Goal: Task Accomplishment & Management: Complete application form

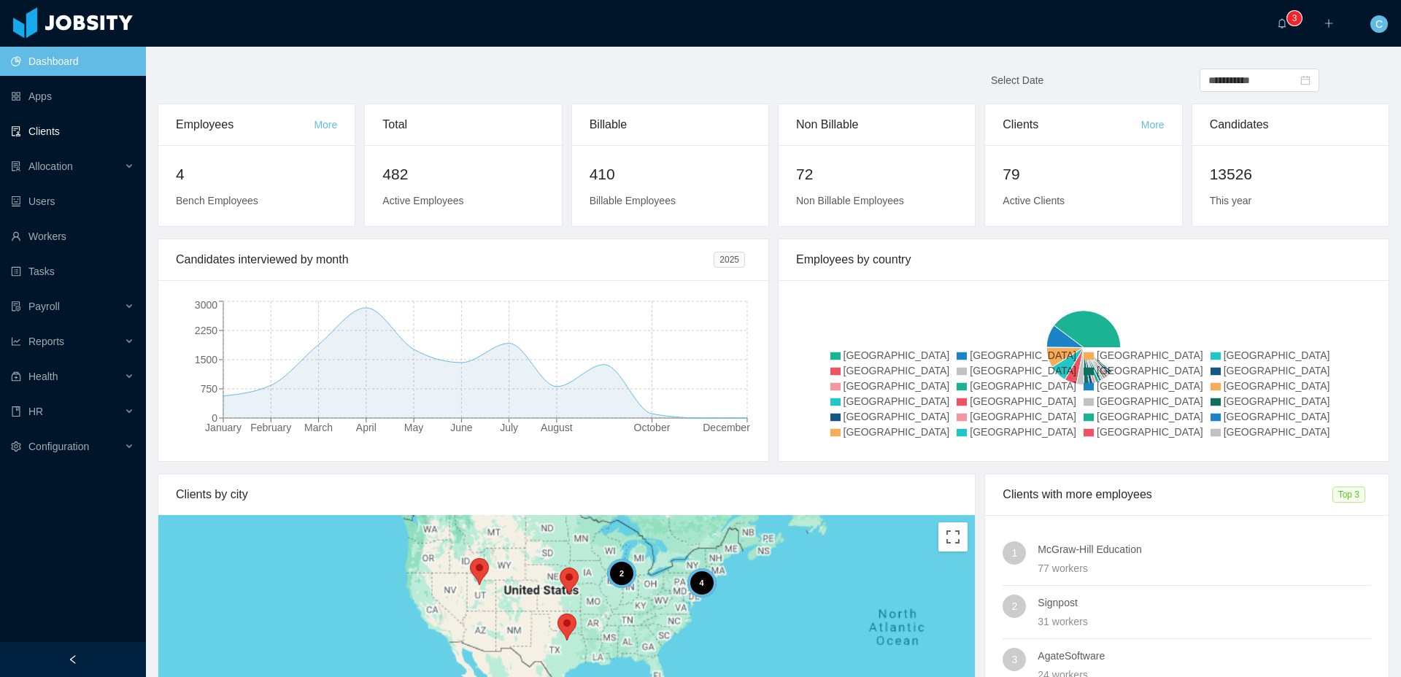
click at [53, 137] on link "Clients" at bounding box center [72, 131] width 123 height 29
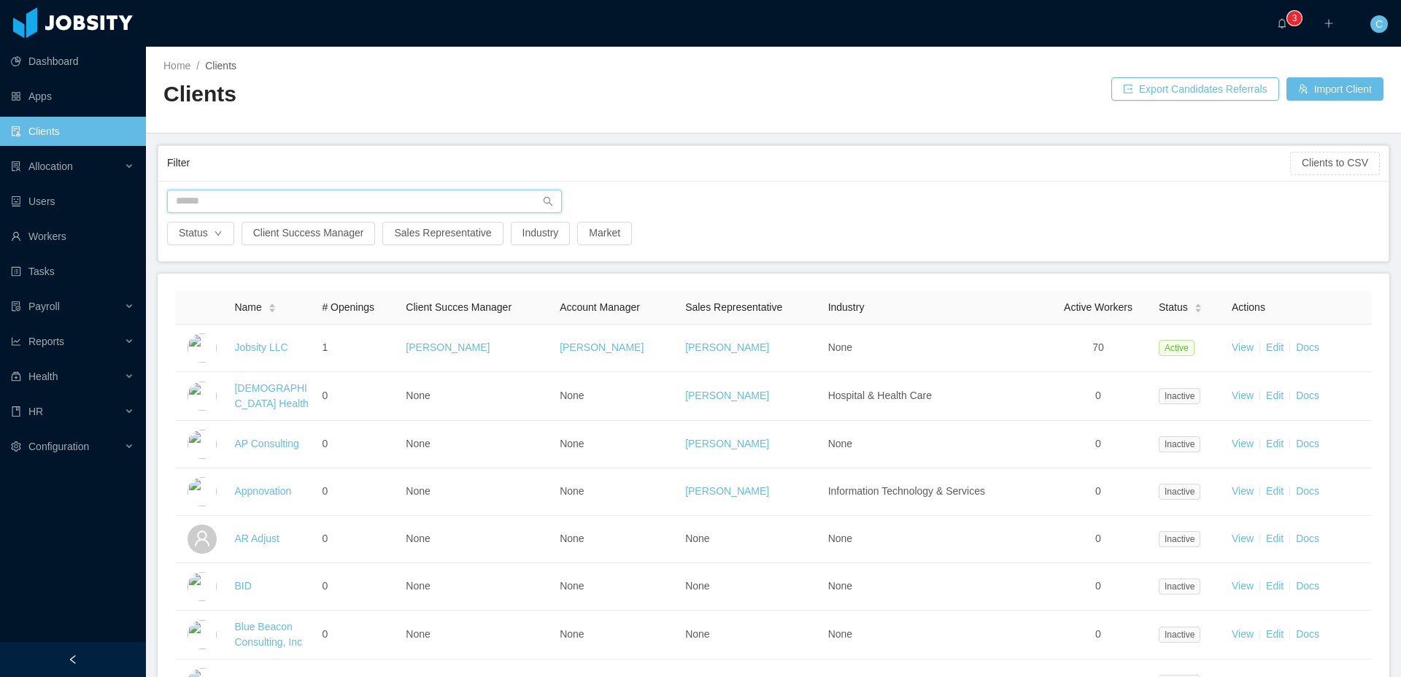
click at [268, 200] on input "text" at bounding box center [364, 201] width 395 height 23
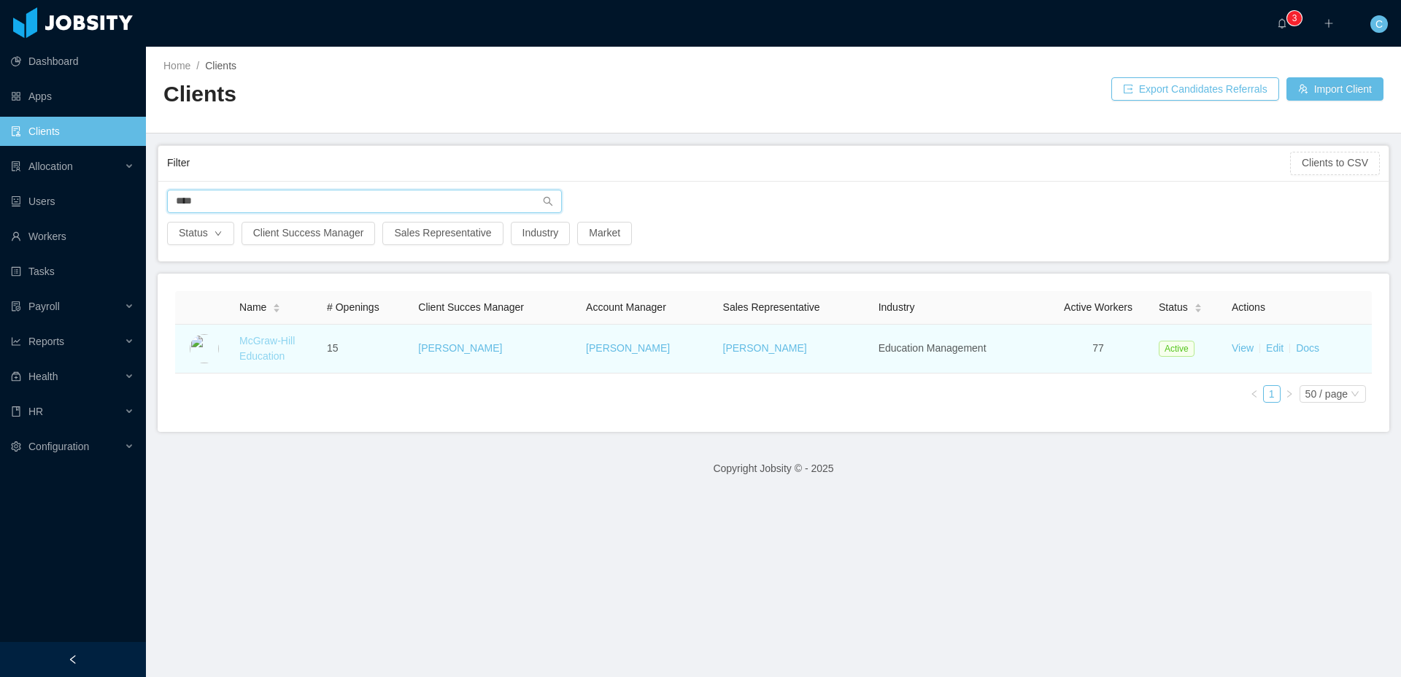
type input "****"
click at [247, 350] on link "McGraw-Hill Education" at bounding box center [266, 348] width 55 height 27
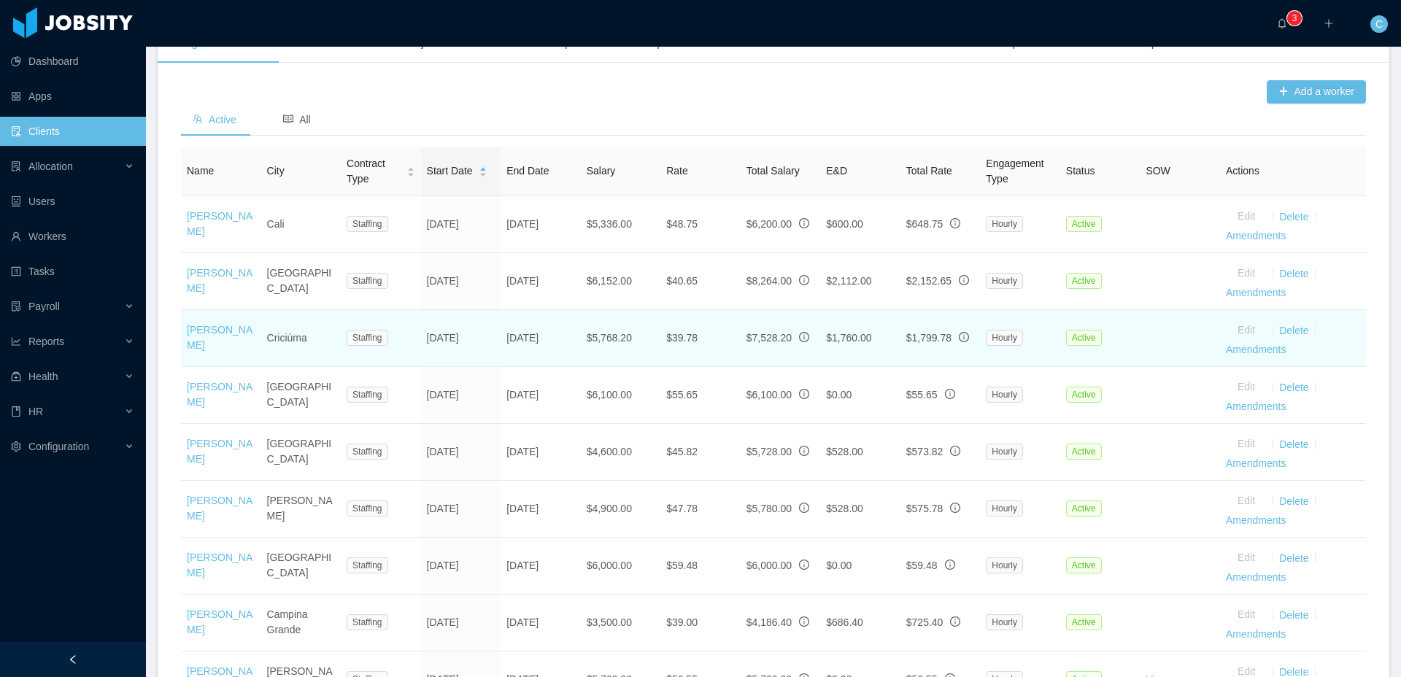
scroll to position [480, 0]
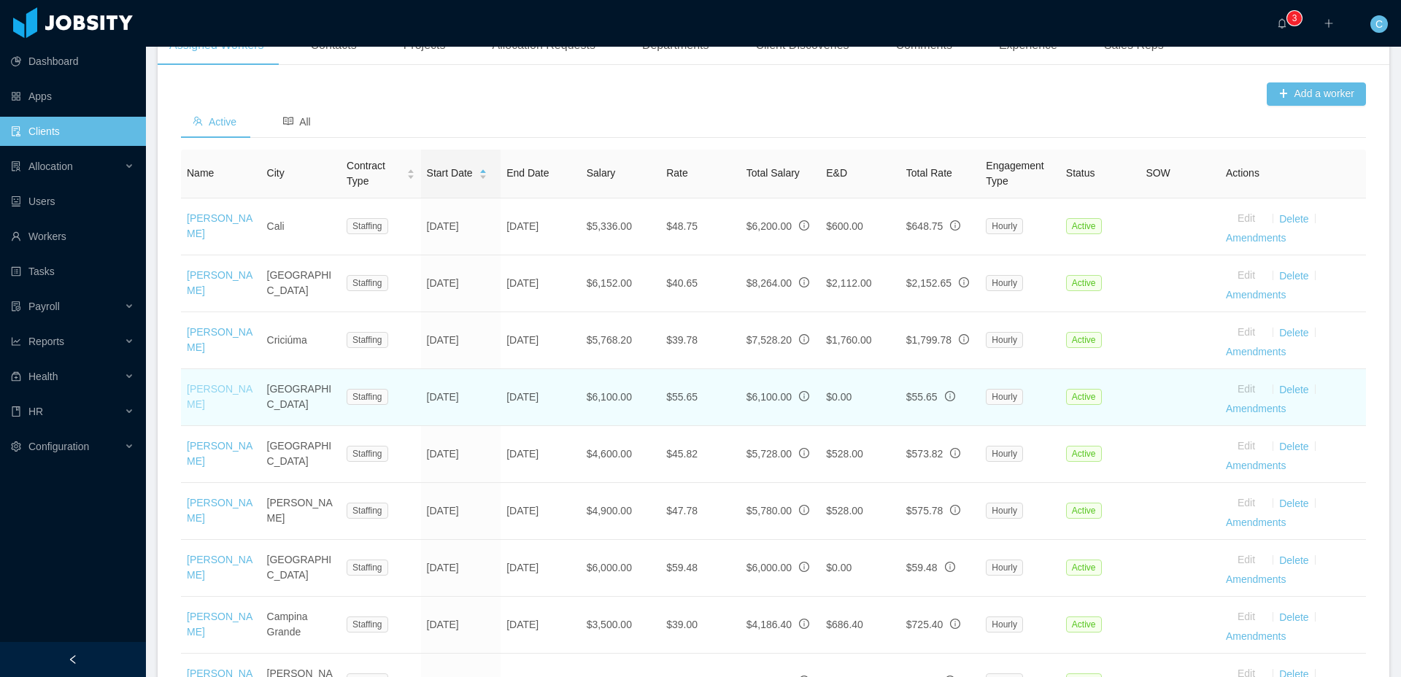
click at [225, 410] on link "Cristian Raña" at bounding box center [220, 396] width 66 height 27
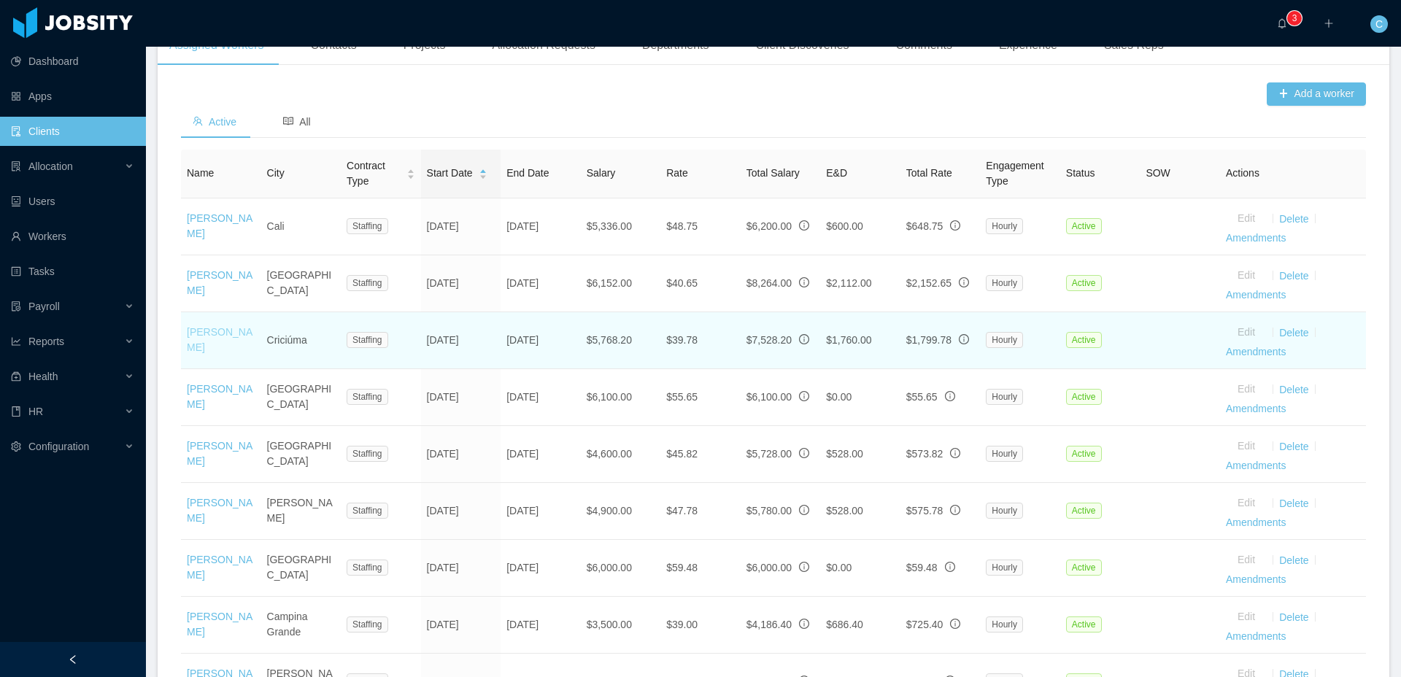
click at [220, 353] on link "[PERSON_NAME]" at bounding box center [220, 339] width 66 height 27
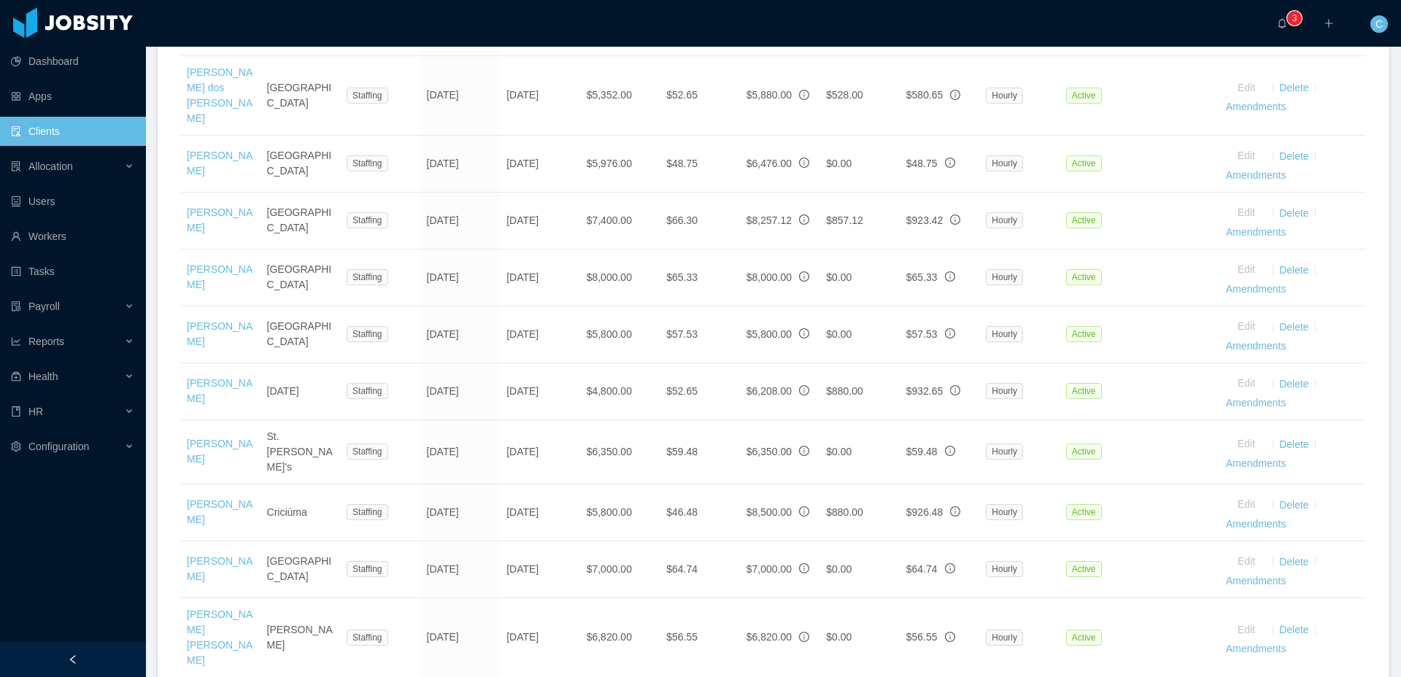
scroll to position [1136, 0]
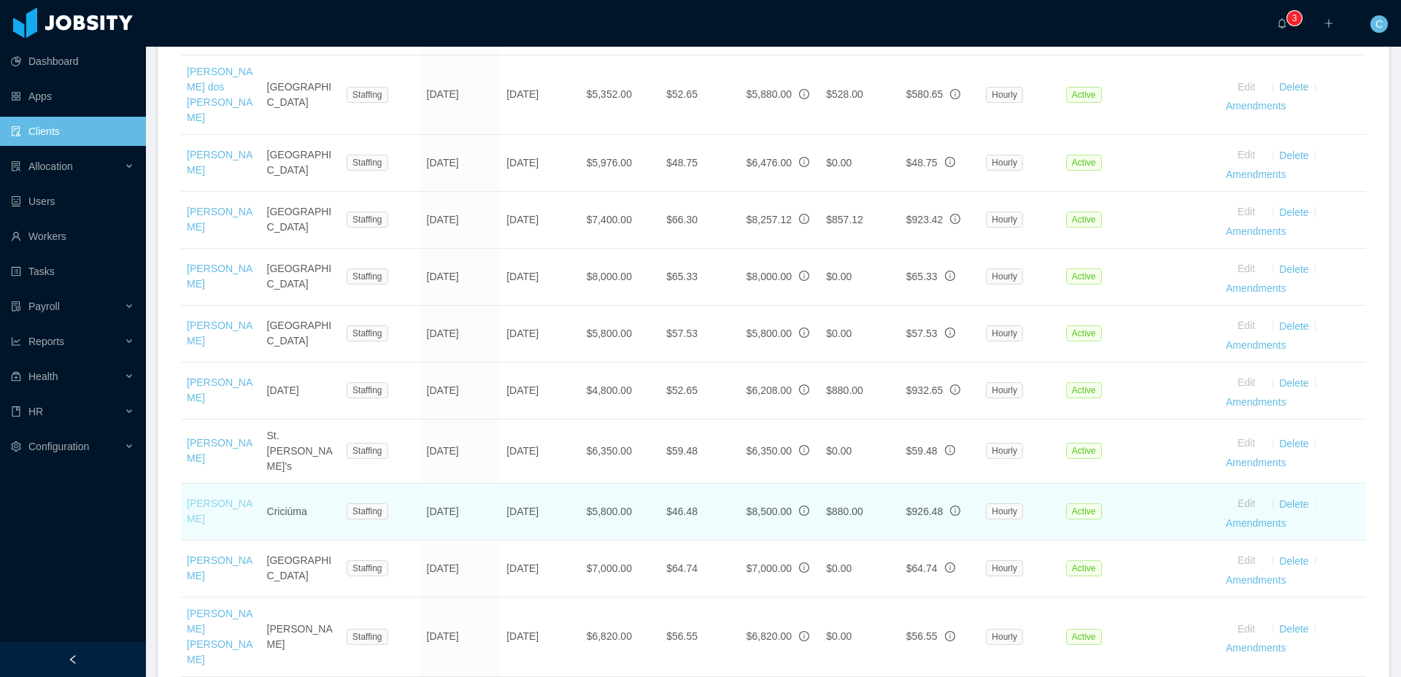
click at [207, 525] on link "Rafael Waterkemper" at bounding box center [220, 511] width 66 height 27
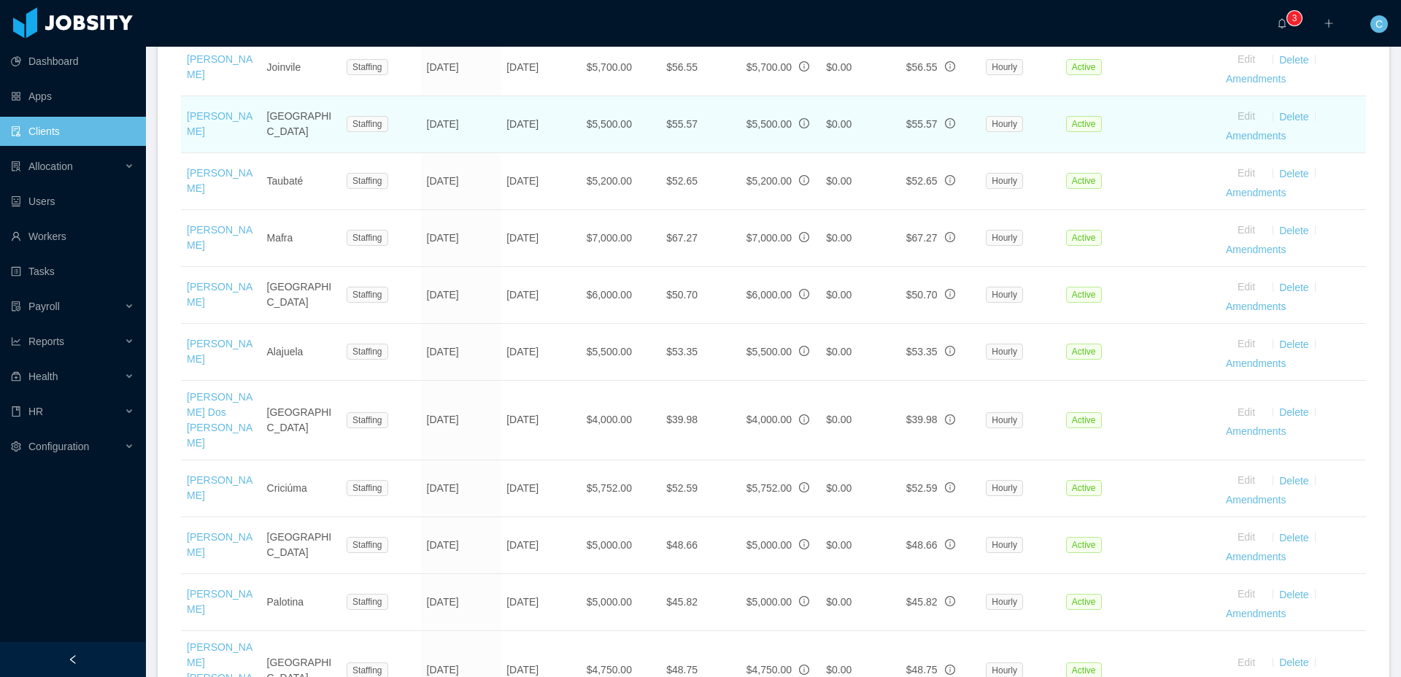
scroll to position [1945, 0]
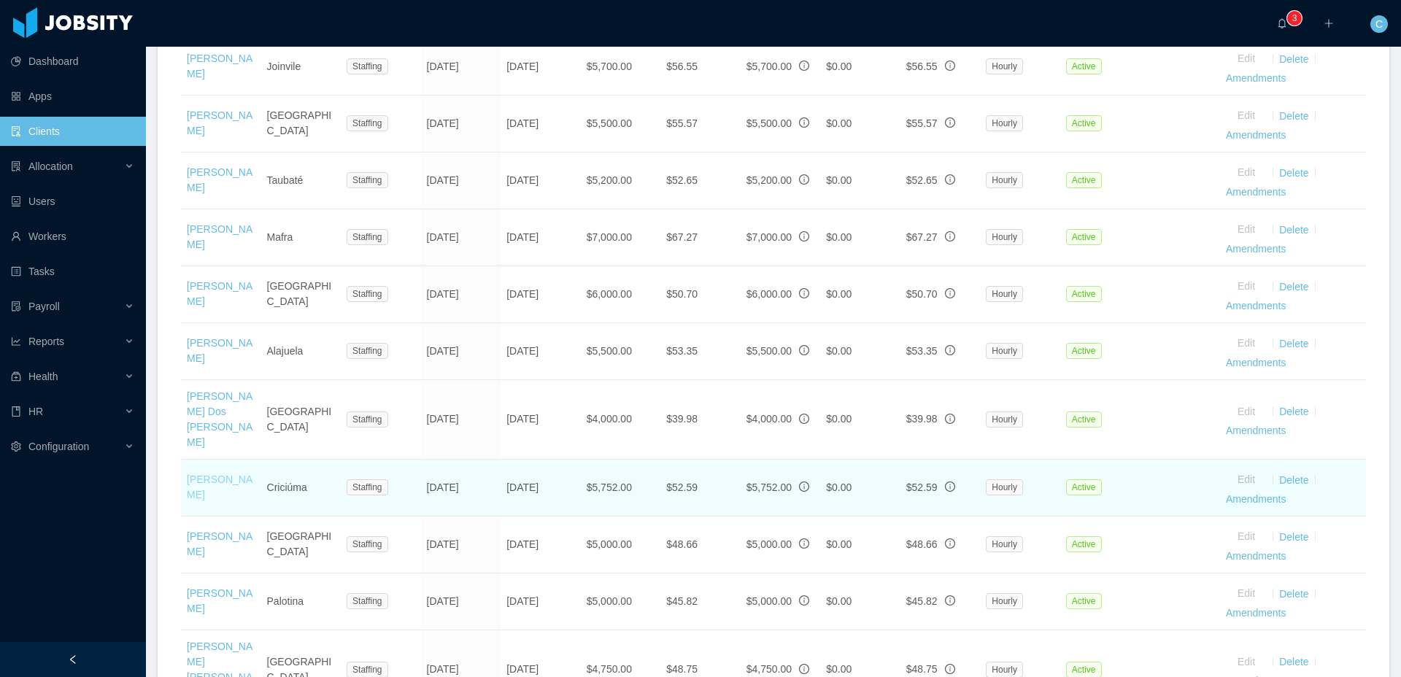
click at [208, 500] on link "Michel Graciano" at bounding box center [220, 487] width 66 height 27
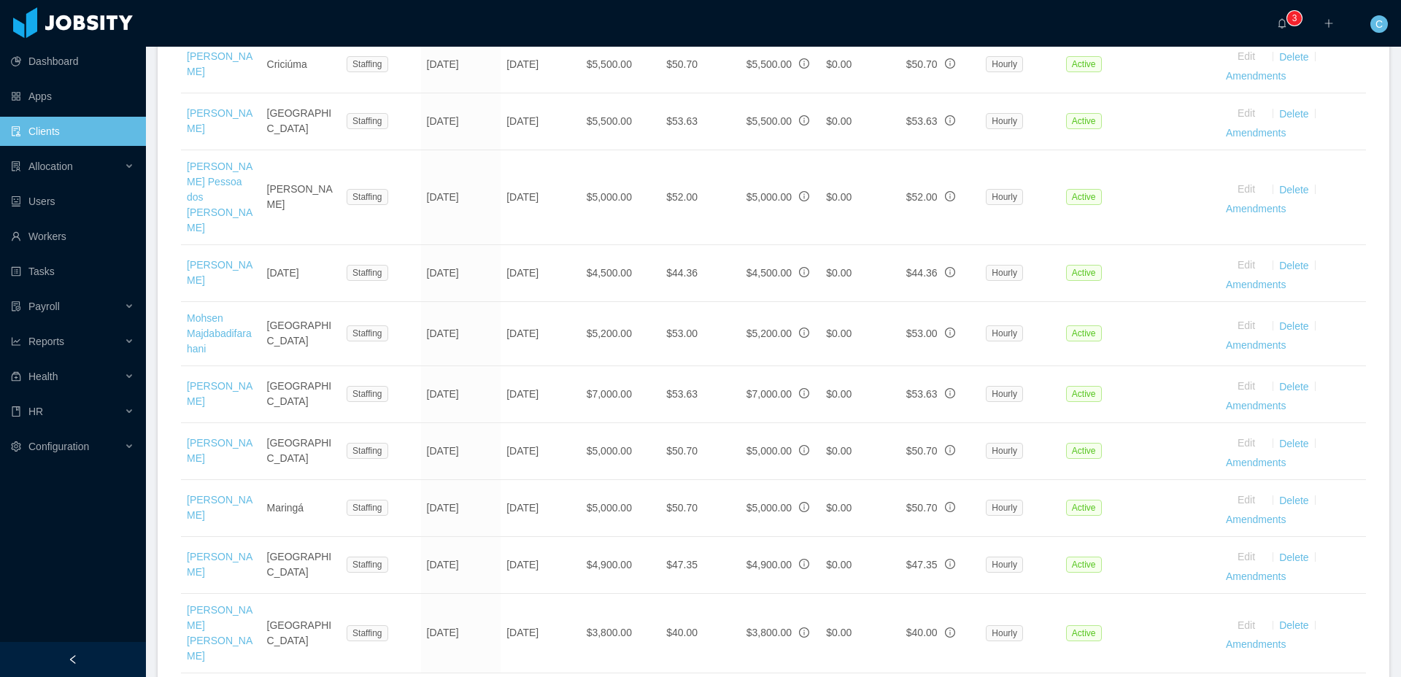
scroll to position [3123, 0]
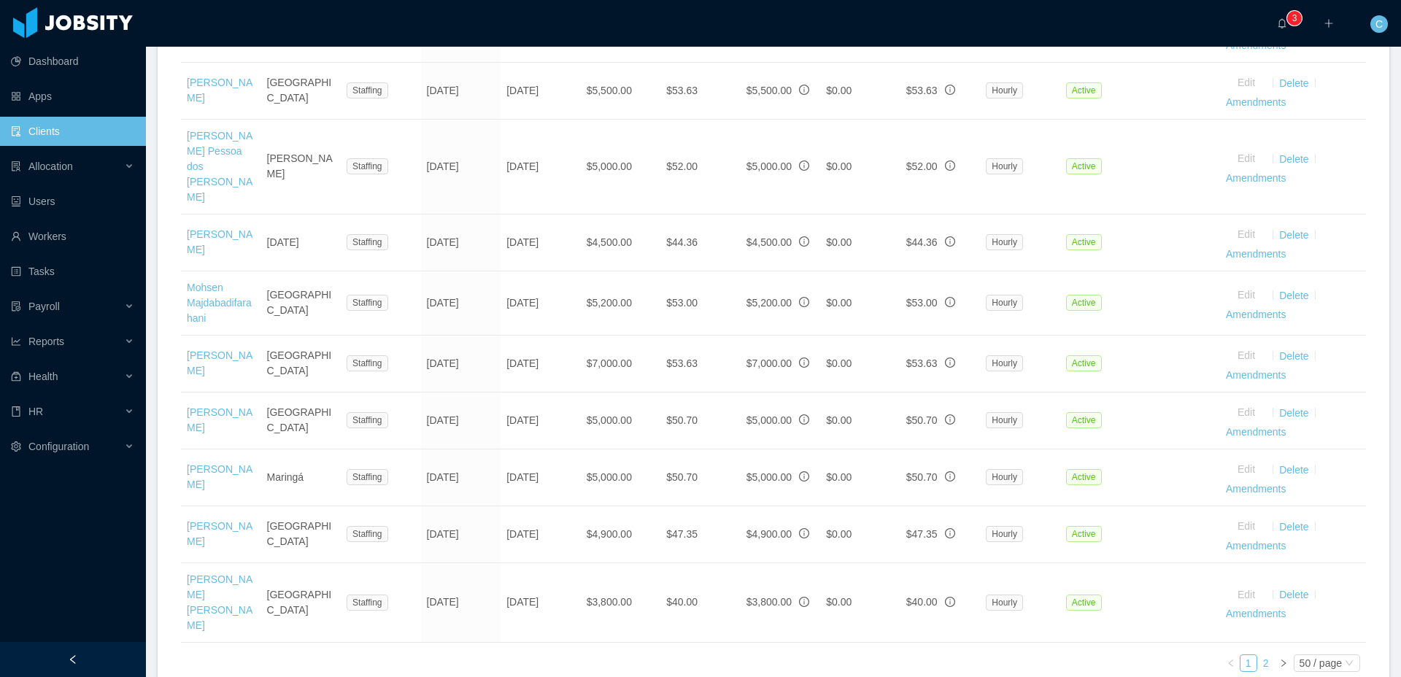
click at [1262, 655] on link "2" at bounding box center [1266, 663] width 16 height 16
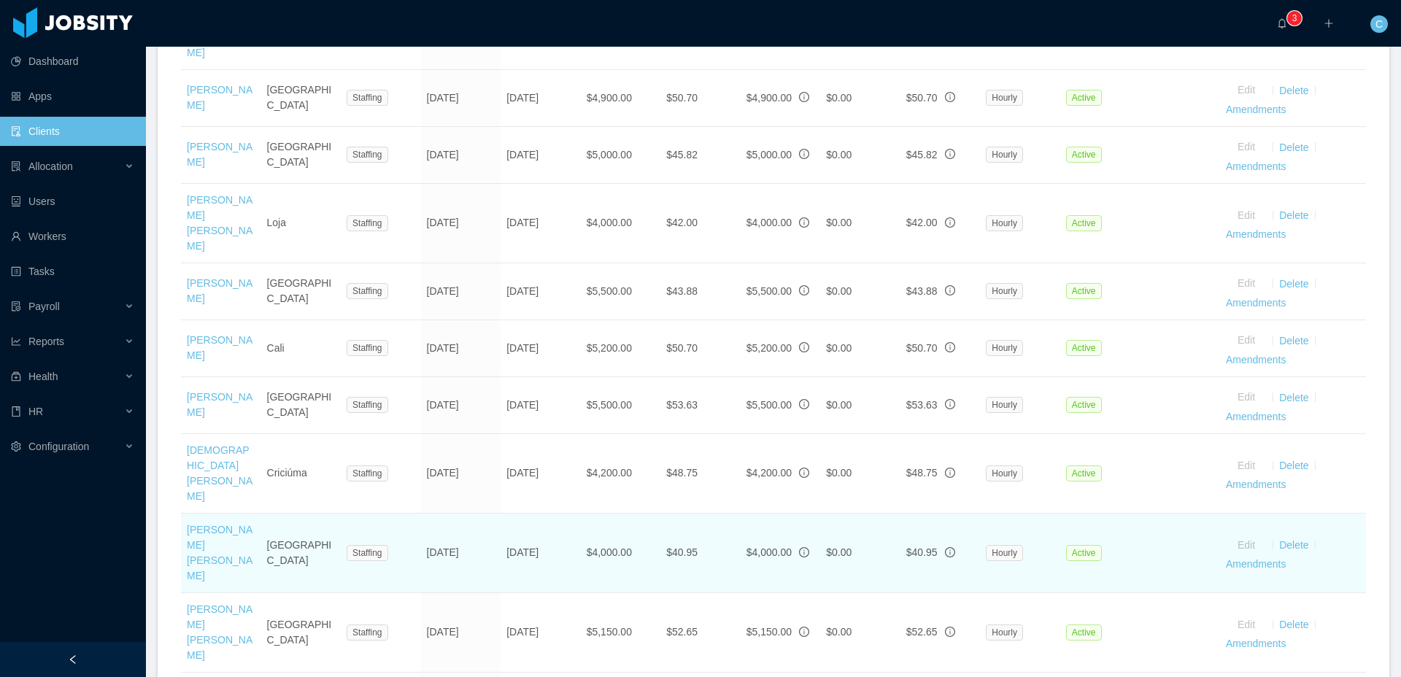
scroll to position [1821, 0]
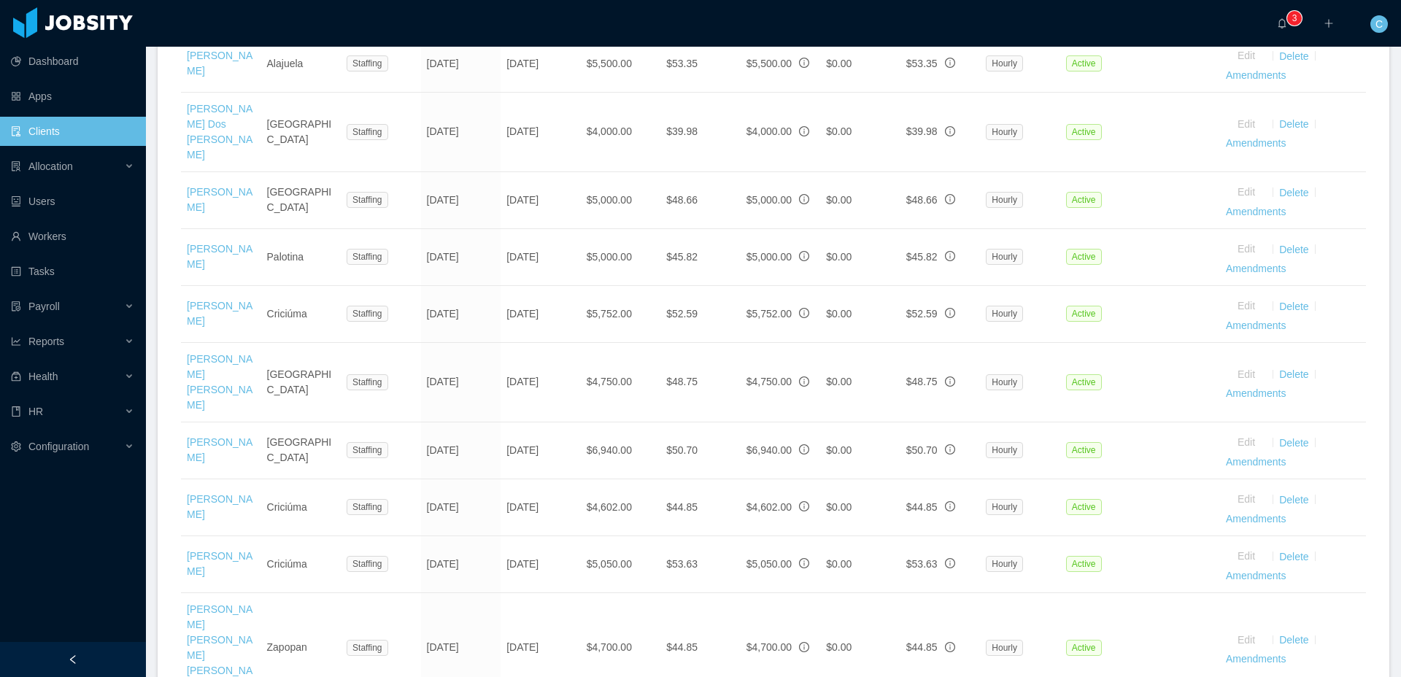
scroll to position [3123, 0]
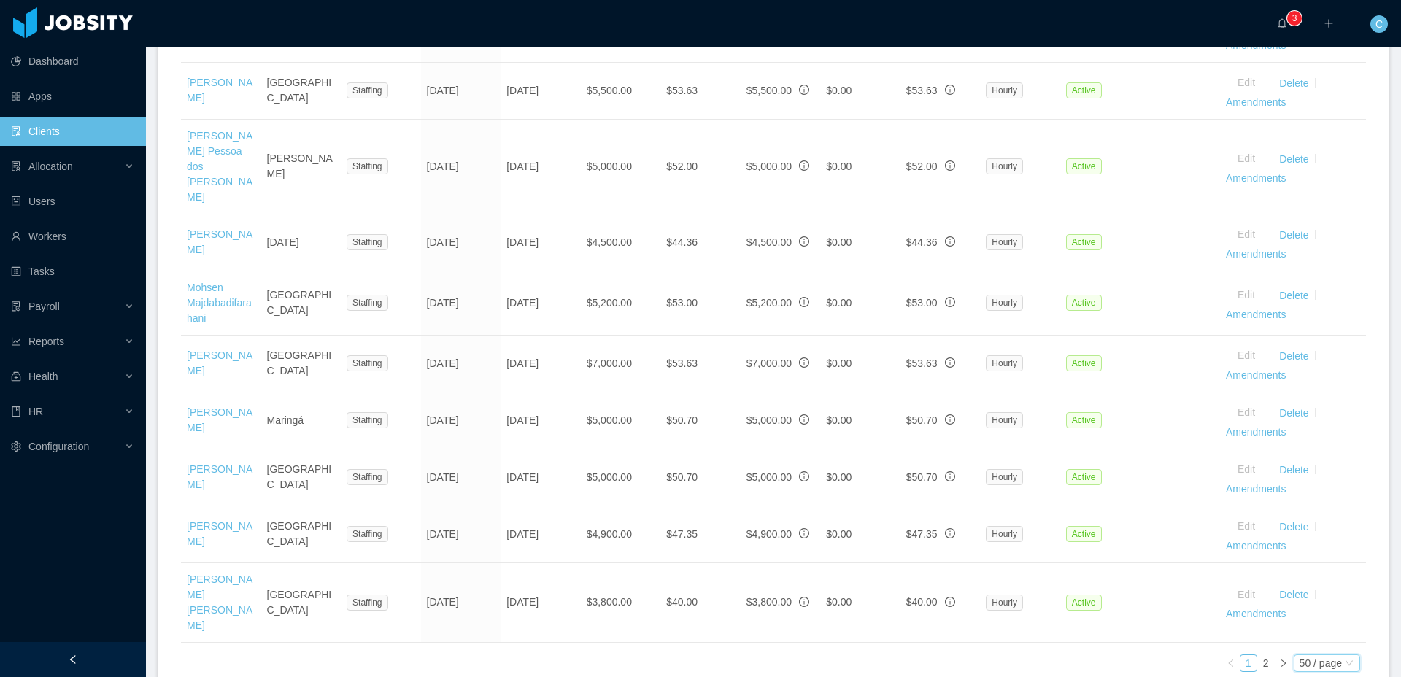
click at [1320, 655] on div "50 / page" at bounding box center [1321, 663] width 42 height 16
click at [1322, 460] on li "200 / page" at bounding box center [1325, 447] width 69 height 23
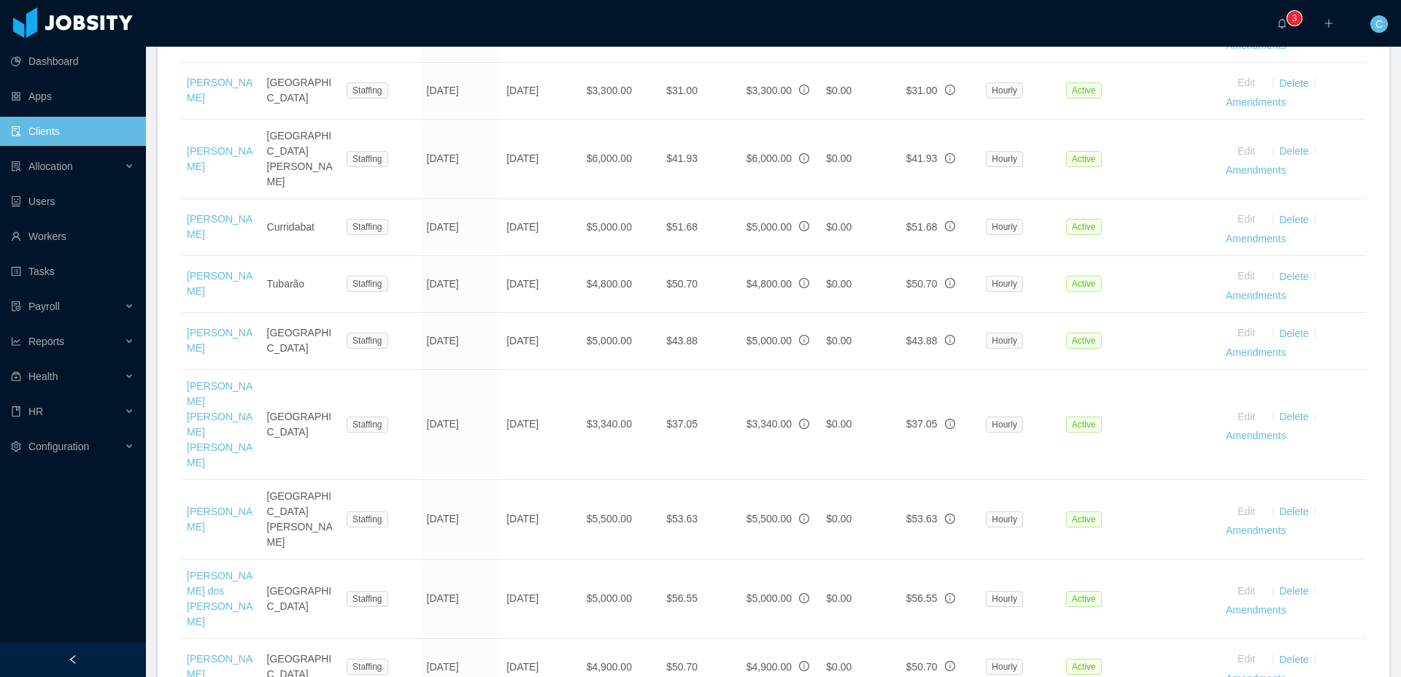
scroll to position [1541, 0]
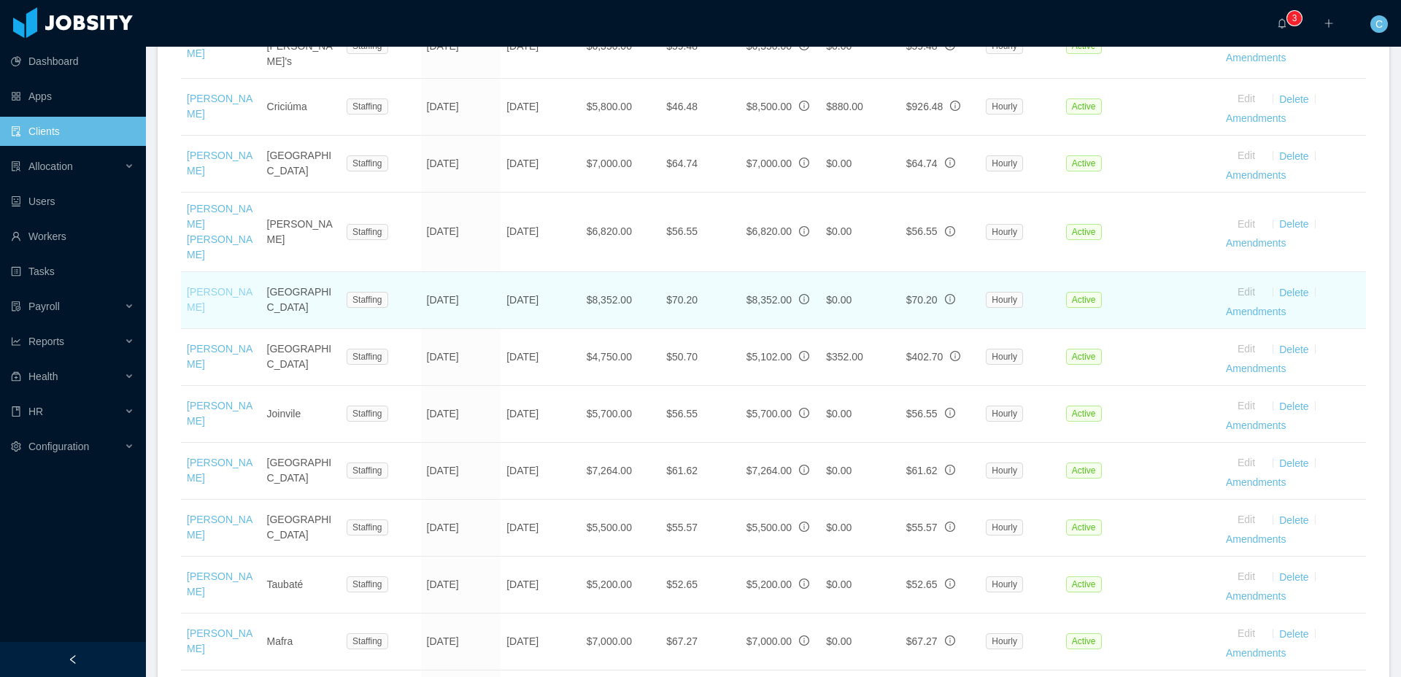
click at [242, 313] on link "Maykon Lopes" at bounding box center [220, 299] width 66 height 27
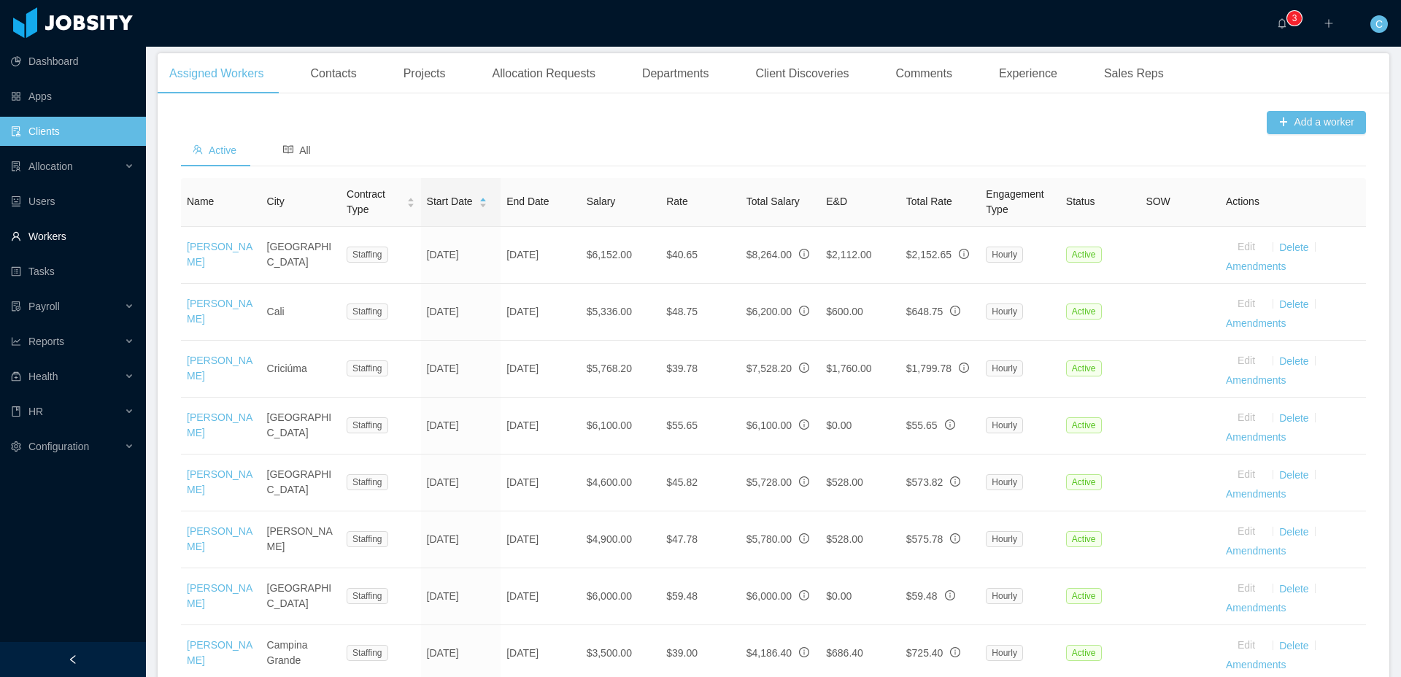
scroll to position [257, 0]
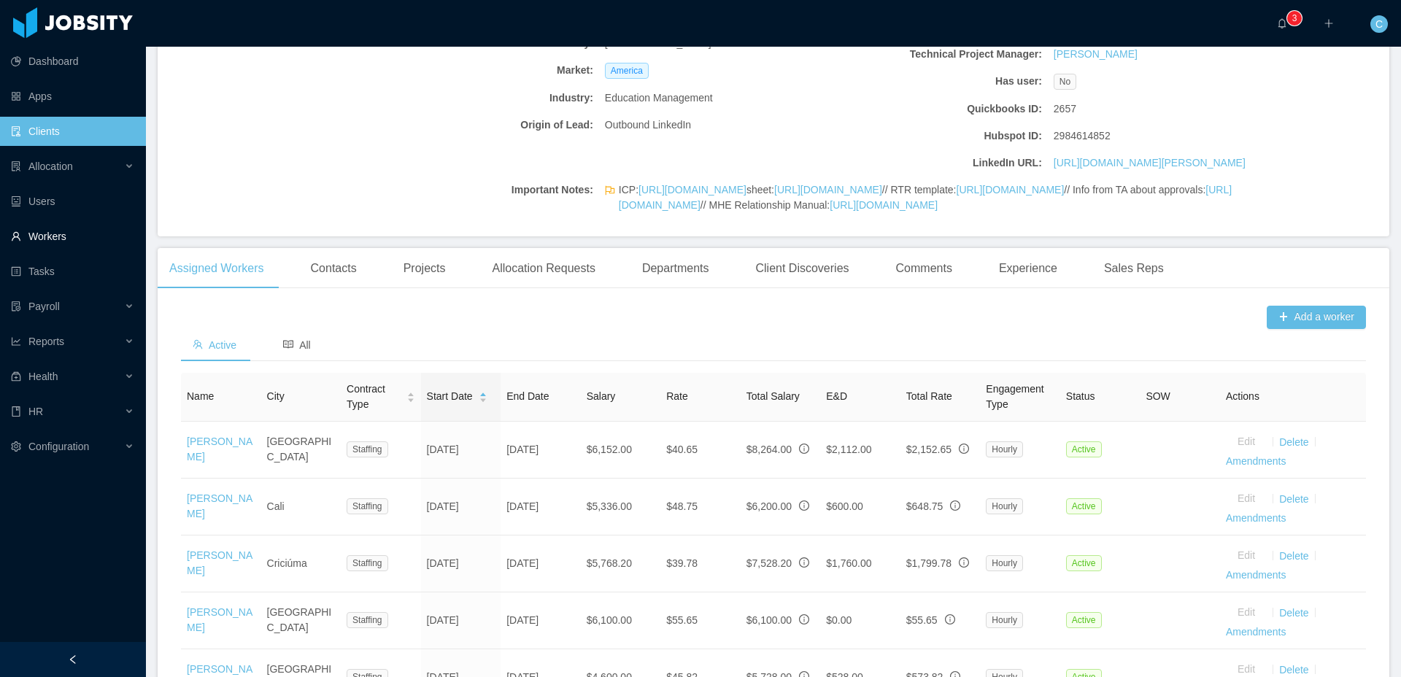
click at [77, 241] on link "Workers" at bounding box center [72, 236] width 123 height 29
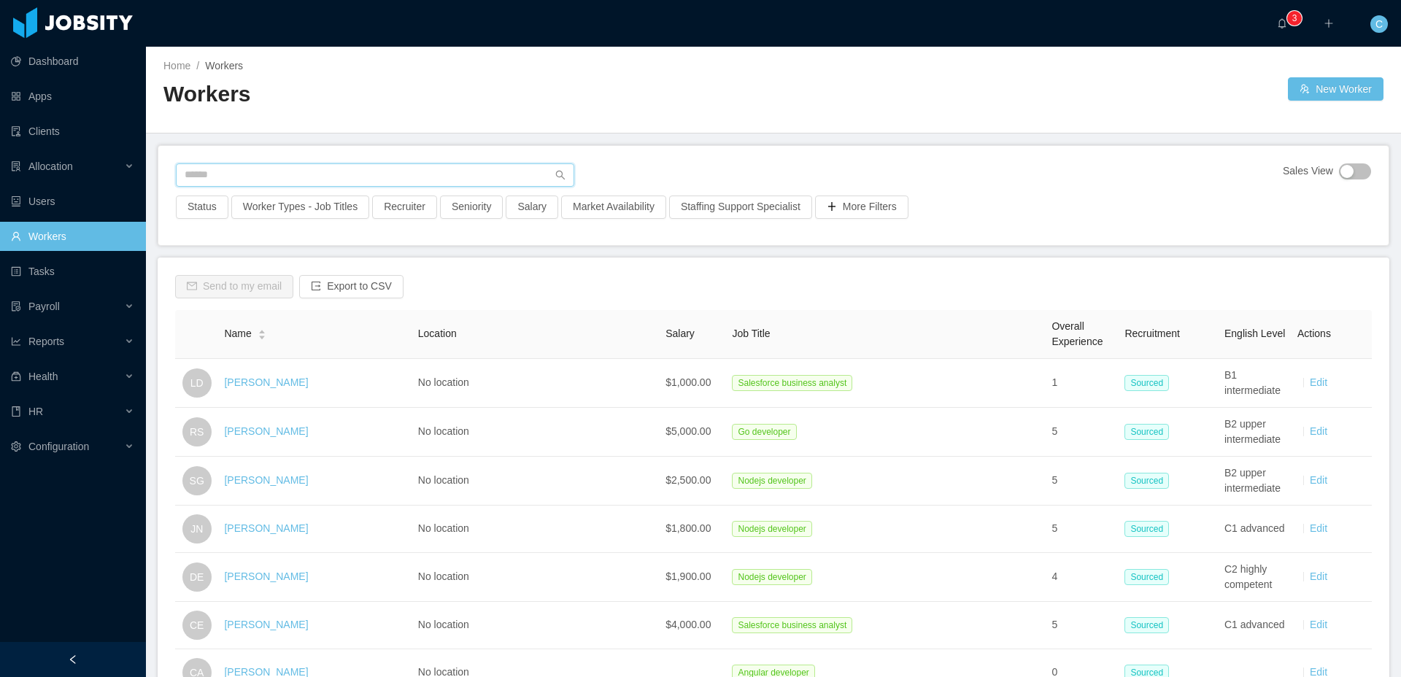
click at [234, 177] on input "text" at bounding box center [375, 174] width 398 height 23
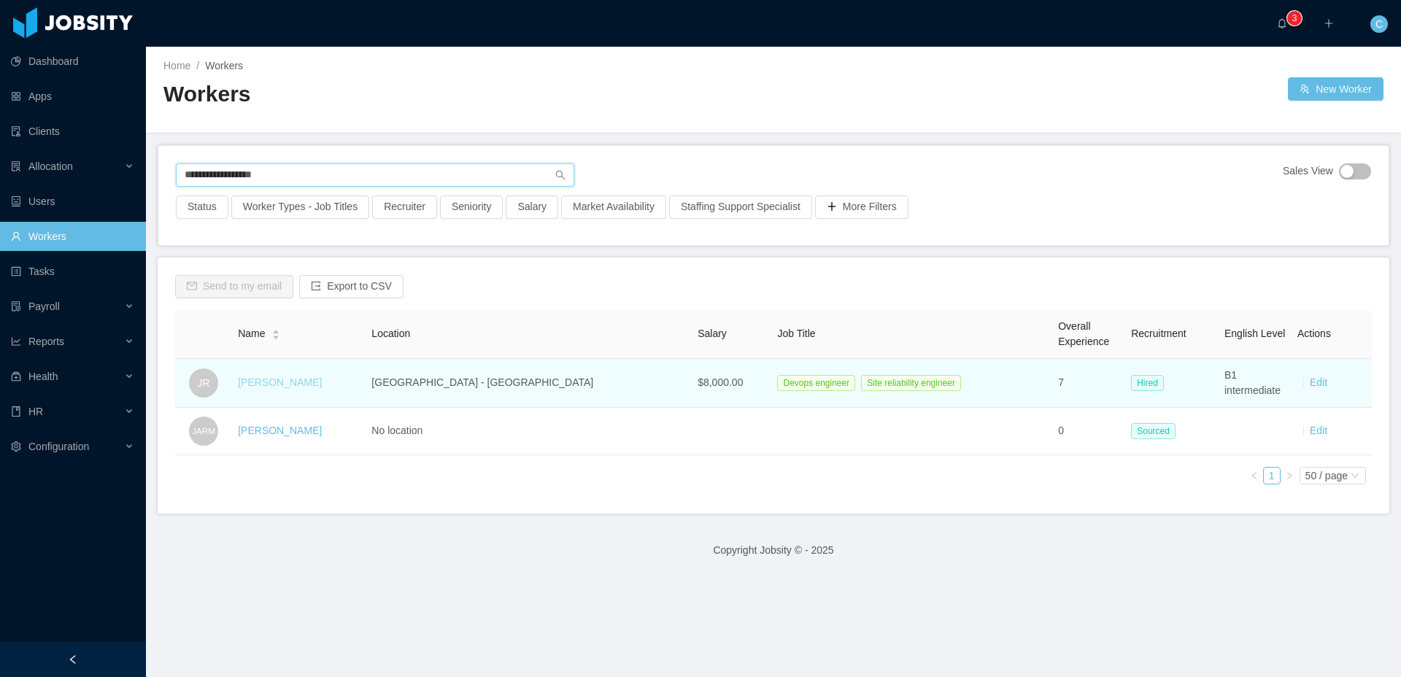
type input "**********"
click at [317, 385] on link "Jhonatan Rodriguez" at bounding box center [280, 383] width 84 height 12
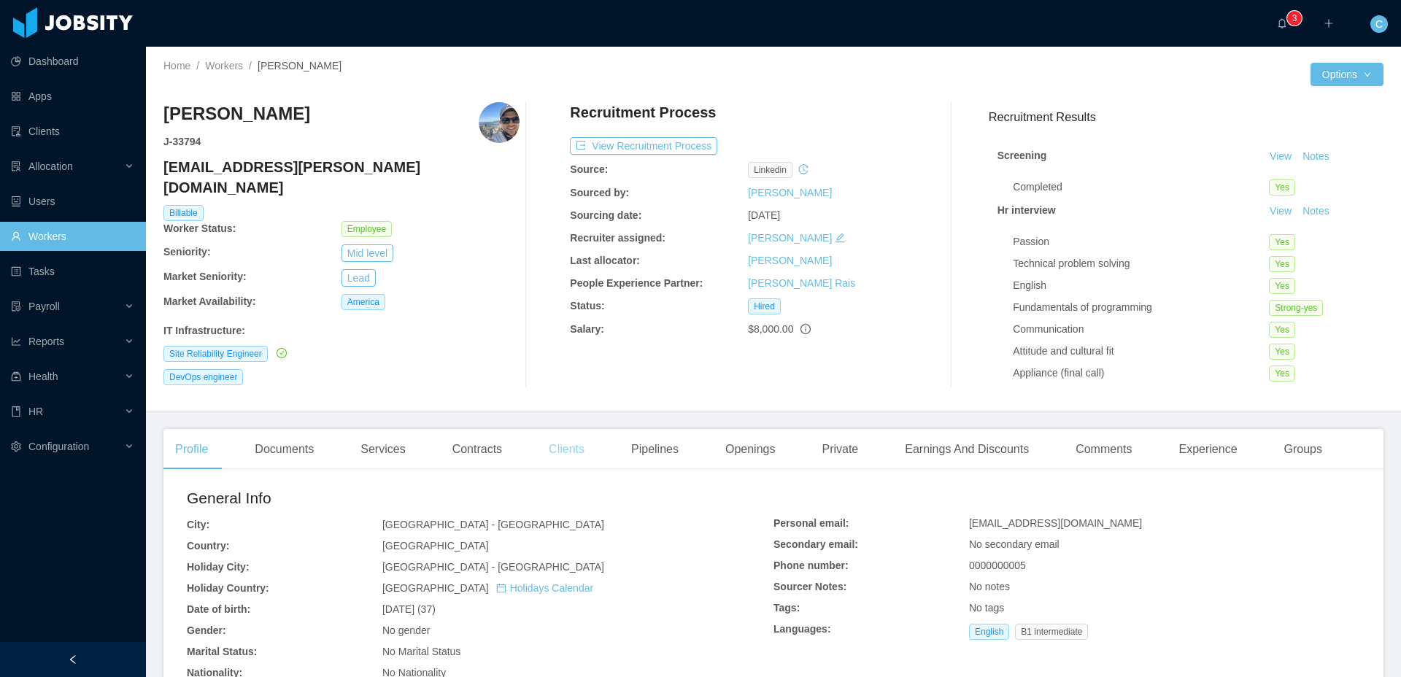
click at [571, 450] on div "Clients" at bounding box center [566, 449] width 59 height 41
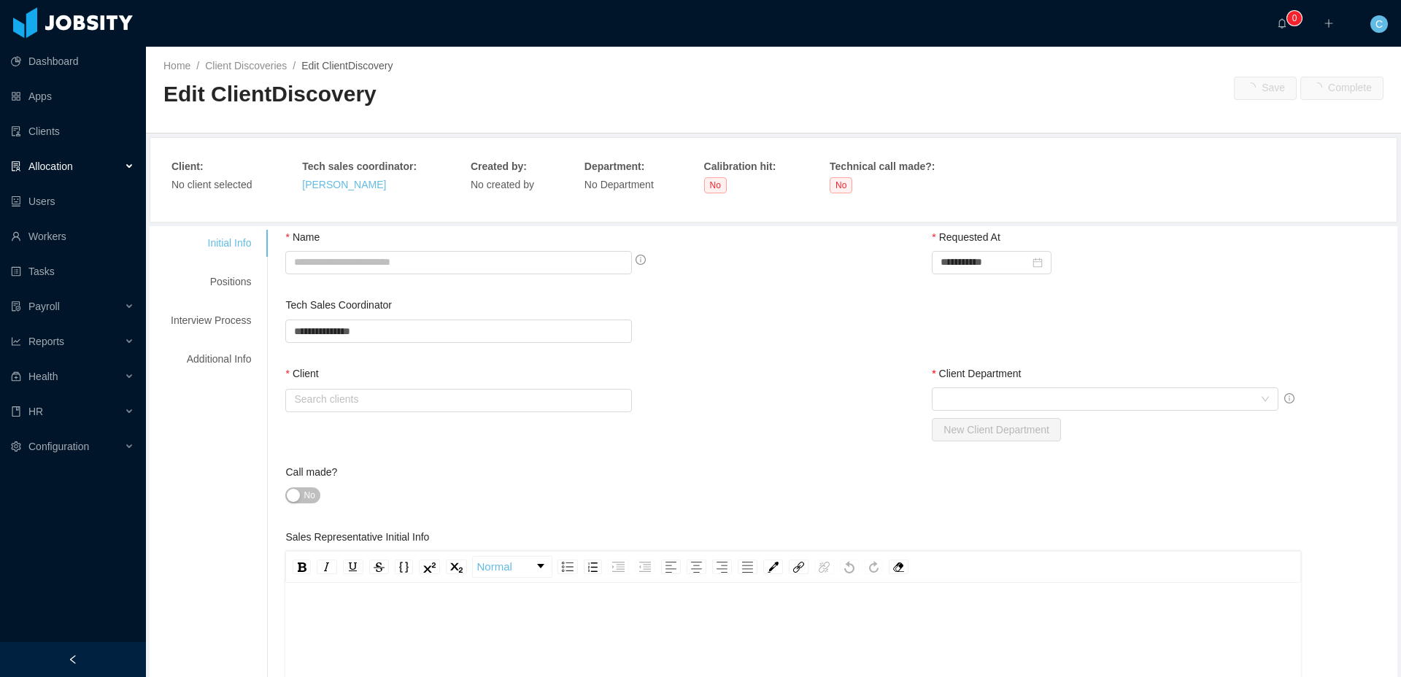
type input "**********"
type input "*"
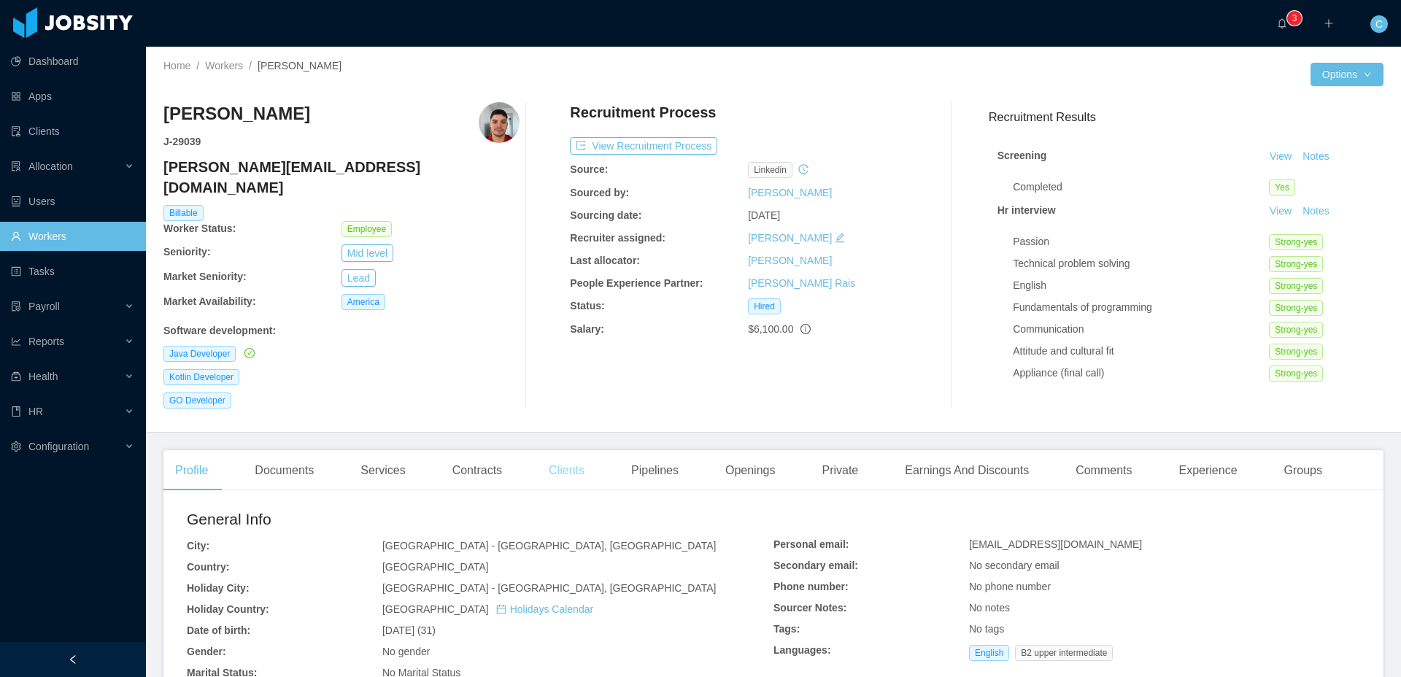
click at [590, 455] on div "Clients" at bounding box center [566, 470] width 59 height 41
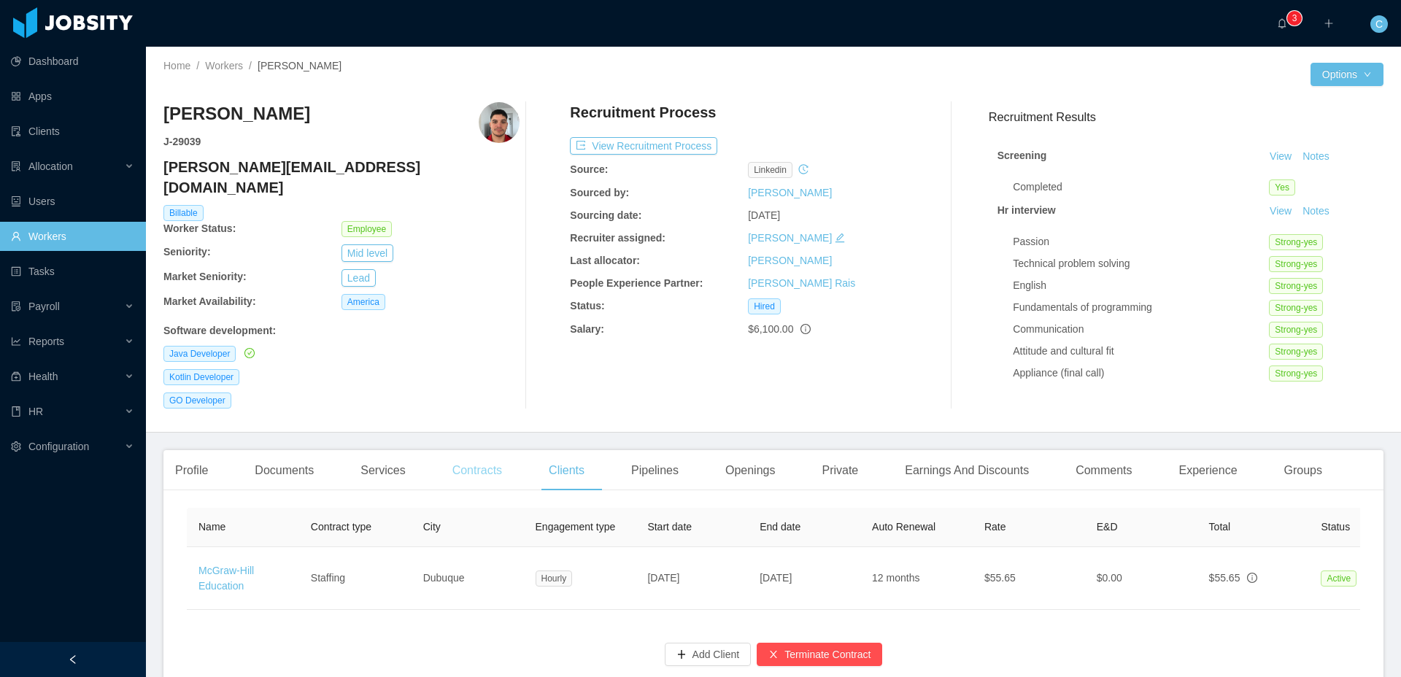
click at [473, 467] on div "Contracts" at bounding box center [477, 470] width 73 height 41
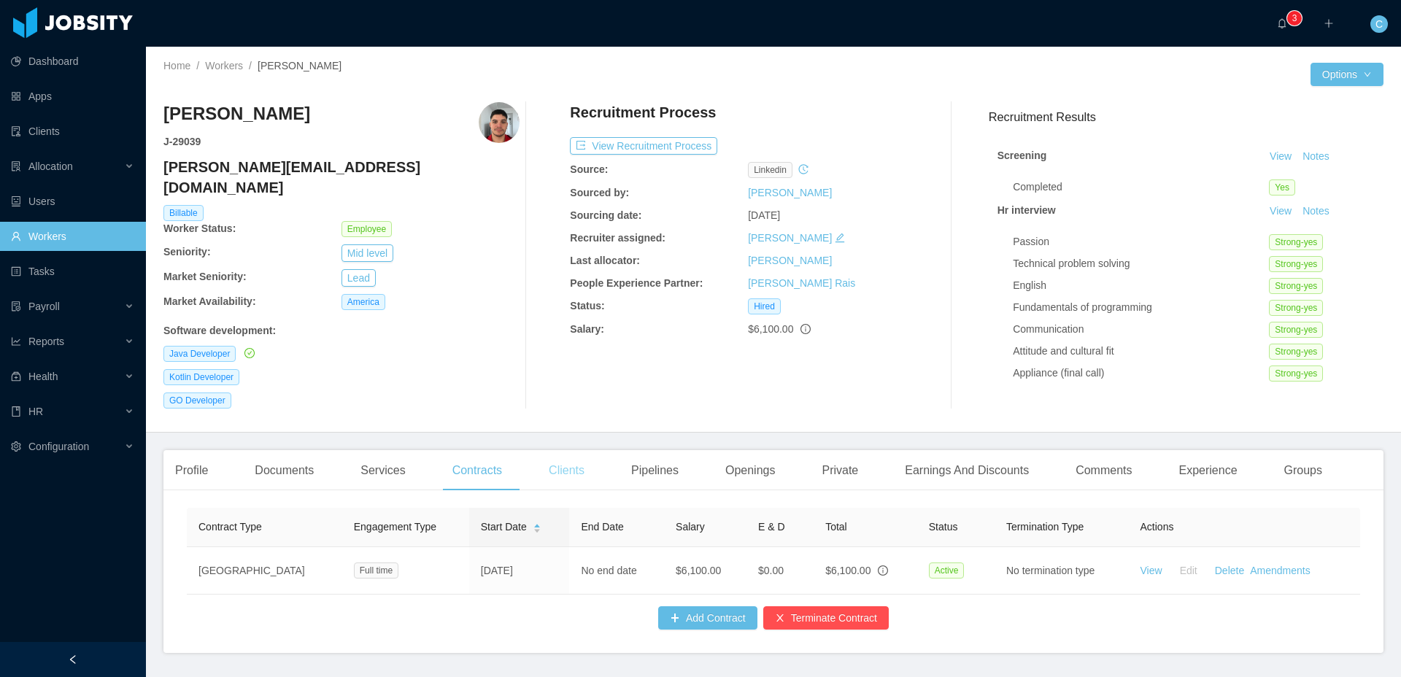
click at [572, 463] on div "Clients" at bounding box center [566, 470] width 59 height 41
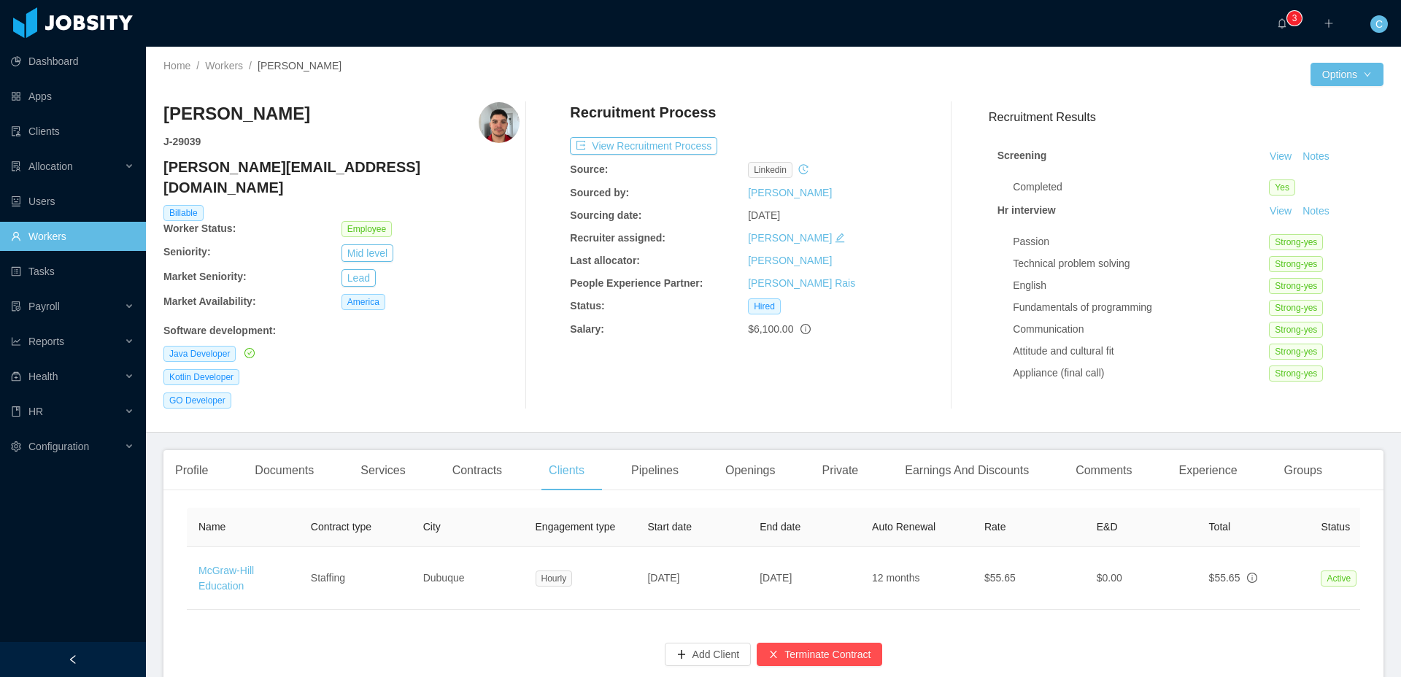
click at [617, 73] on div "Home / Workers / Cristian Raña /" at bounding box center [468, 65] width 610 height 15
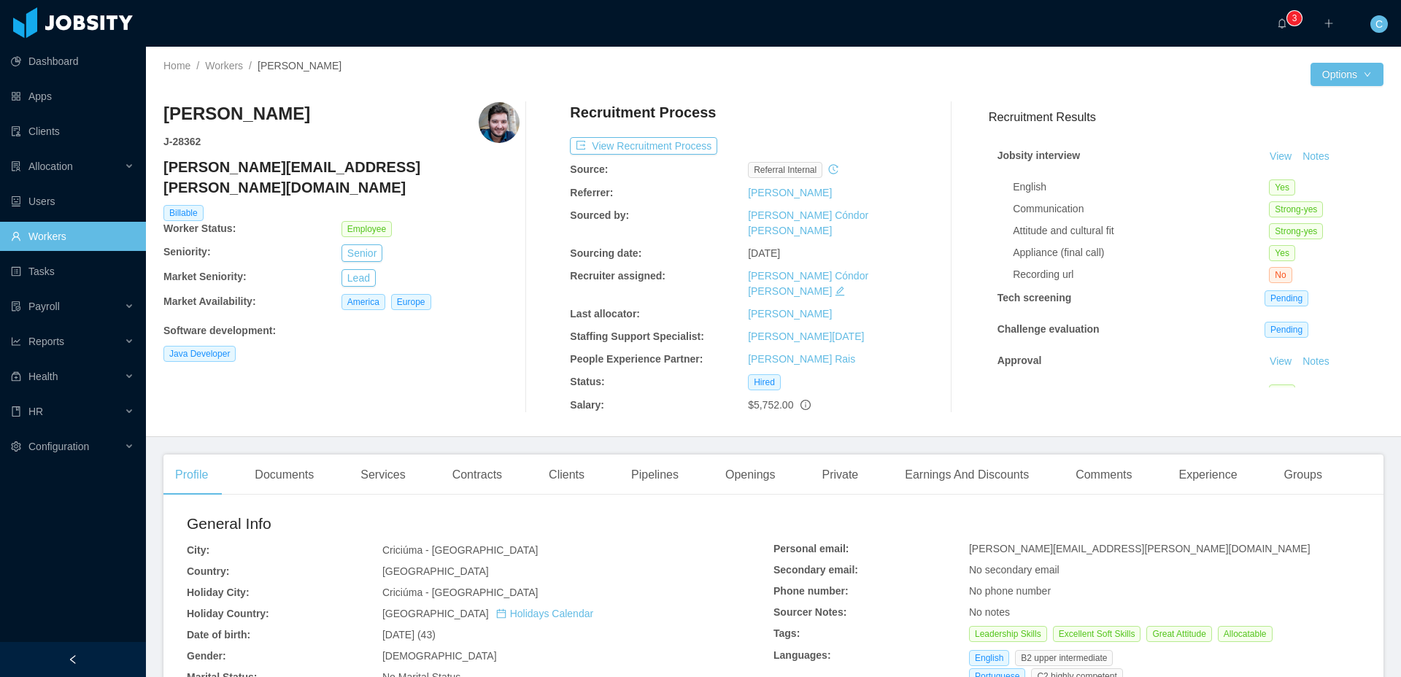
click at [569, 458] on div "Clients" at bounding box center [566, 475] width 59 height 41
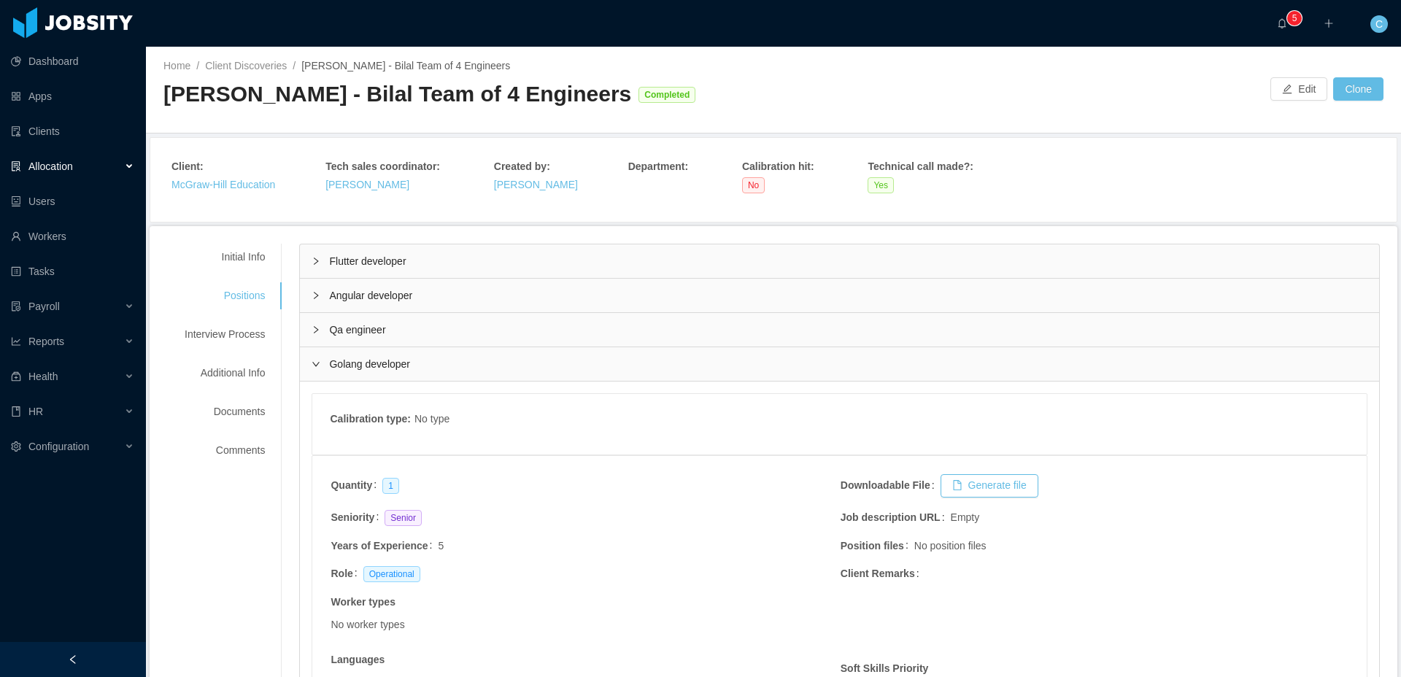
scroll to position [756, 0]
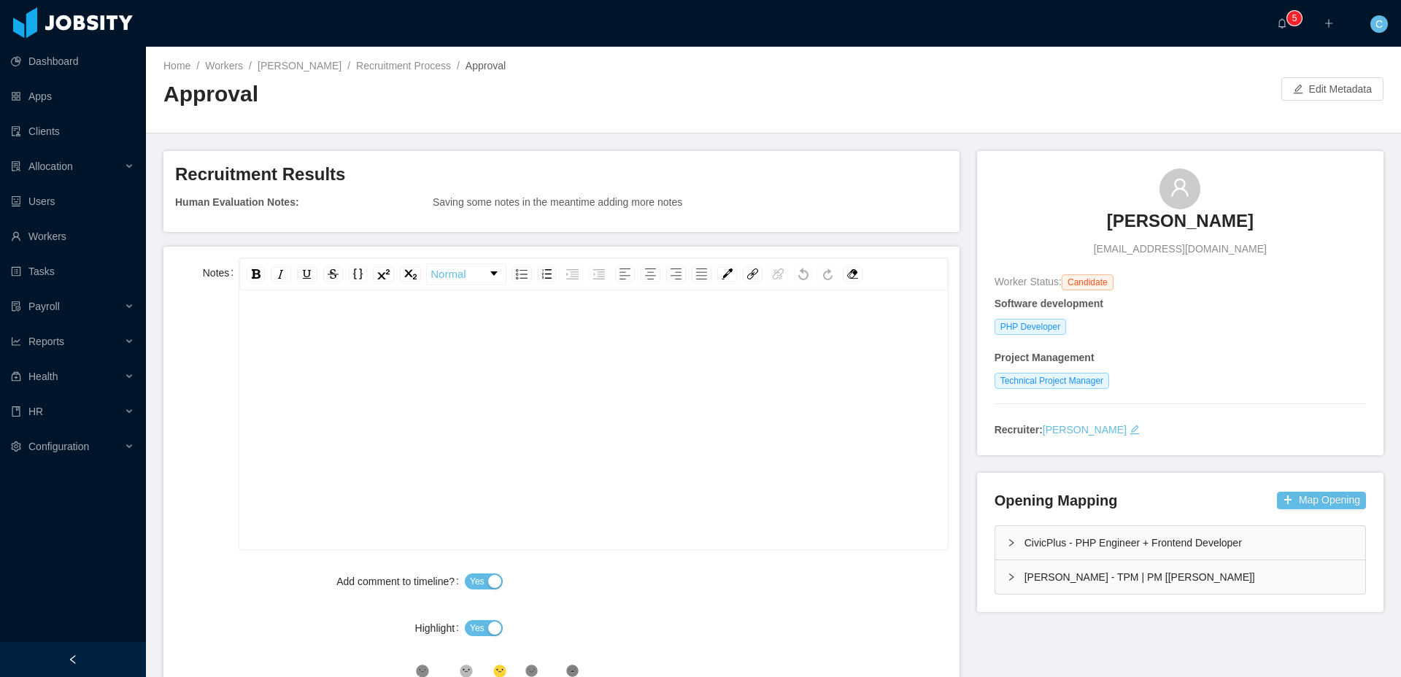
scroll to position [32, 0]
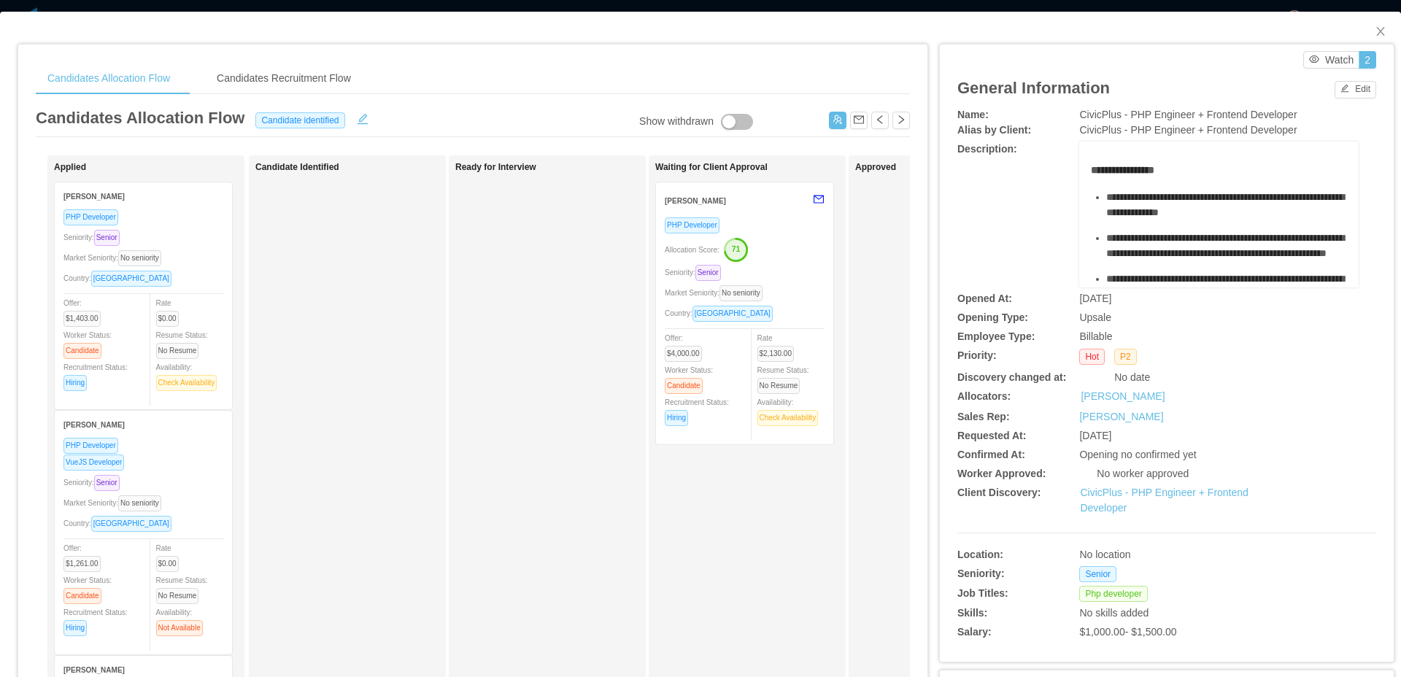
scroll to position [250, 0]
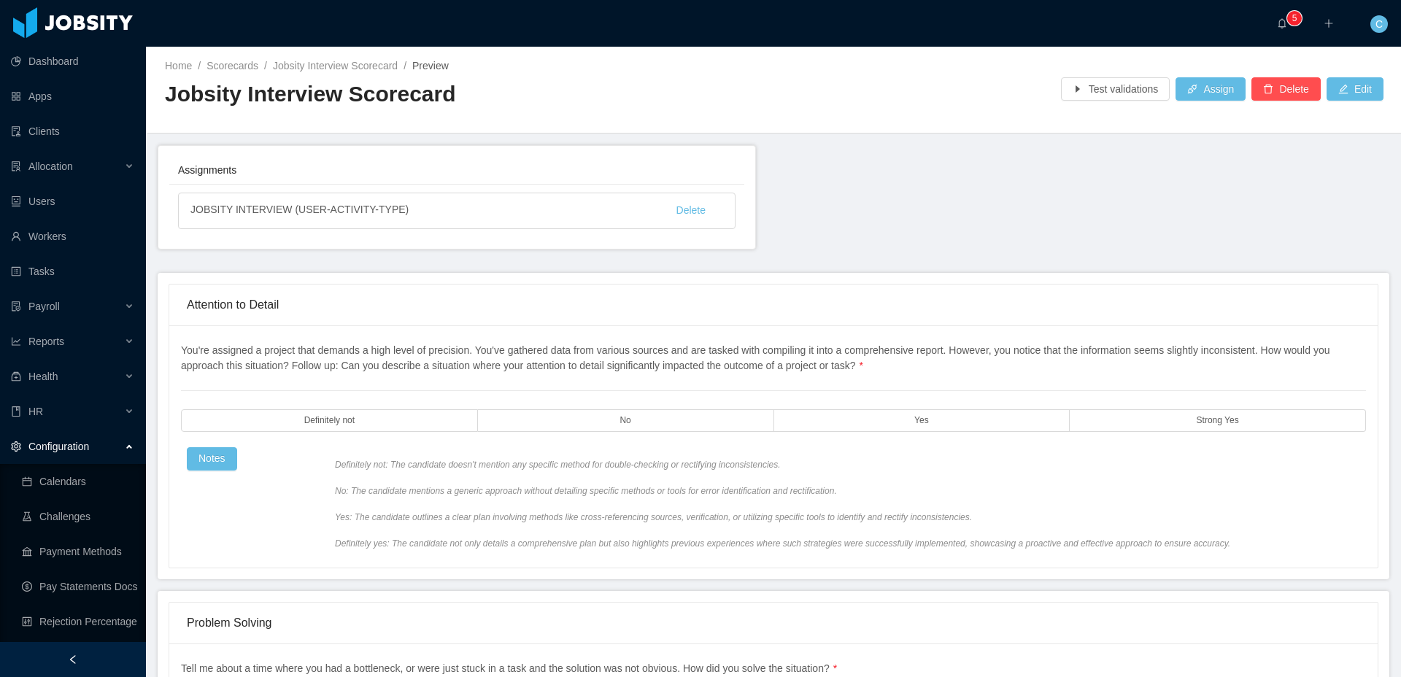
scroll to position [172, 0]
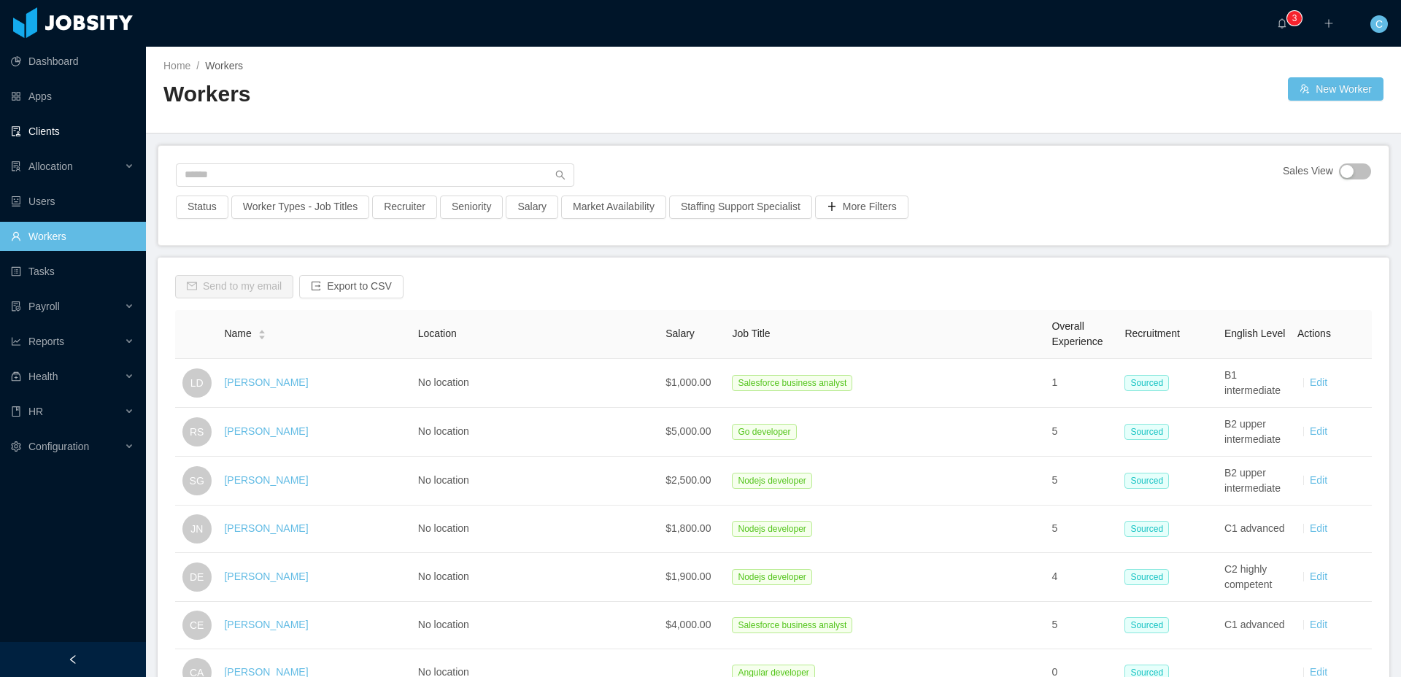
click at [62, 130] on link "Clients" at bounding box center [72, 131] width 123 height 29
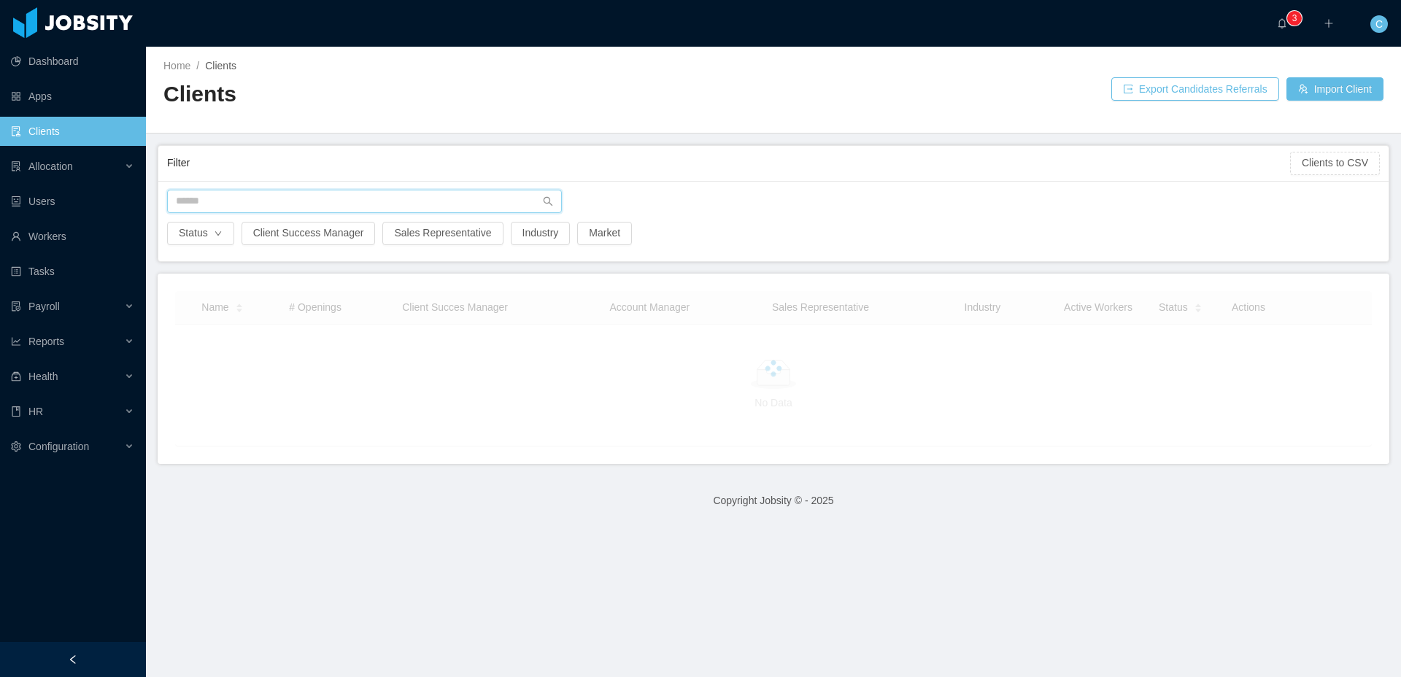
click at [221, 203] on input "text" at bounding box center [364, 201] width 395 height 23
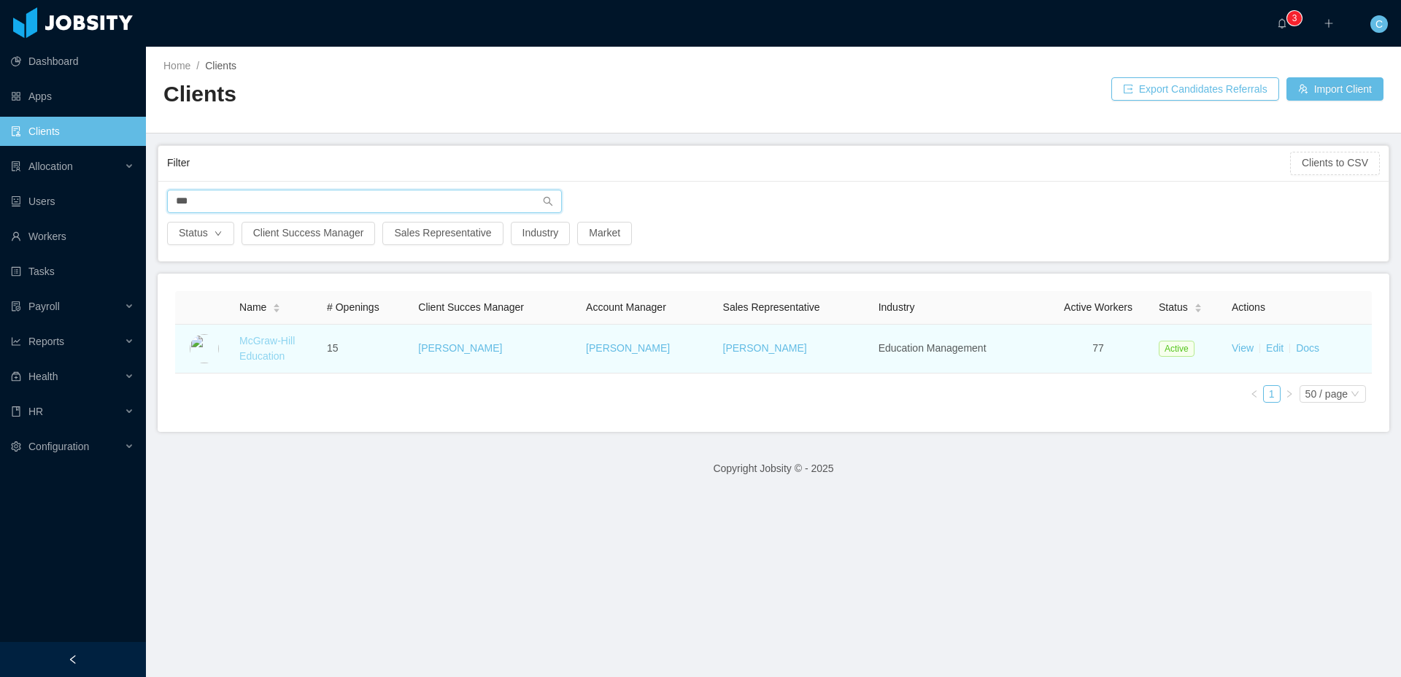
type input "***"
click at [273, 341] on link "McGraw-Hill Education" at bounding box center [266, 348] width 55 height 27
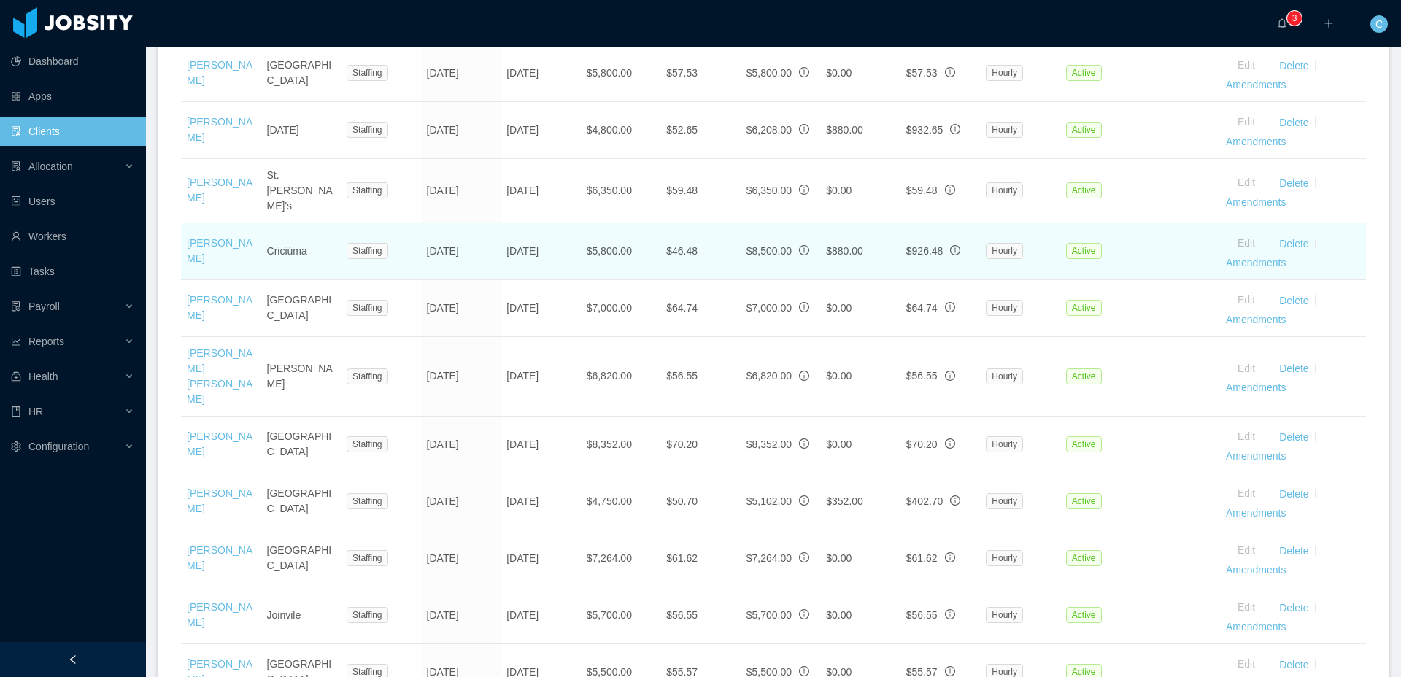
scroll to position [1395, 0]
click at [217, 265] on link "Rafael Waterkemper" at bounding box center [220, 251] width 66 height 27
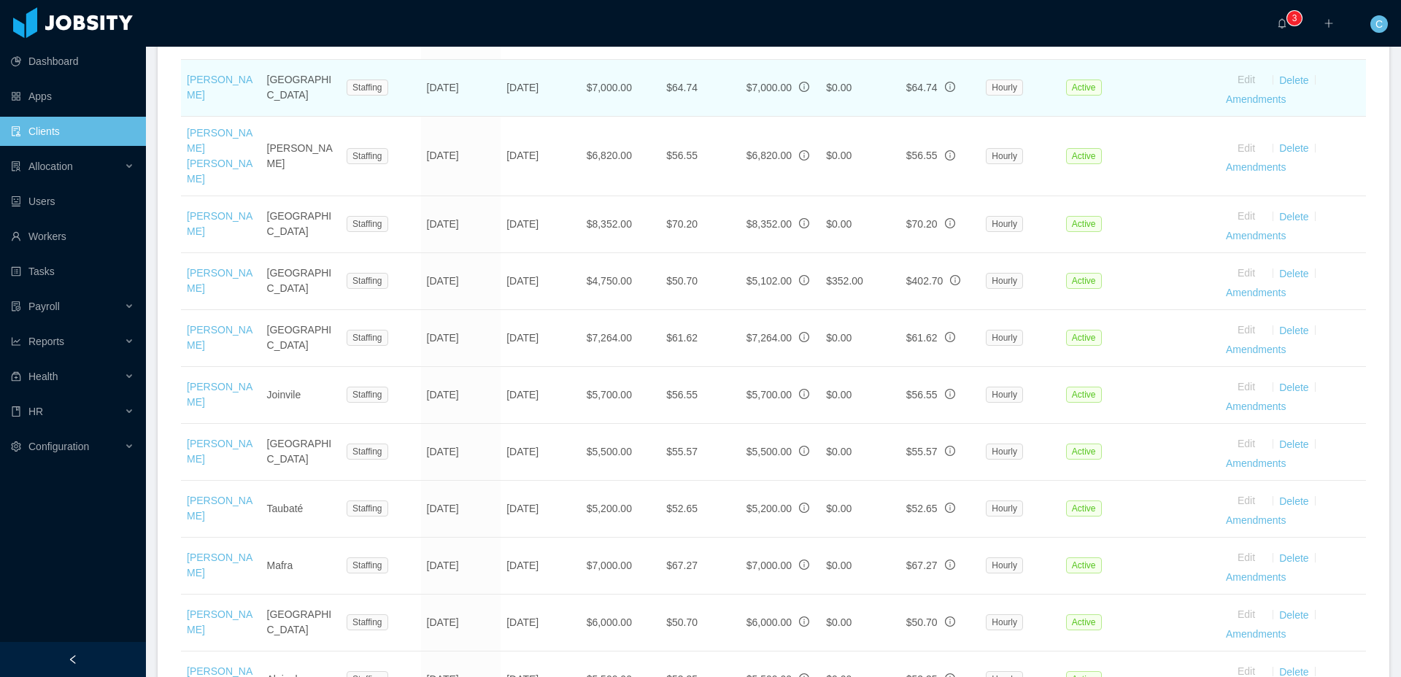
scroll to position [1614, 0]
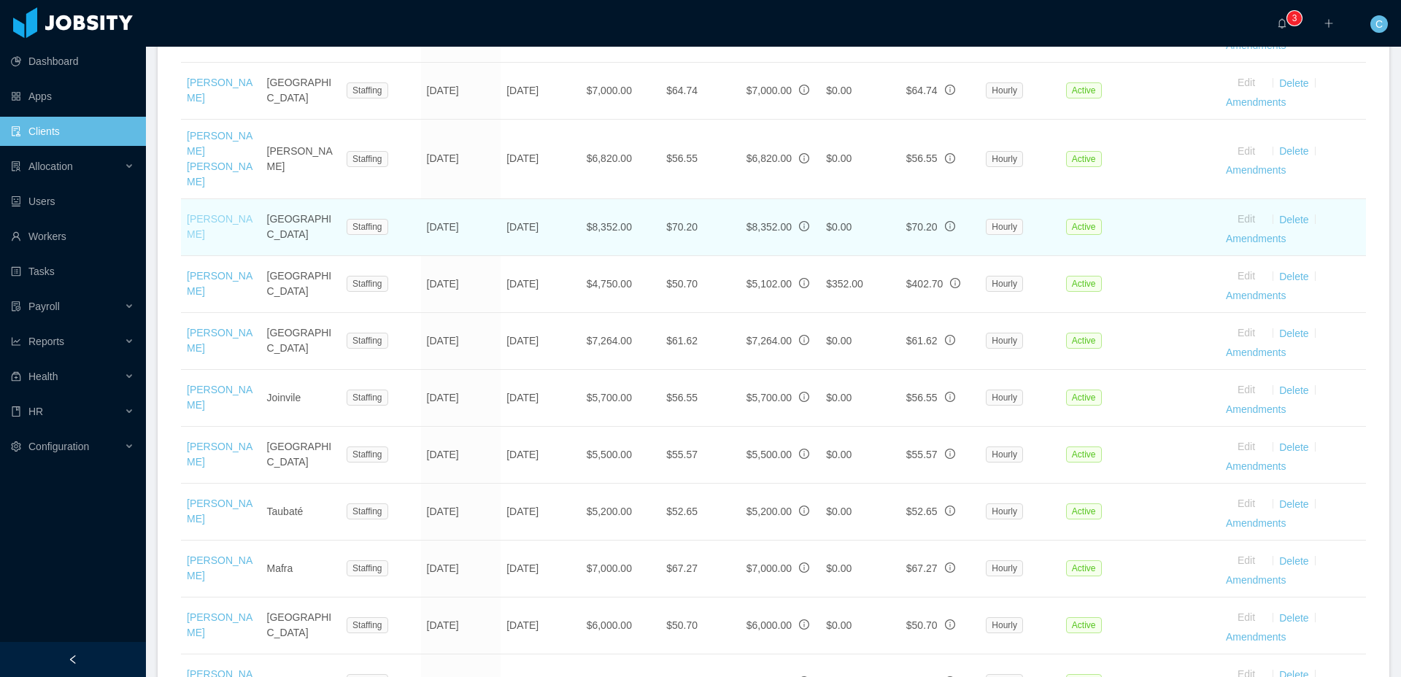
click at [209, 240] on link "Maykon Lopes" at bounding box center [220, 226] width 66 height 27
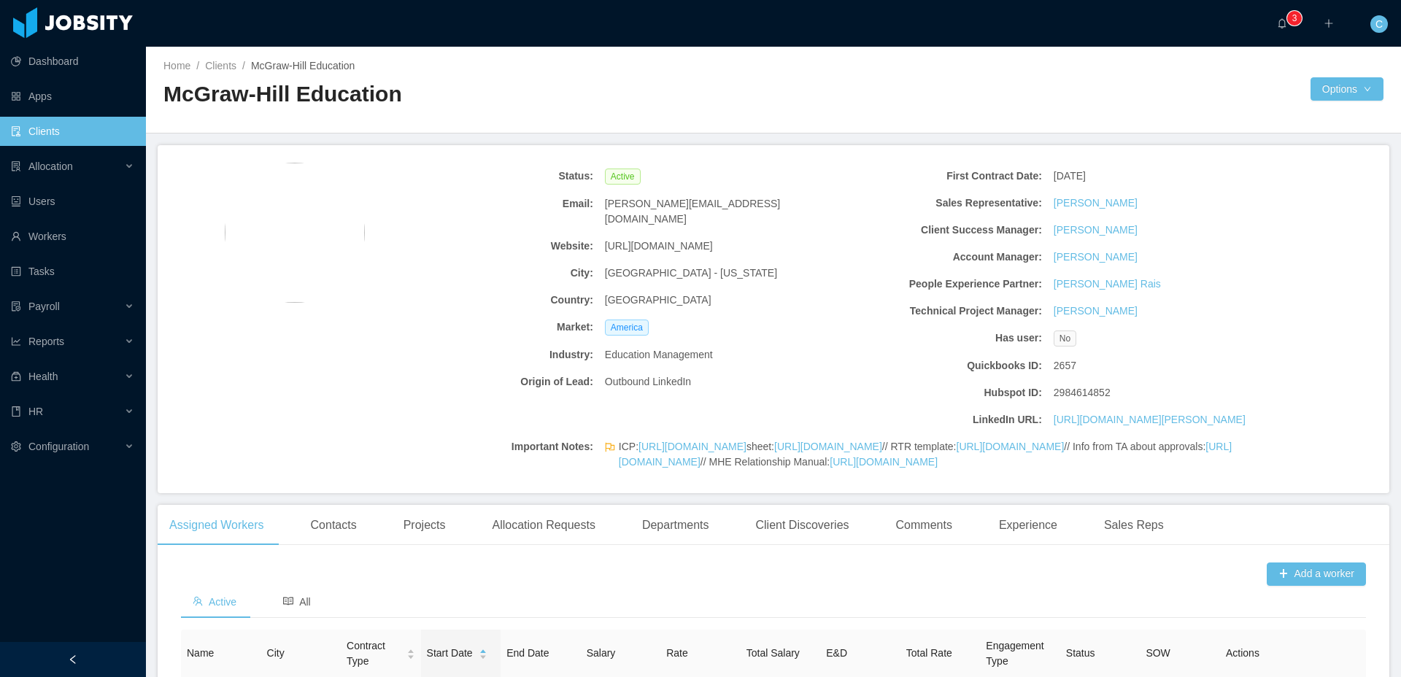
scroll to position [547, 0]
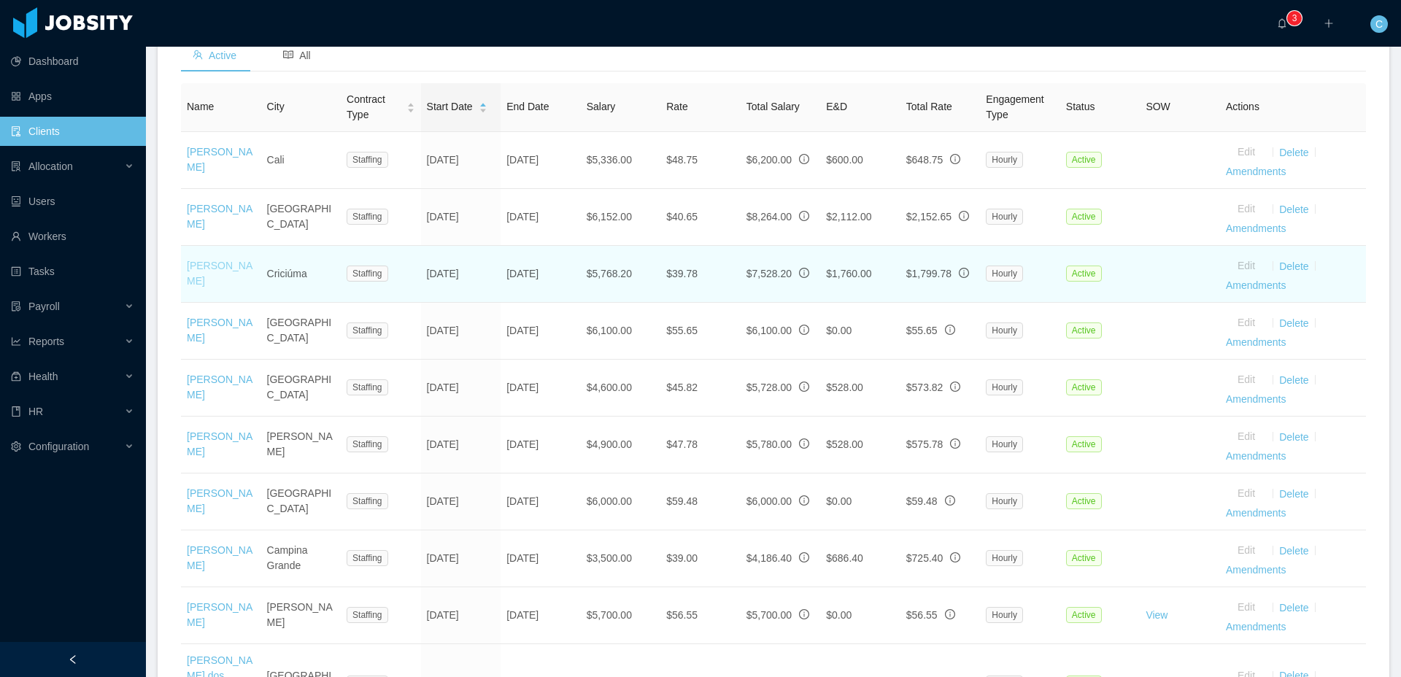
click at [203, 287] on link "Jeiel Miguel Medeiros Lopes" at bounding box center [220, 273] width 66 height 27
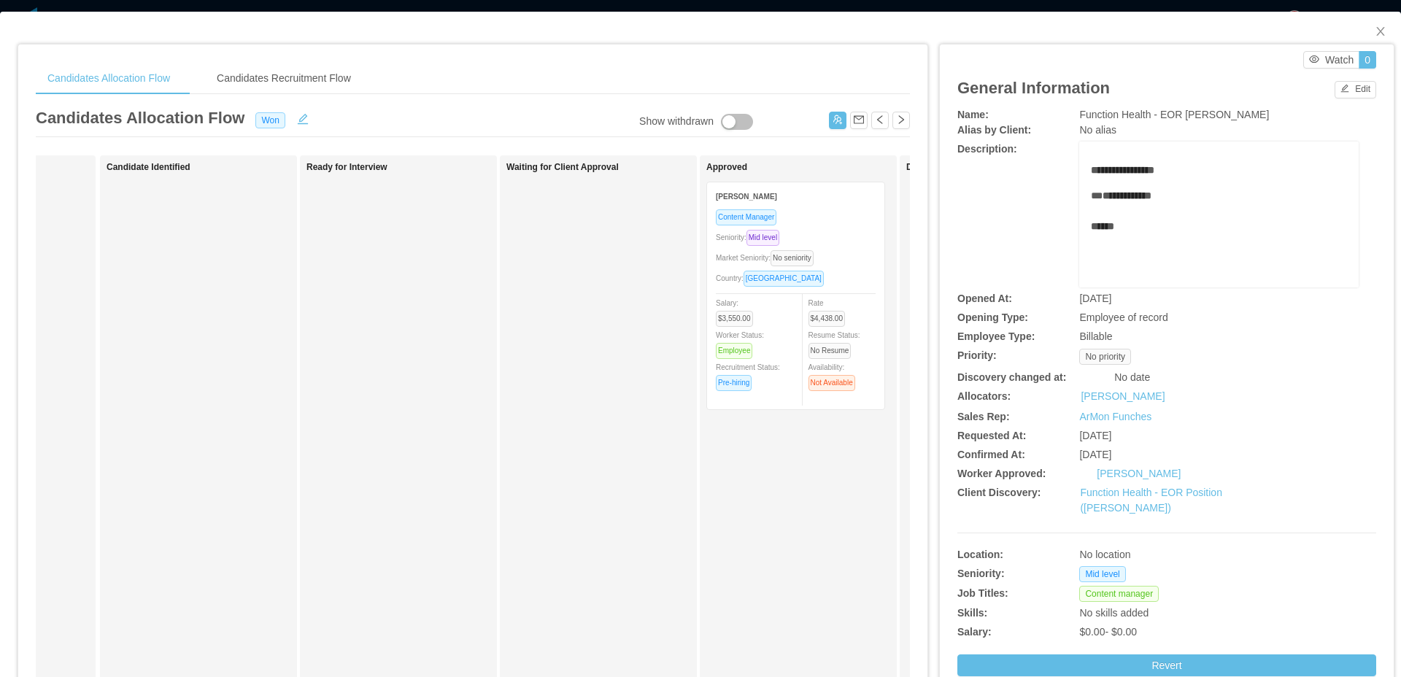
scroll to position [0, 163]
click at [781, 201] on div "Manuela Gargiulo" at bounding box center [782, 195] width 160 height 27
click at [733, 197] on strong "Manuela Gargiulo" at bounding box center [732, 197] width 61 height 8
click at [796, 207] on div "Manuela Gargiulo" at bounding box center [782, 195] width 160 height 27
click at [833, 262] on div "Market Seniority: No seniority" at bounding box center [782, 258] width 160 height 17
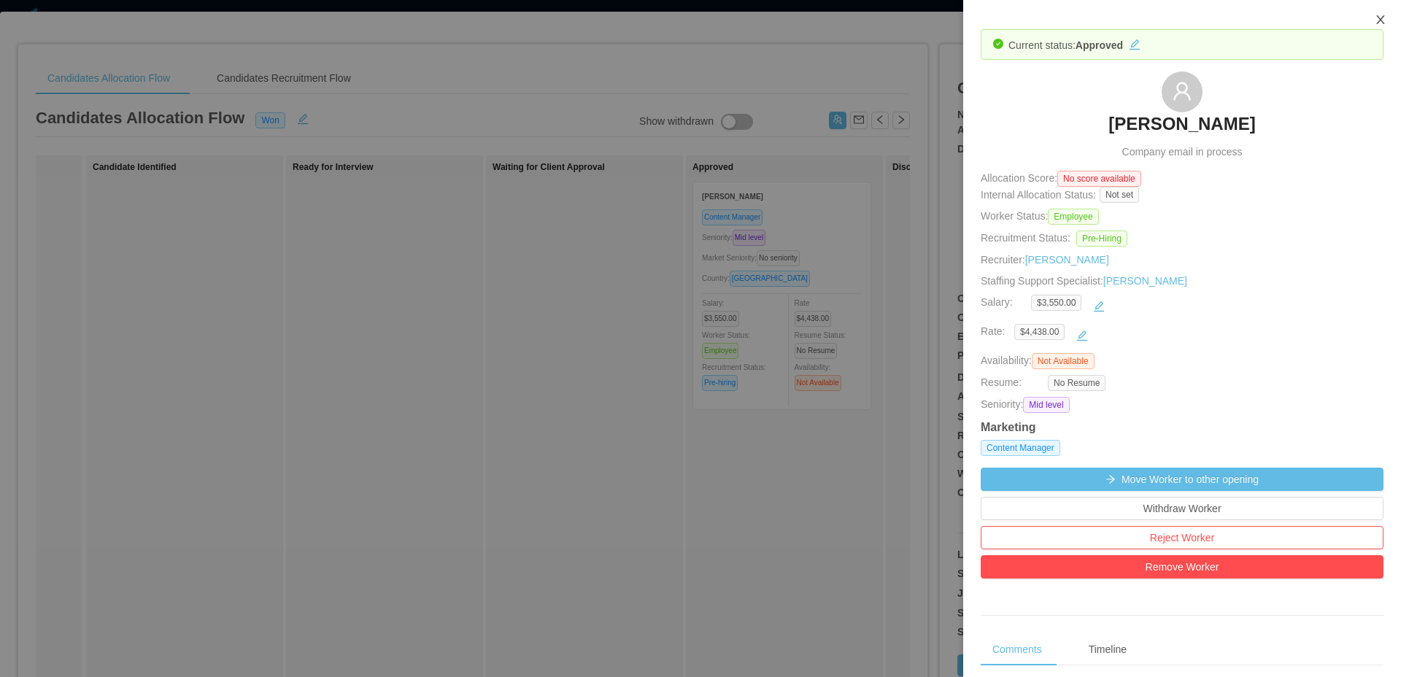
click at [1383, 16] on icon "icon: close" at bounding box center [1381, 20] width 12 height 12
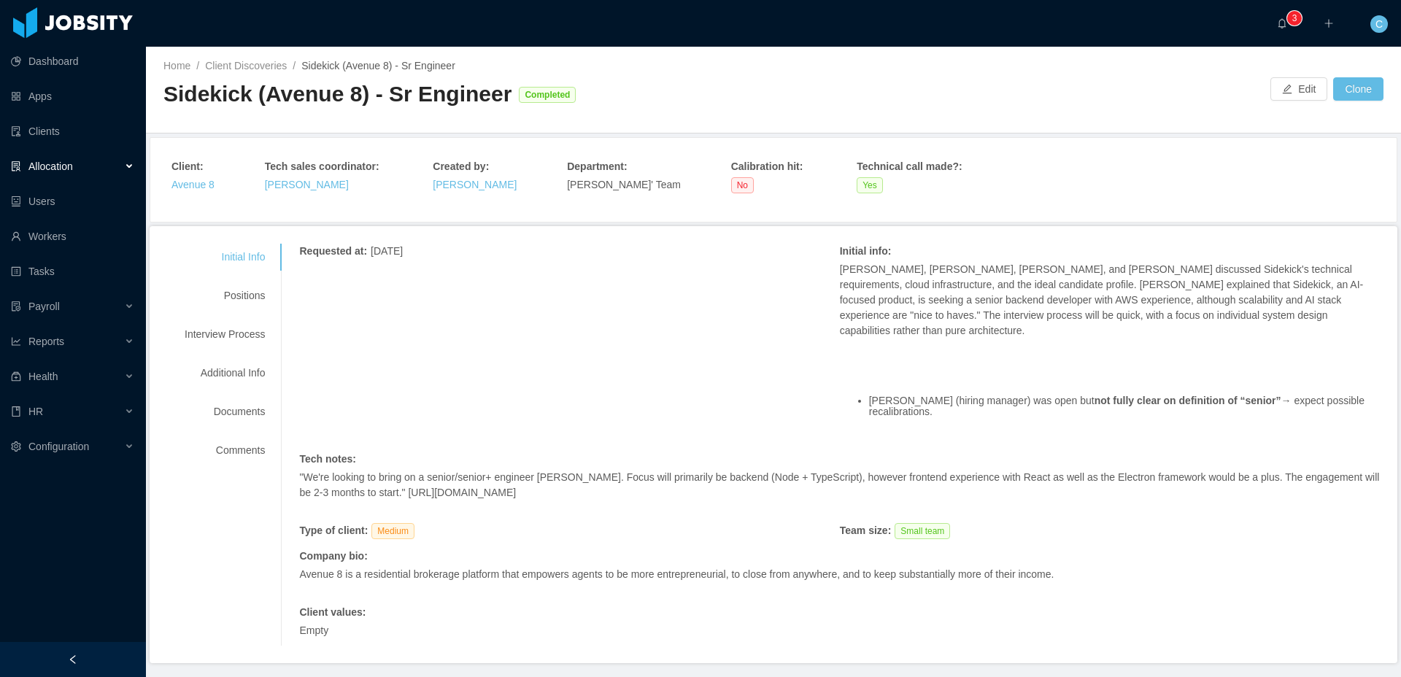
scroll to position [41, 0]
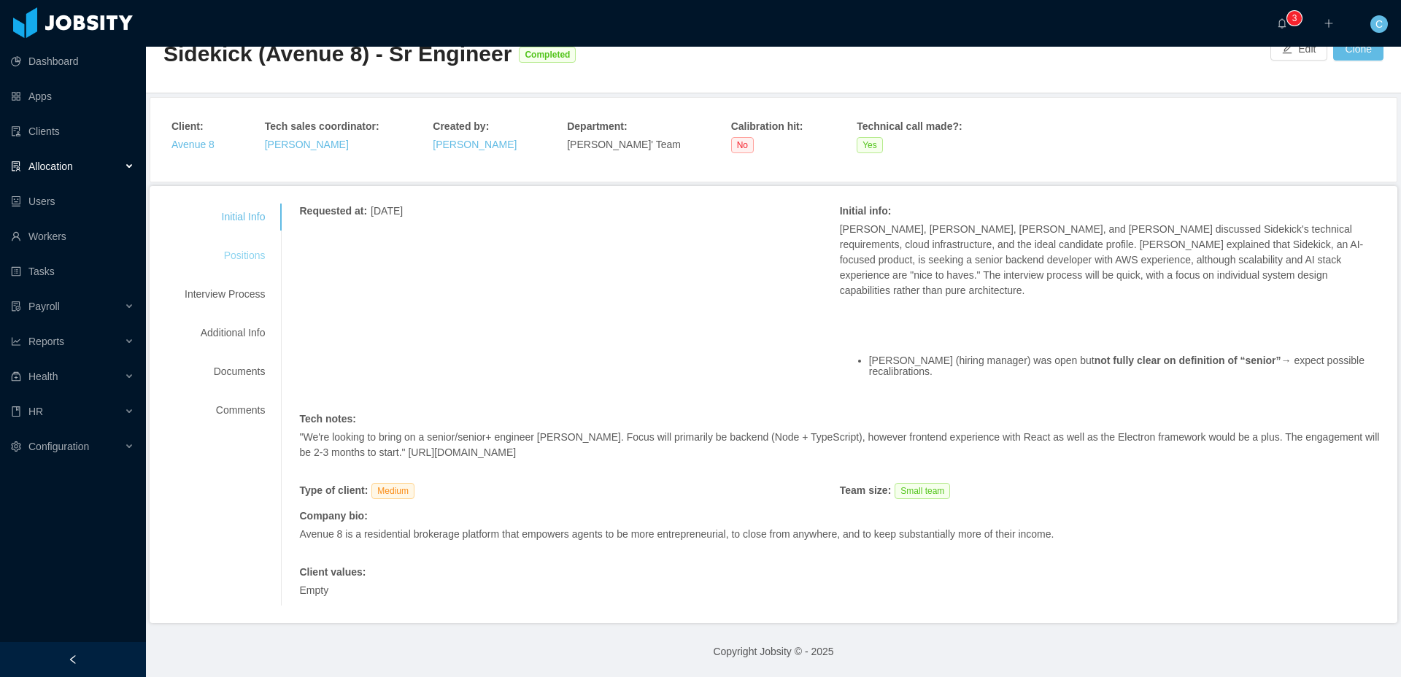
click at [261, 250] on div "Positions" at bounding box center [224, 255] width 115 height 27
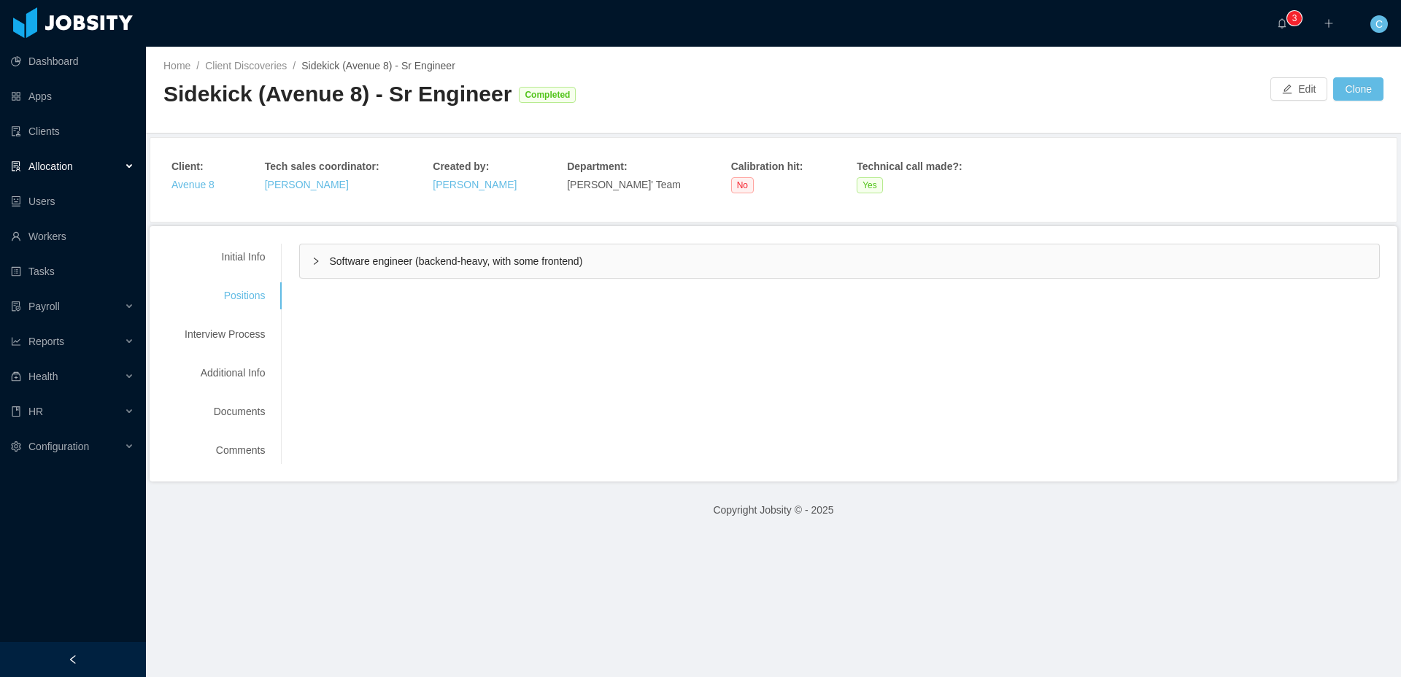
scroll to position [0, 0]
click at [1301, 95] on button "Edit" at bounding box center [1299, 88] width 57 height 23
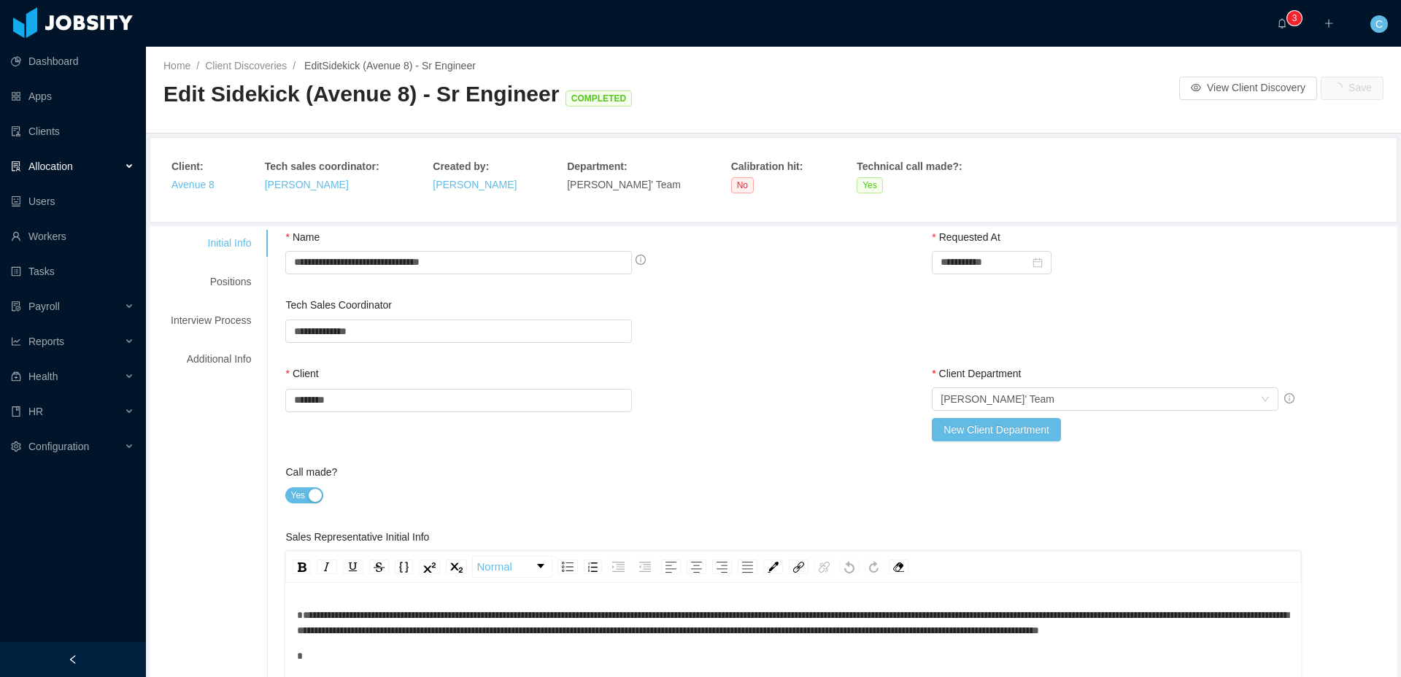
drag, startPoint x: 237, startPoint y: 284, endPoint x: 336, endPoint y: 282, distance: 98.5
click at [238, 284] on div "Positions" at bounding box center [210, 282] width 115 height 27
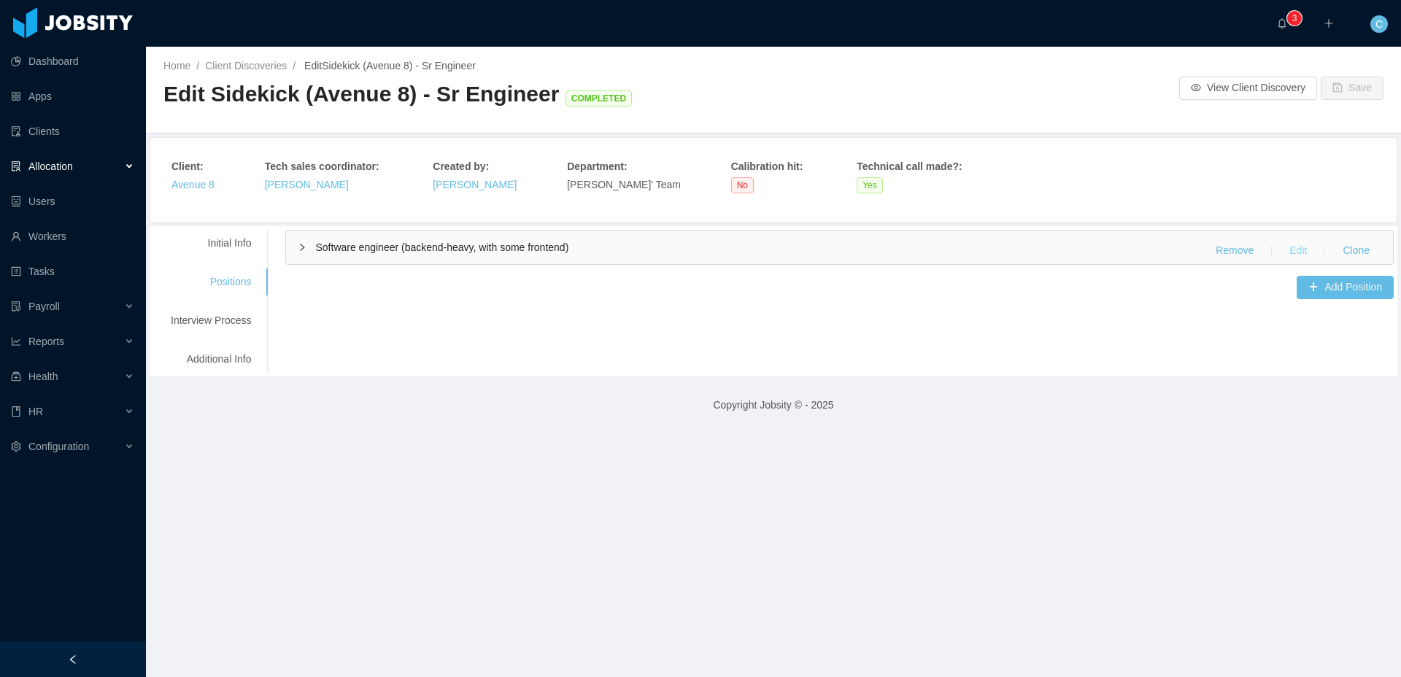
click at [1292, 258] on button "Edit" at bounding box center [1298, 250] width 41 height 23
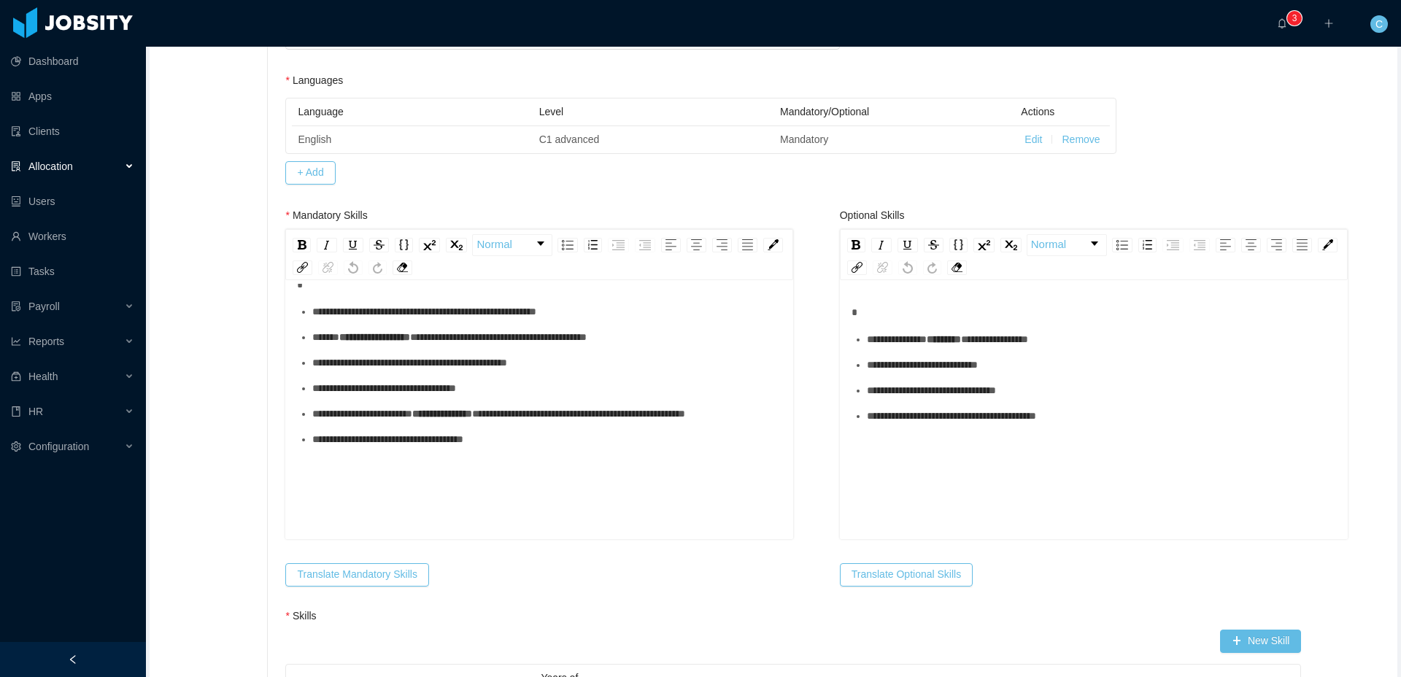
scroll to position [32, 0]
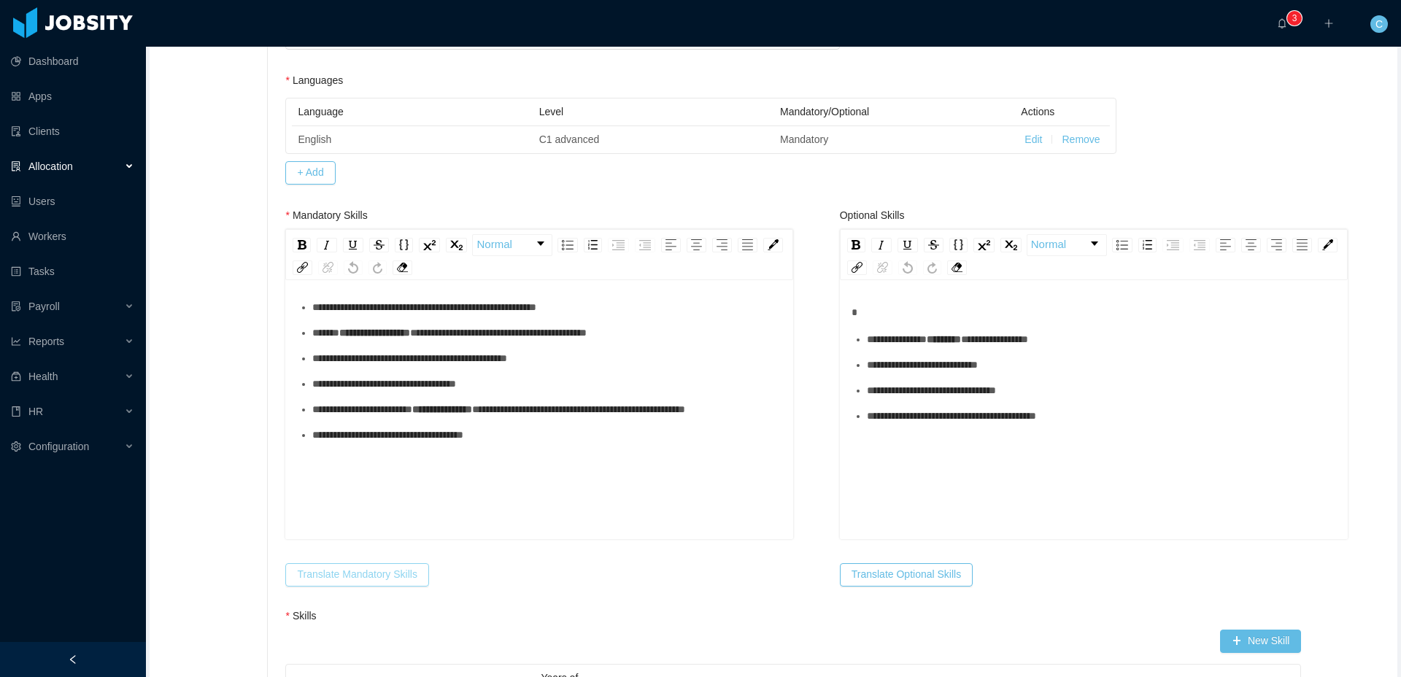
click at [405, 574] on button "Translate Mandatory Skills" at bounding box center [356, 574] width 143 height 23
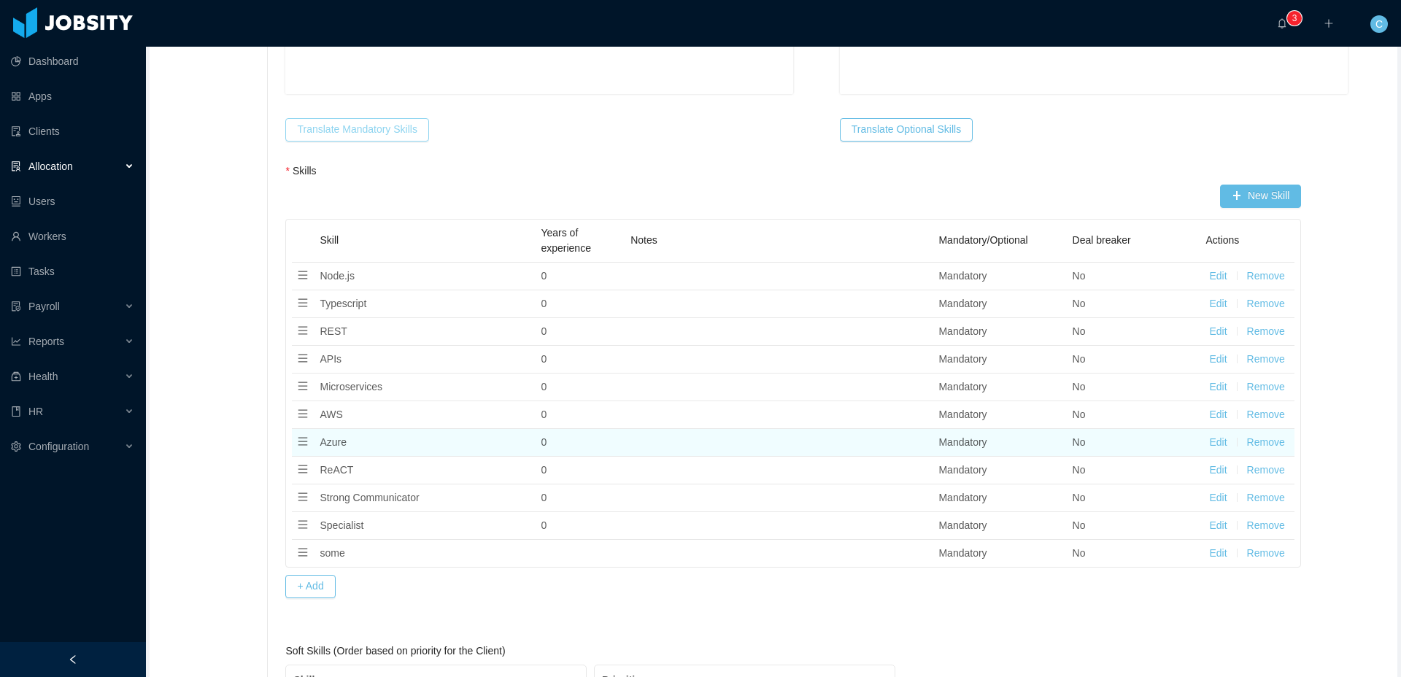
scroll to position [947, 0]
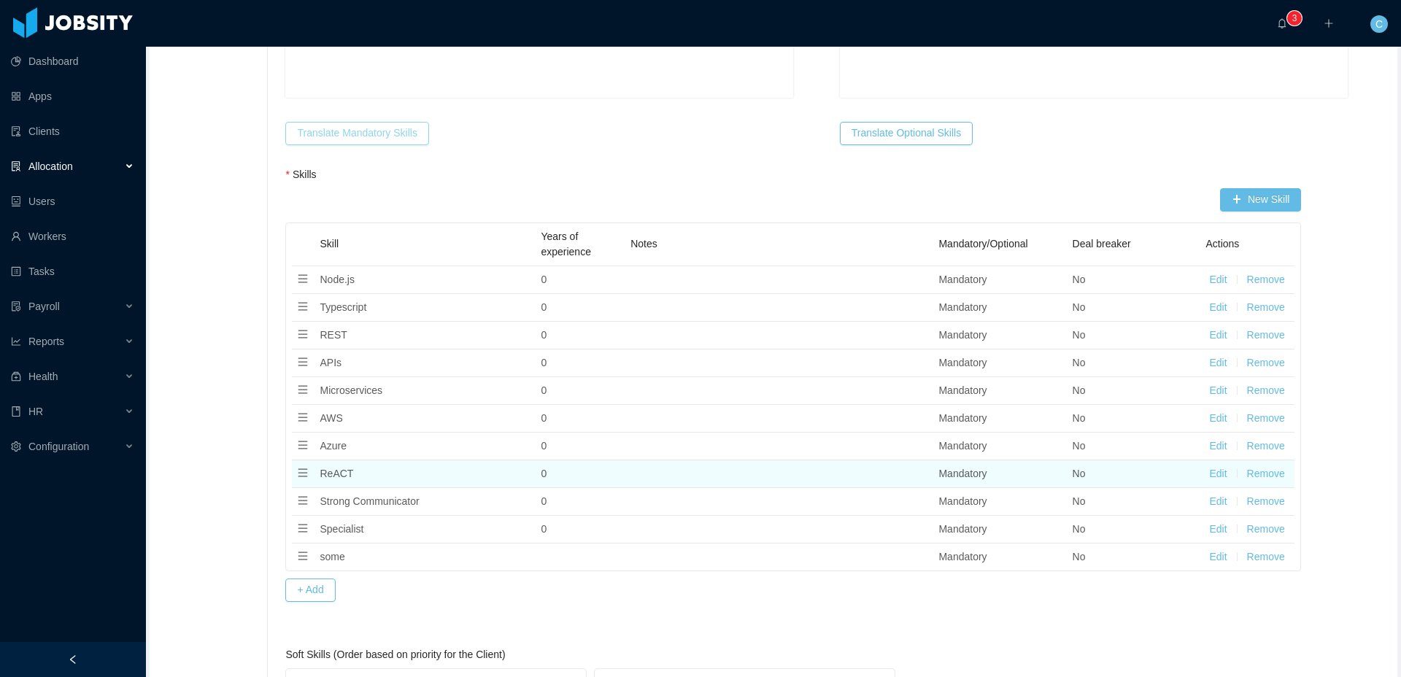
click at [1214, 473] on button "Edit" at bounding box center [1218, 473] width 18 height 15
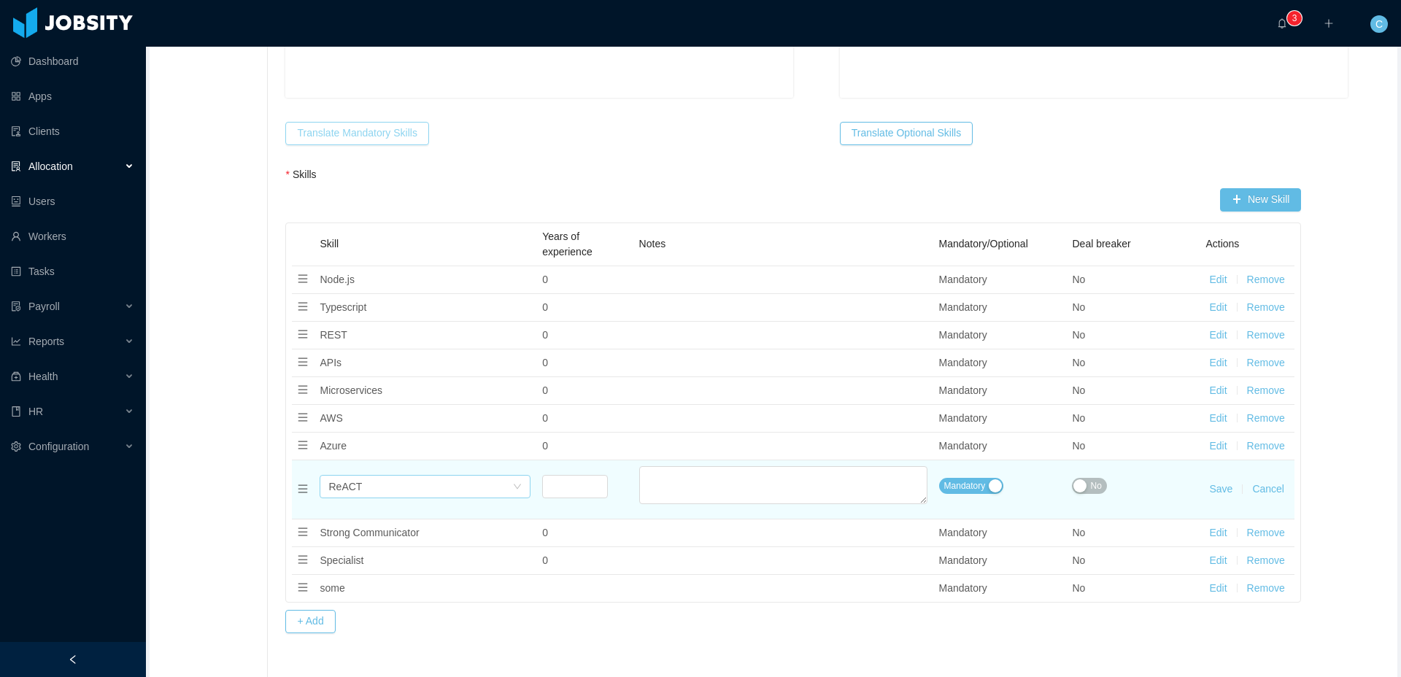
click at [431, 487] on div "Select skills ReACT" at bounding box center [420, 487] width 184 height 22
type input "****"
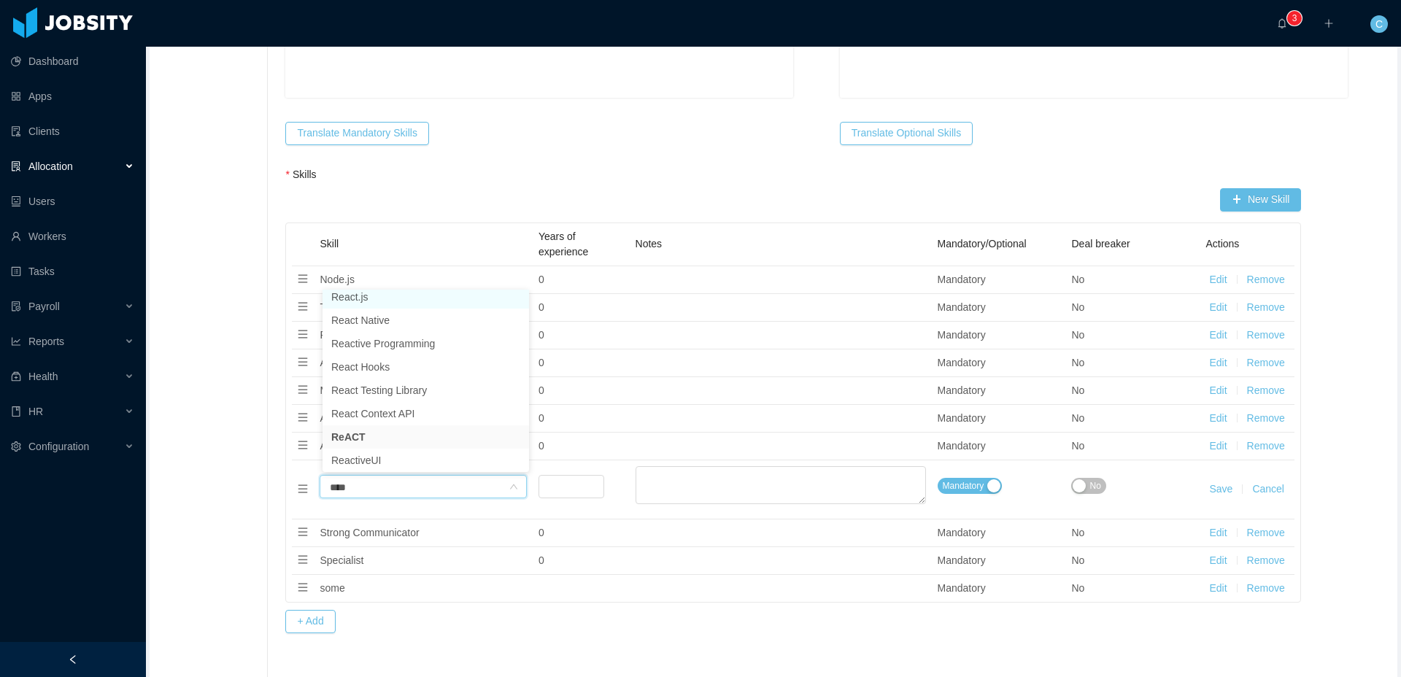
scroll to position [3, 0]
click at [385, 297] on li "React.js" at bounding box center [426, 301] width 207 height 23
click at [1223, 488] on button "Save" at bounding box center [1220, 489] width 23 height 15
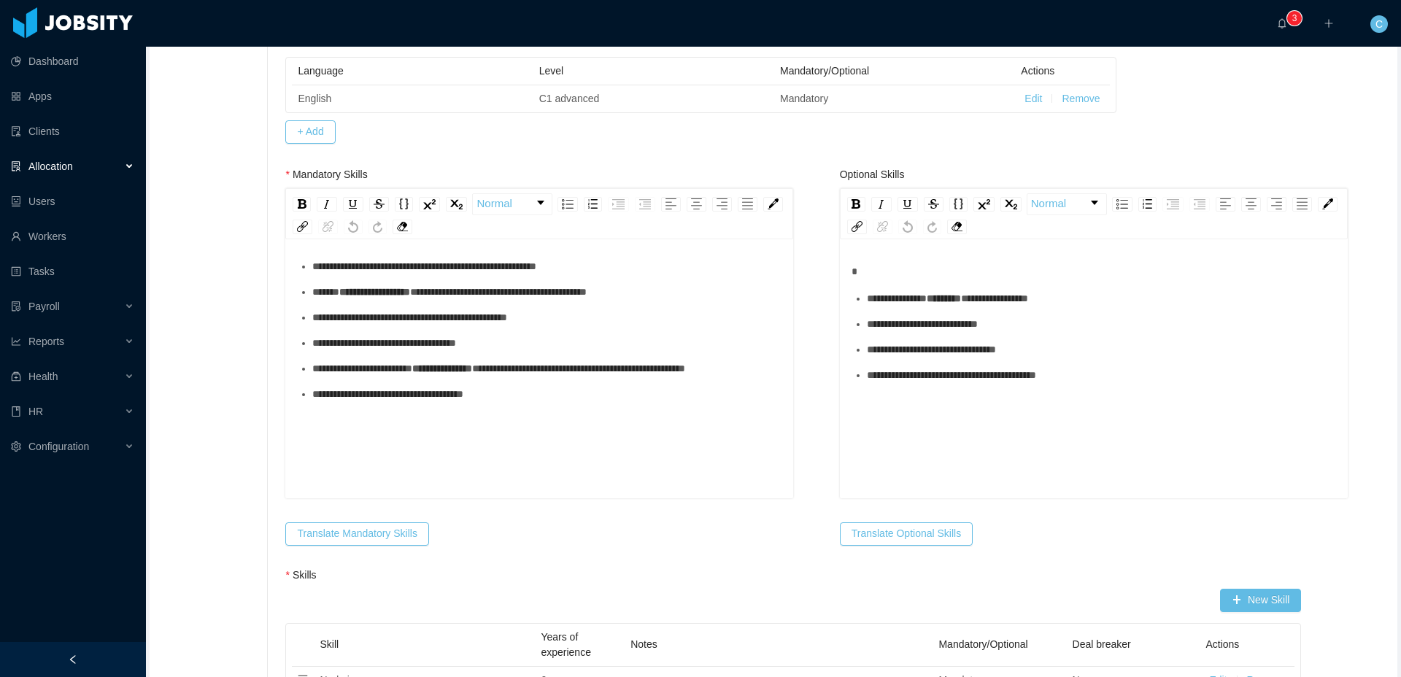
scroll to position [0, 0]
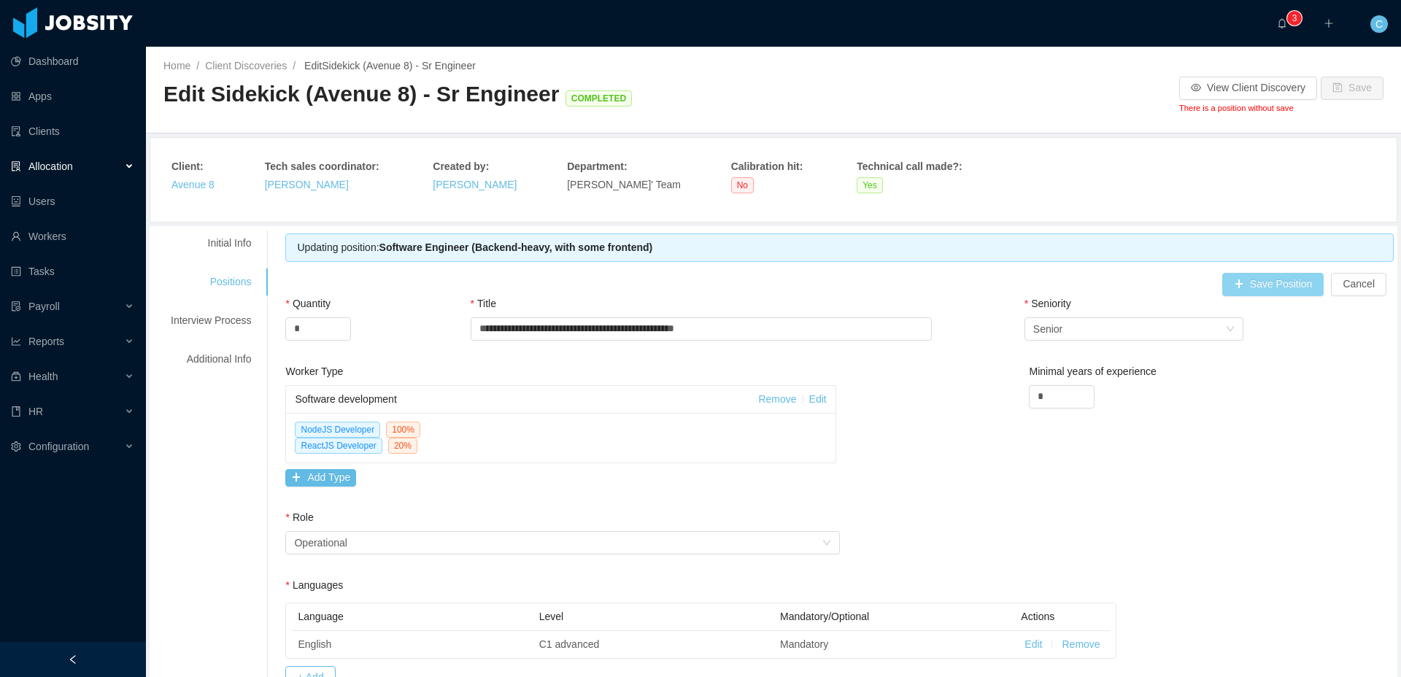
drag, startPoint x: 1271, startPoint y: 280, endPoint x: 1278, endPoint y: 163, distance: 117.7
click at [1271, 280] on button "Save Position" at bounding box center [1273, 284] width 102 height 23
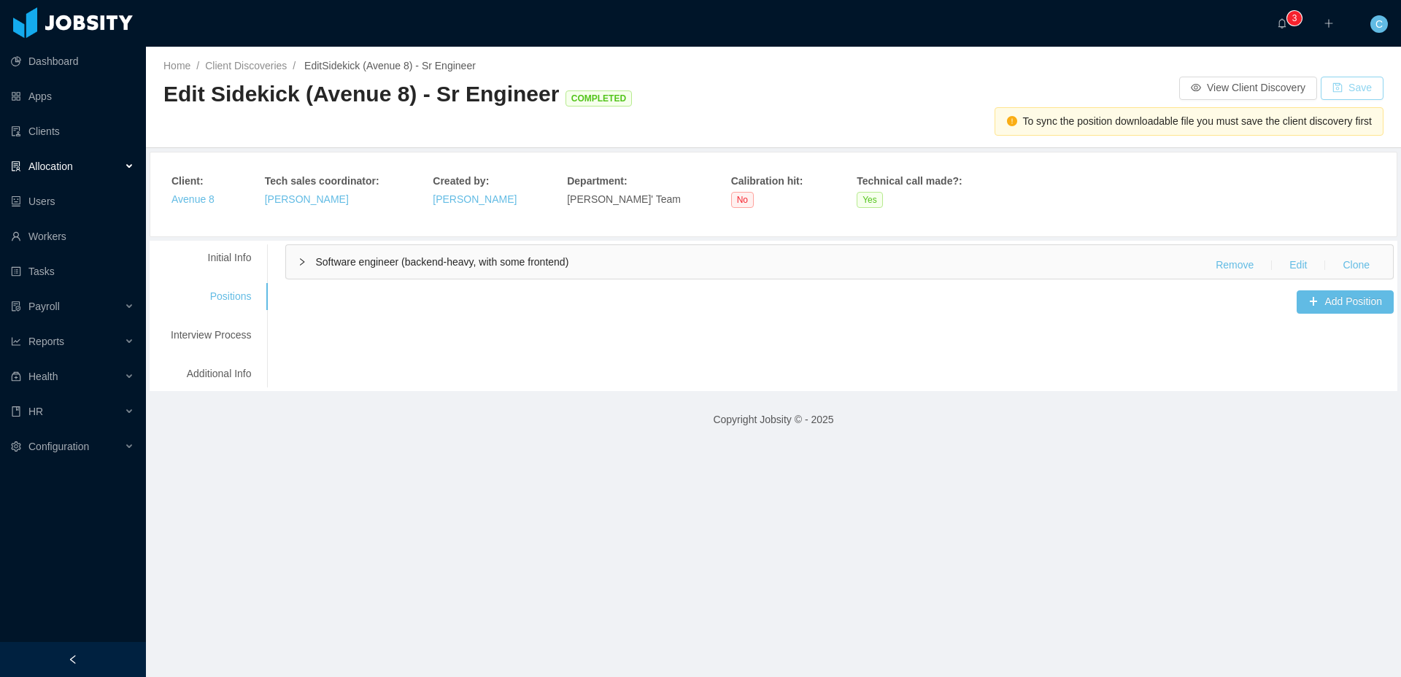
click at [1333, 90] on button "Save" at bounding box center [1352, 88] width 63 height 23
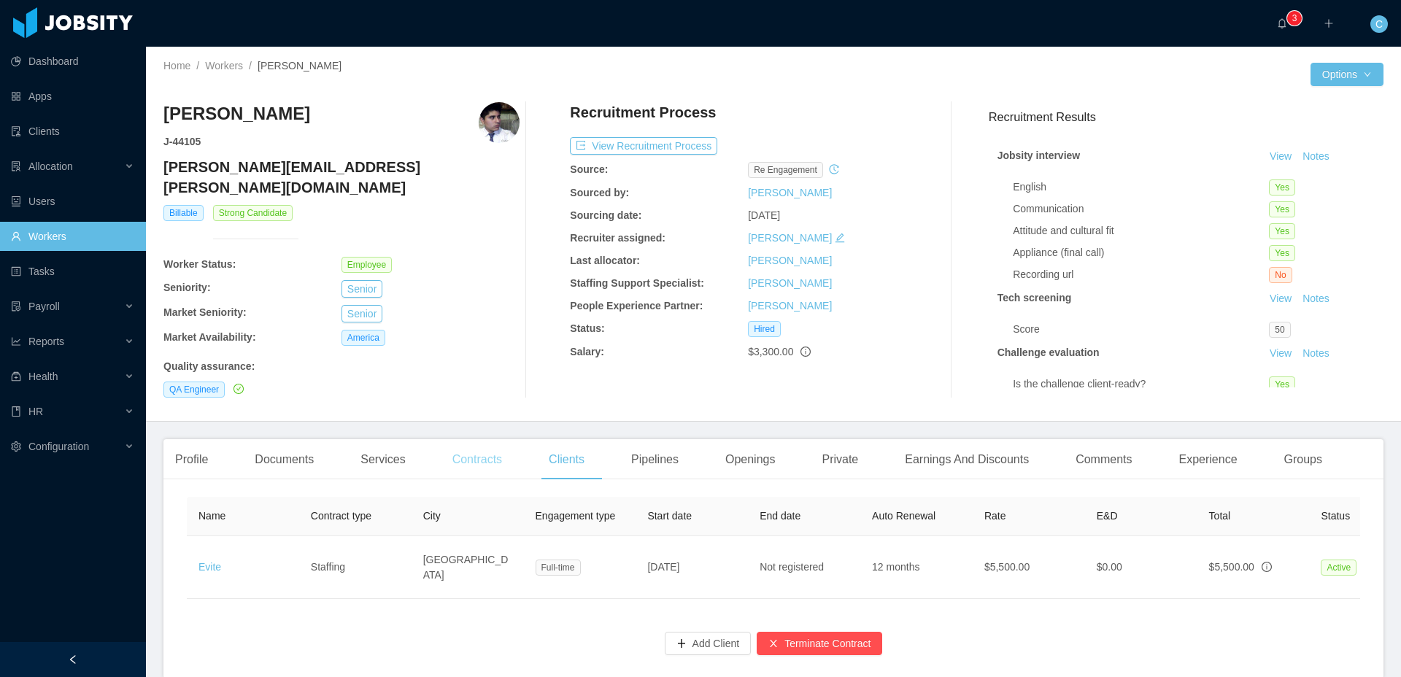
click at [490, 447] on div "Contracts" at bounding box center [477, 459] width 73 height 41
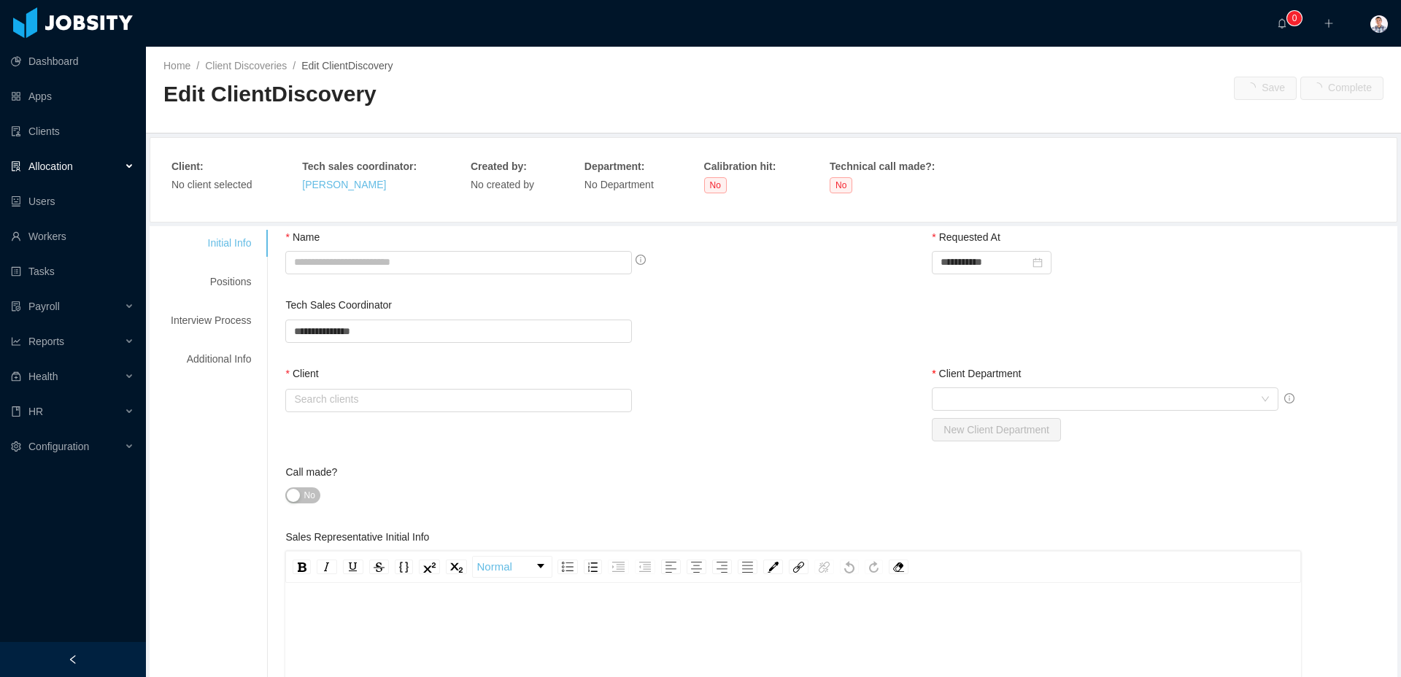
type input "**********"
type input "*"
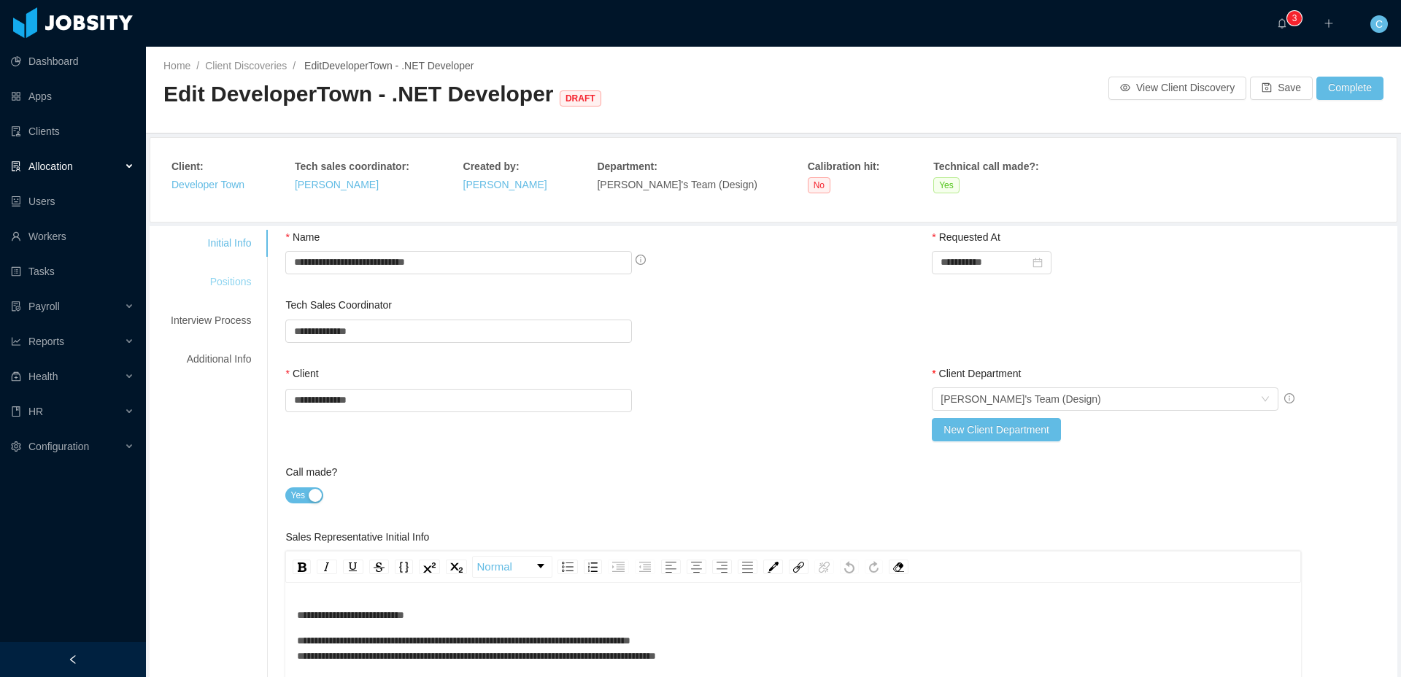
click at [239, 280] on div "Positions" at bounding box center [210, 282] width 115 height 27
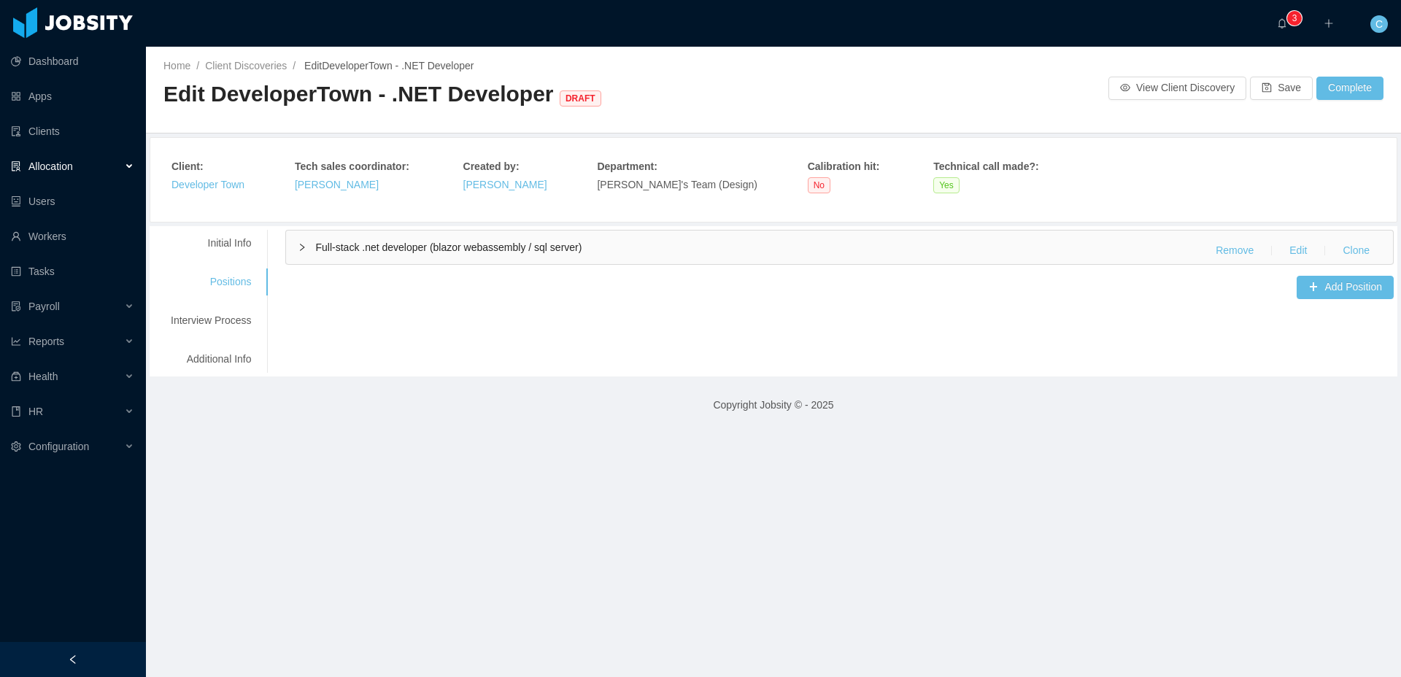
click at [334, 259] on div "Full-stack .net developer (blazor webassembly / sql server) Remove Edit Clone" at bounding box center [839, 248] width 1107 height 34
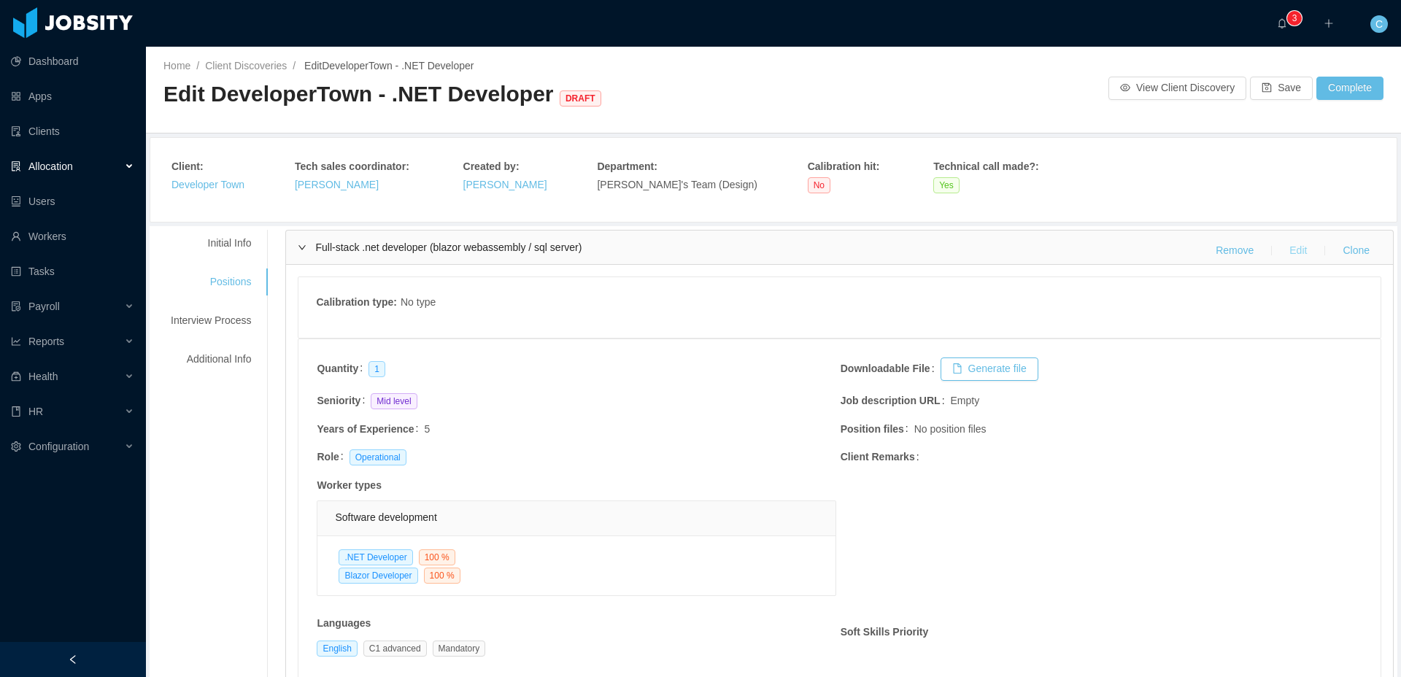
click at [1292, 252] on button "Edit" at bounding box center [1298, 250] width 41 height 23
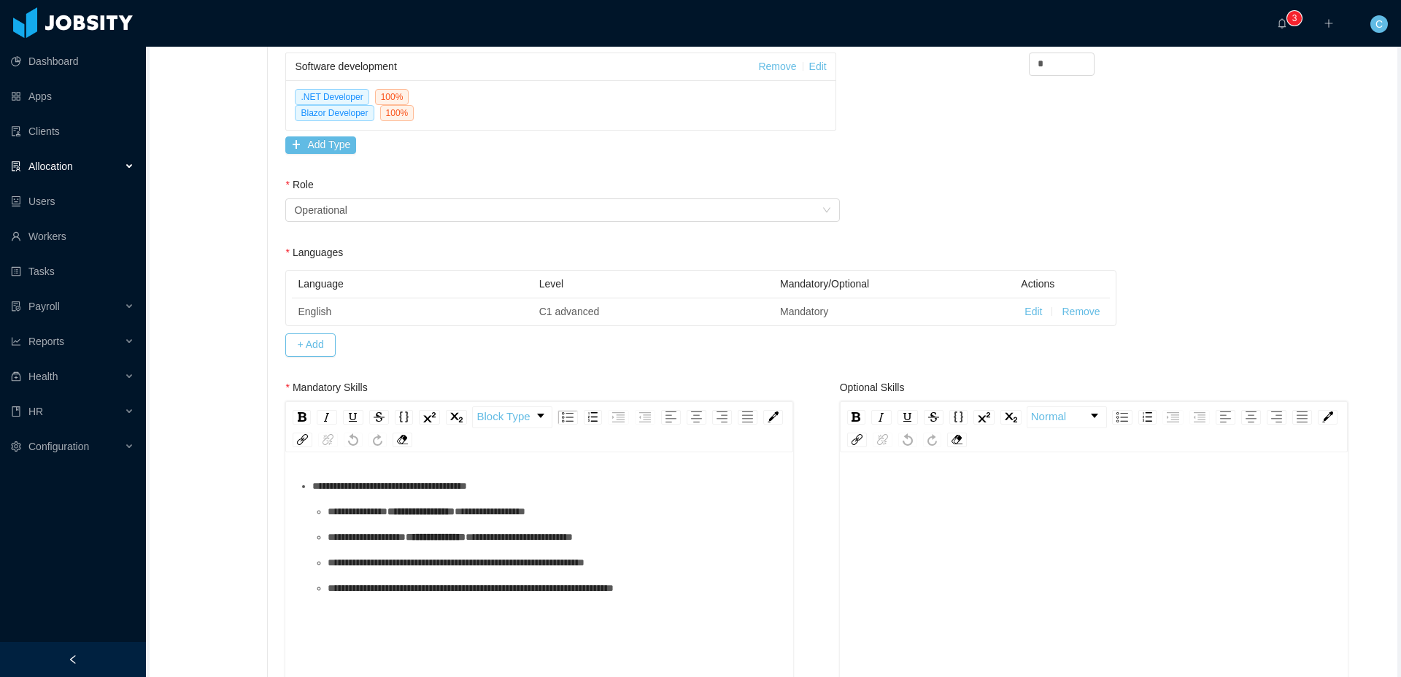
scroll to position [595, 0]
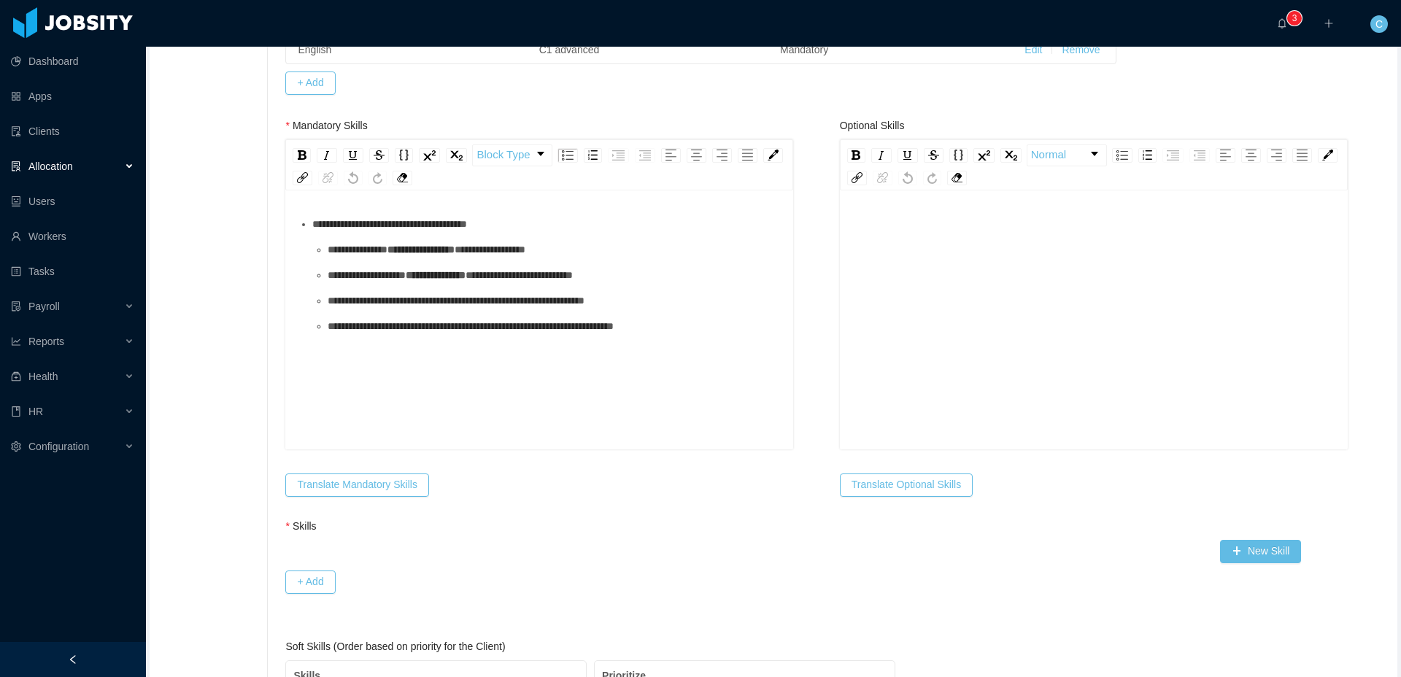
click at [515, 309] on div "**********" at bounding box center [555, 300] width 455 height 15
click at [388, 489] on button "Translate Mandatory Skills" at bounding box center [356, 485] width 143 height 23
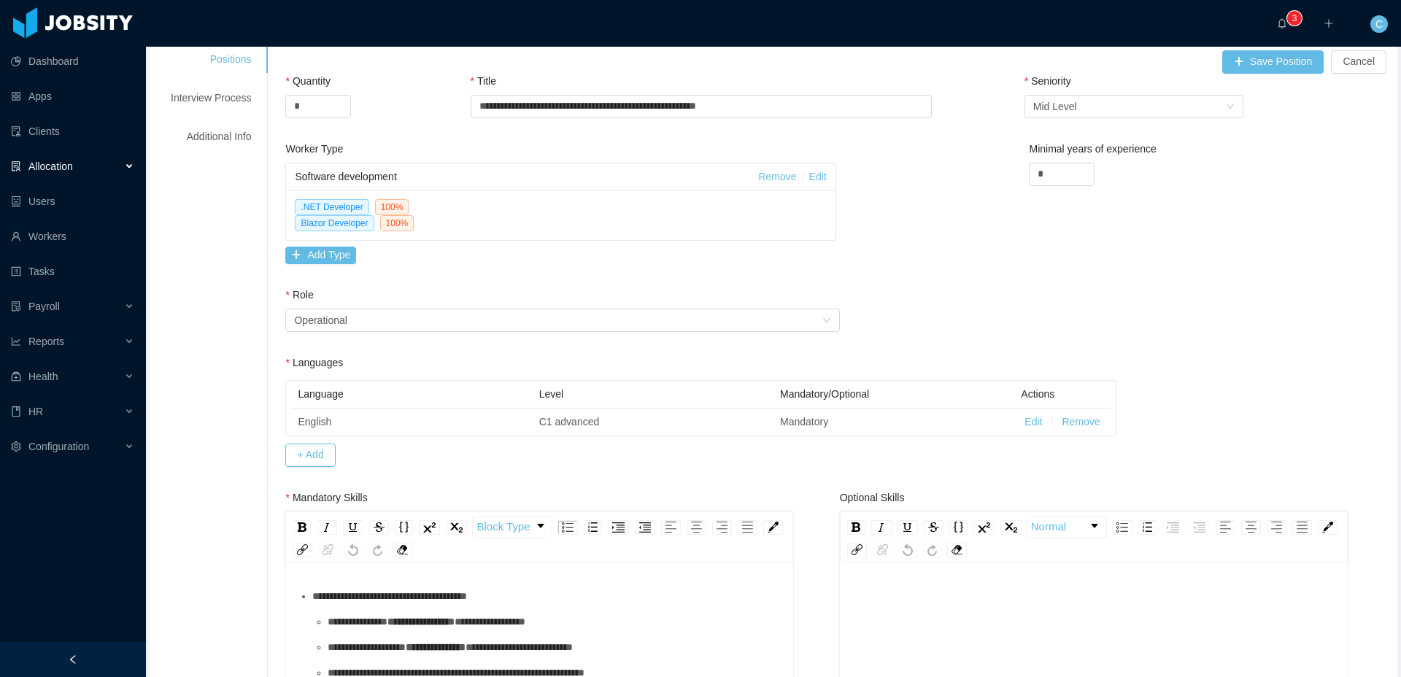
scroll to position [0, 0]
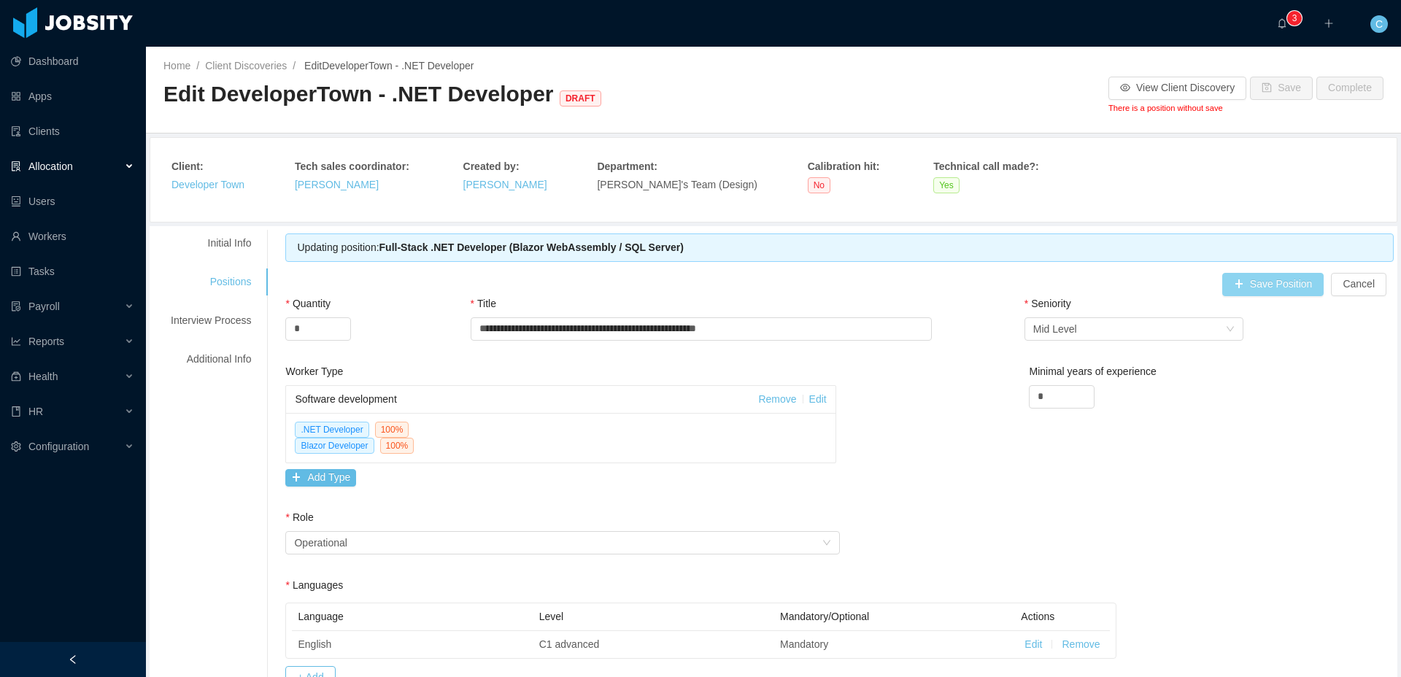
click at [1246, 277] on button "Save Position" at bounding box center [1273, 284] width 102 height 23
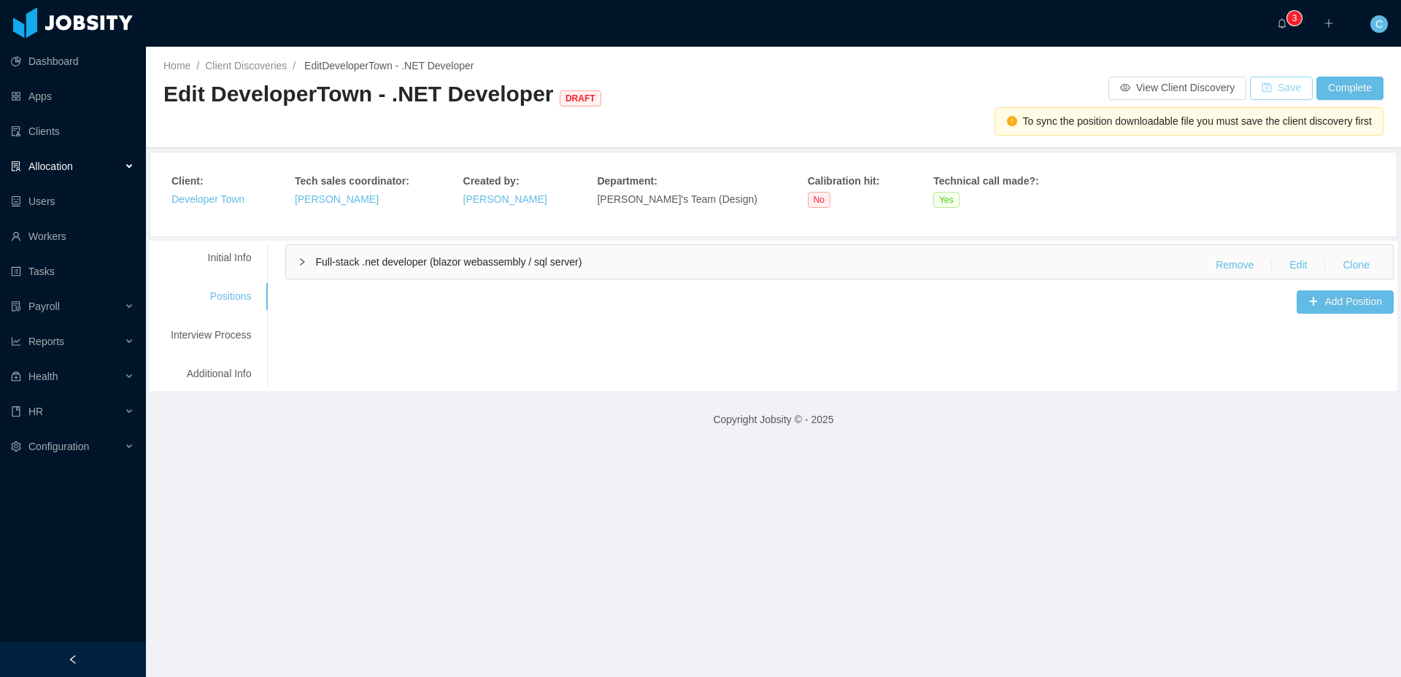
click at [1279, 91] on button "Save" at bounding box center [1281, 88] width 63 height 23
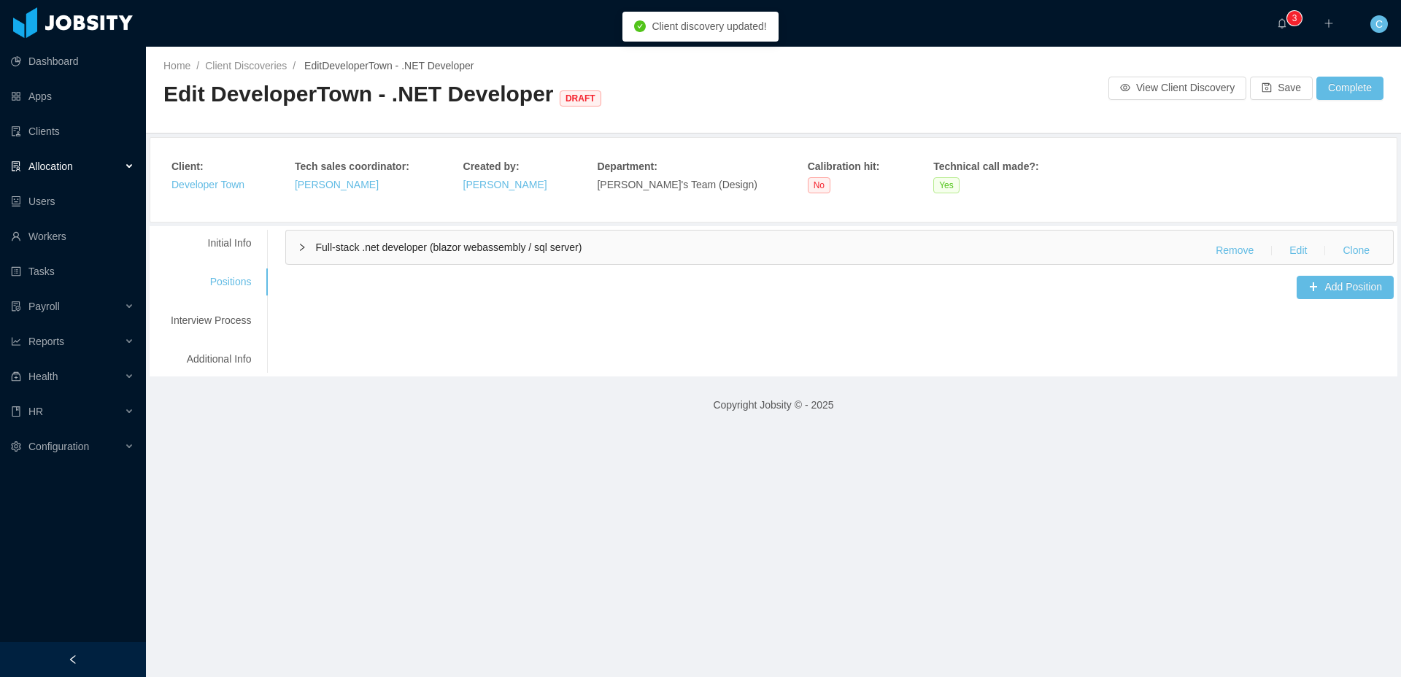
click at [536, 265] on div "Full-stack .net developer (blazor webassembly / sql server) Remove Edit Clone A…" at bounding box center [839, 264] width 1109 height 69
click at [525, 254] on div "Full-stack .net developer (blazor webassembly / sql server) Remove Edit Clone" at bounding box center [839, 248] width 1107 height 34
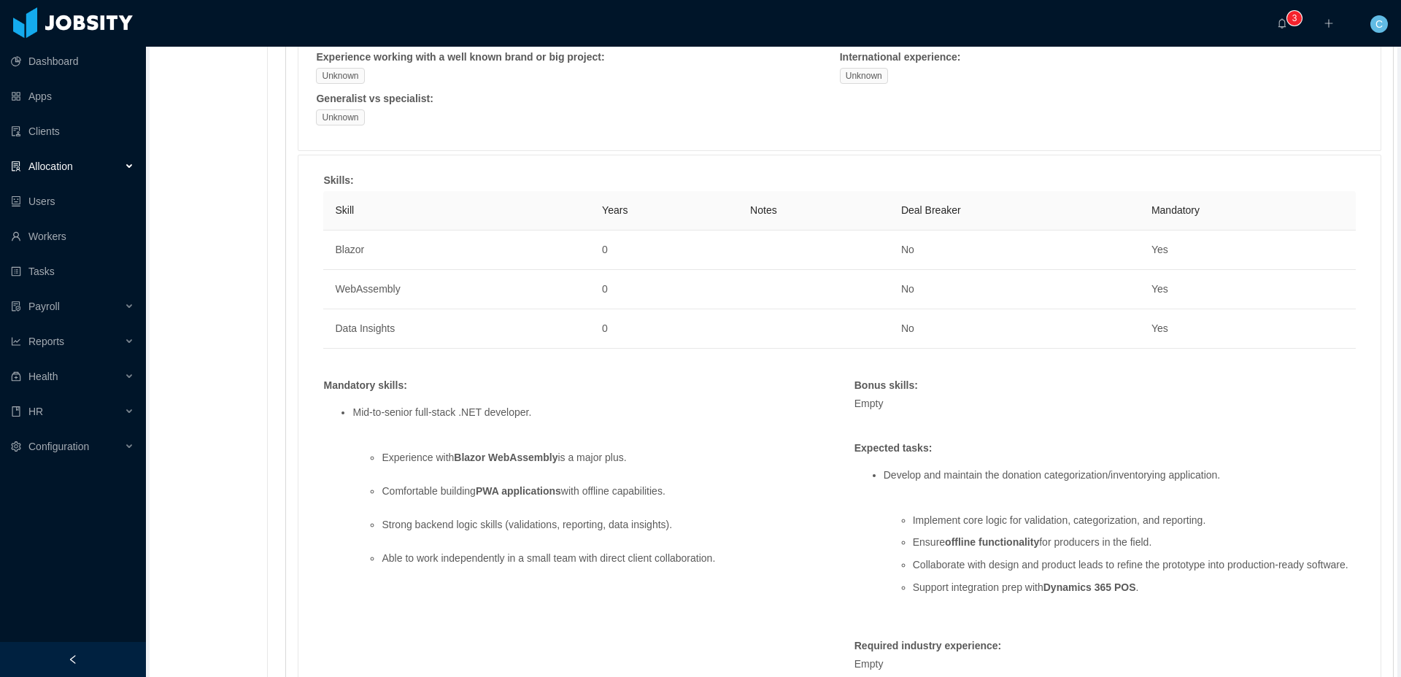
scroll to position [706, 0]
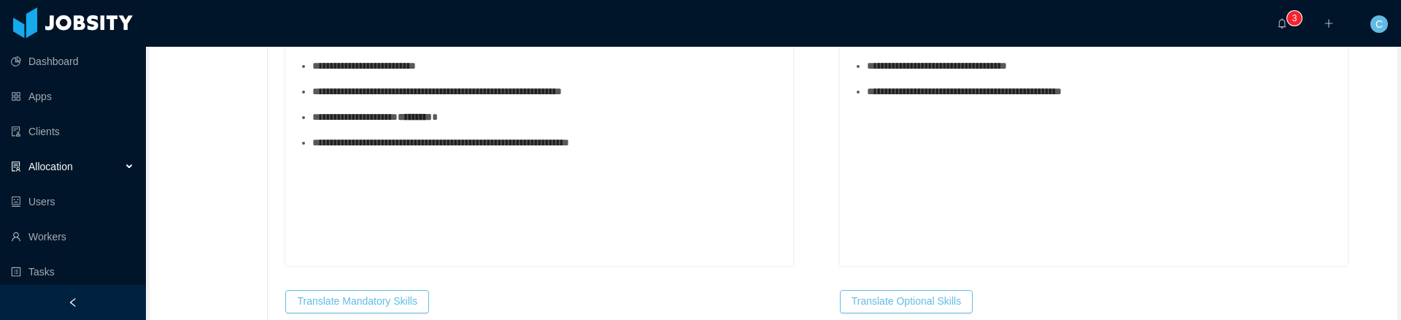
scroll to position [711, 0]
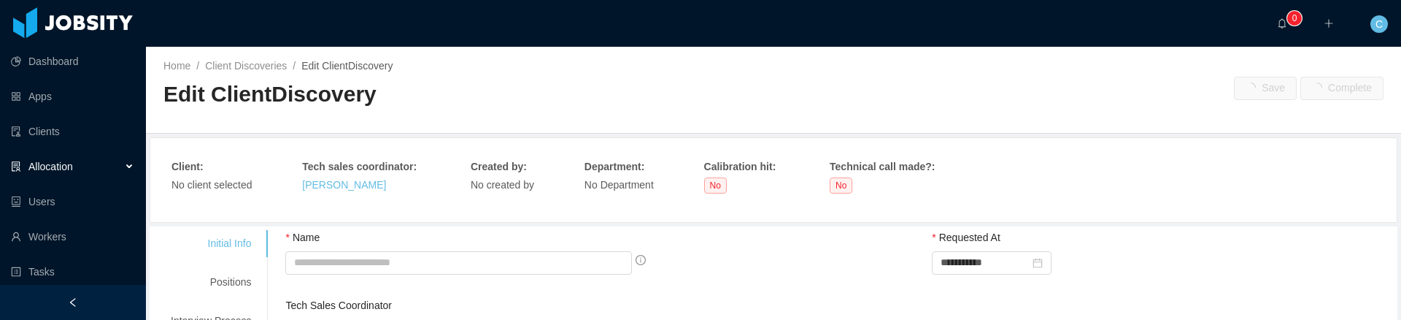
type input "**********"
type input "*********"
type input "*"
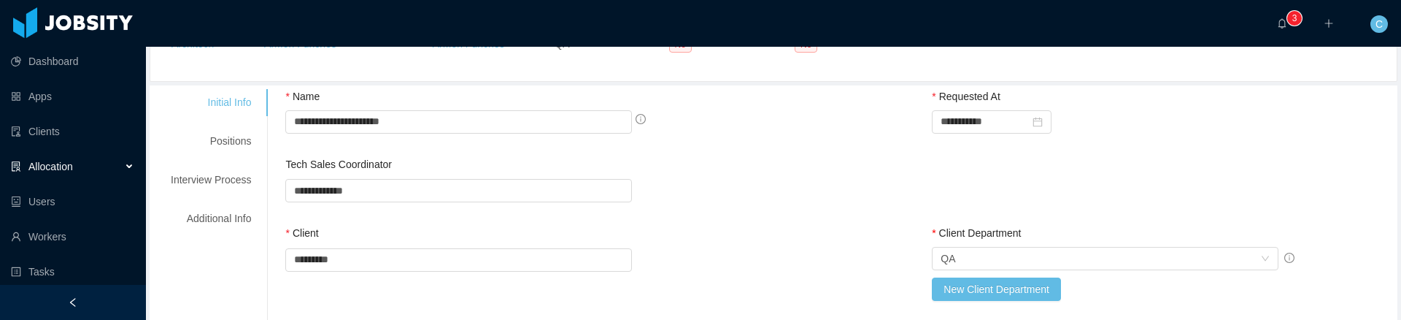
scroll to position [165, 0]
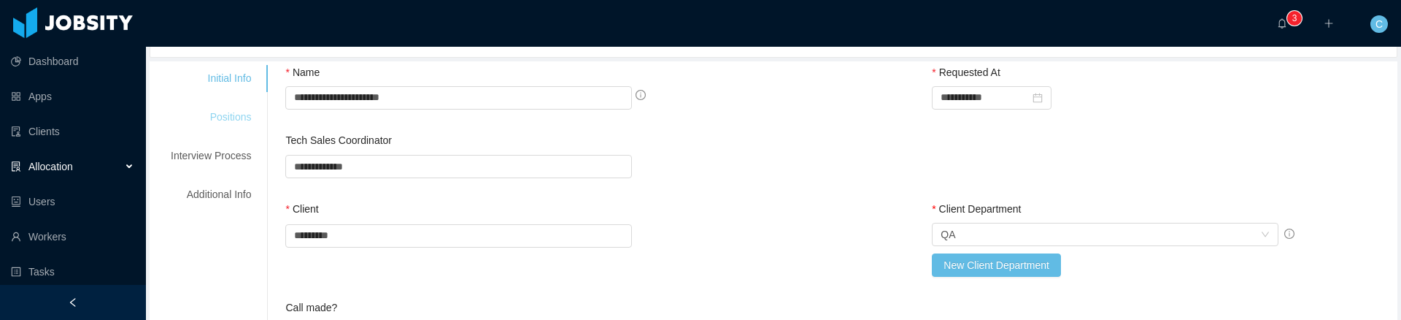
click at [254, 123] on div "Positions" at bounding box center [210, 117] width 115 height 27
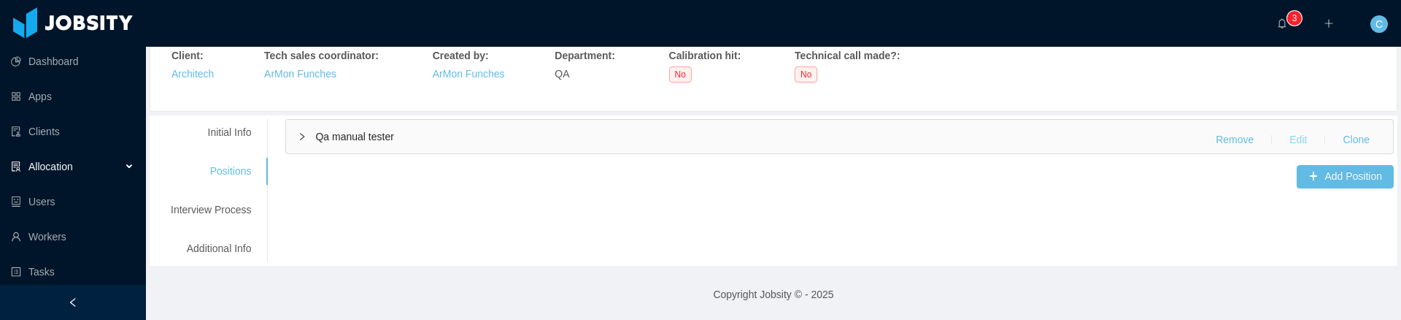
drag, startPoint x: 1310, startPoint y: 142, endPoint x: 1091, endPoint y: 175, distance: 221.5
click at [1309, 142] on button "Edit" at bounding box center [1298, 139] width 41 height 23
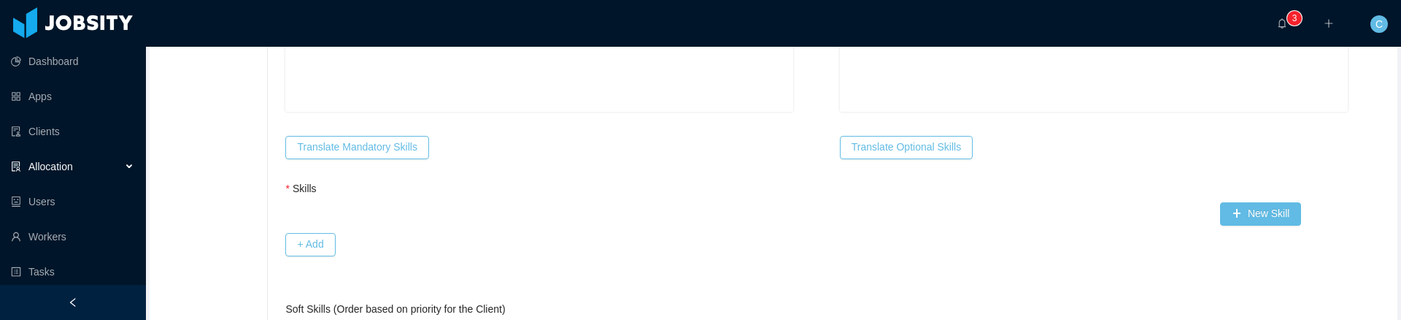
scroll to position [914, 0]
click at [402, 150] on button "Translate Mandatory Skills" at bounding box center [356, 149] width 143 height 23
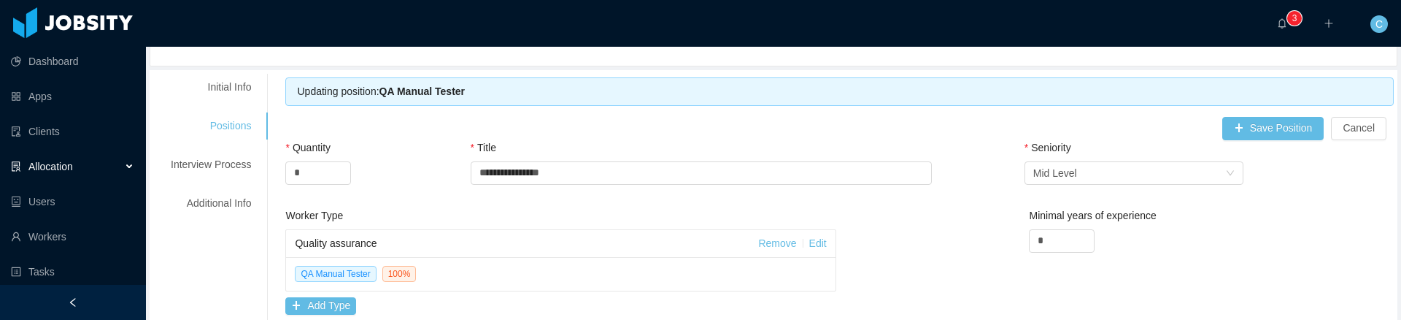
scroll to position [103, 0]
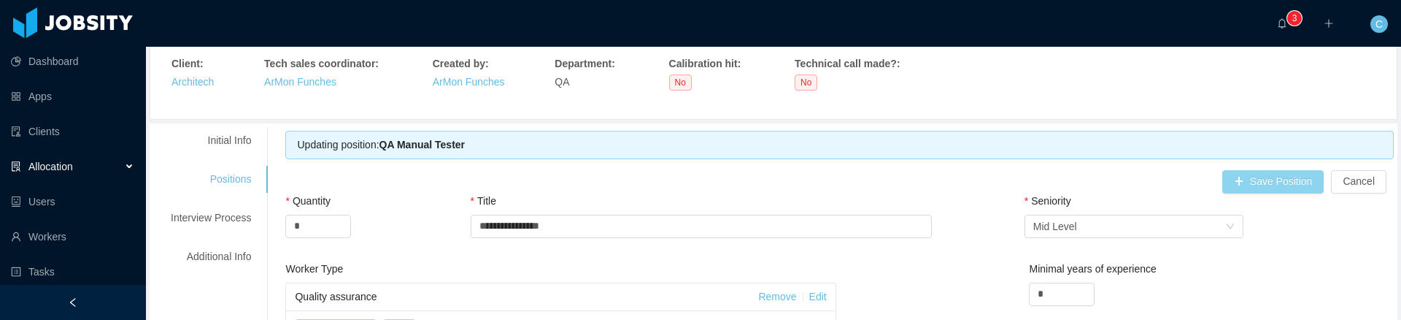
click at [1274, 188] on button "Save Position" at bounding box center [1273, 181] width 102 height 23
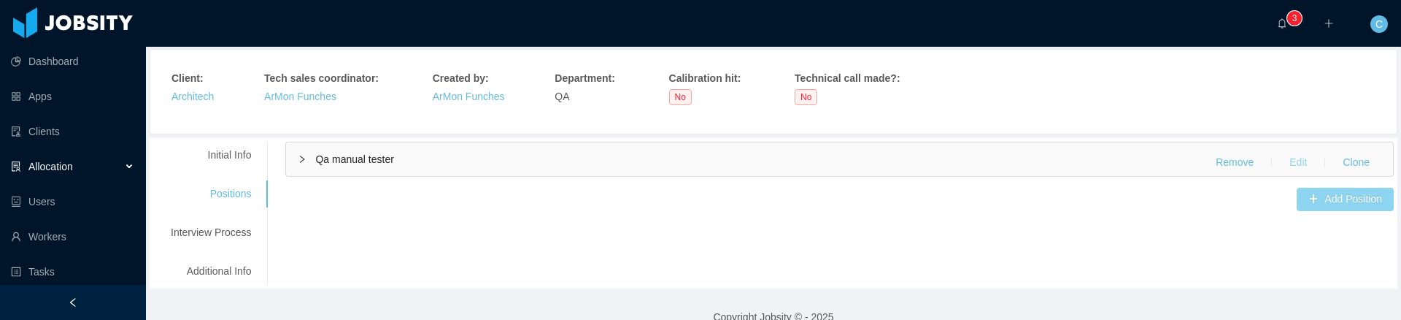
scroll to position [0, 0]
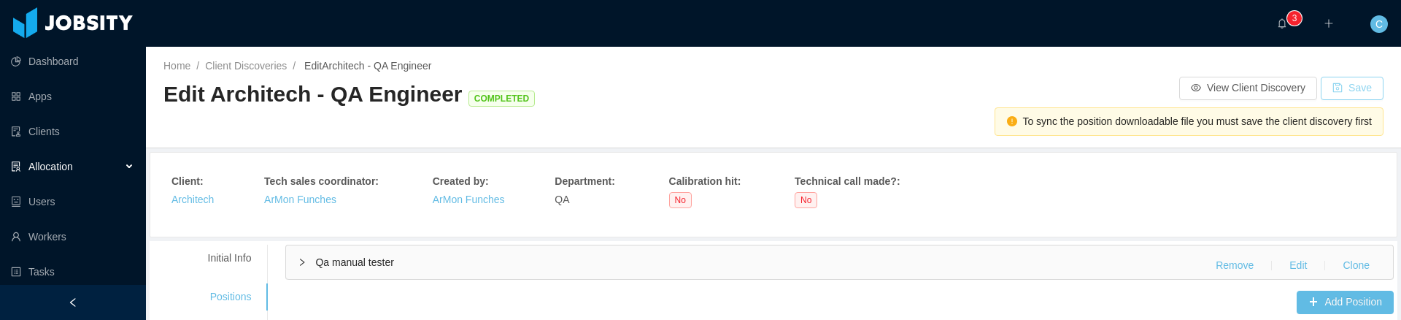
click at [1346, 94] on button "Save" at bounding box center [1352, 88] width 63 height 23
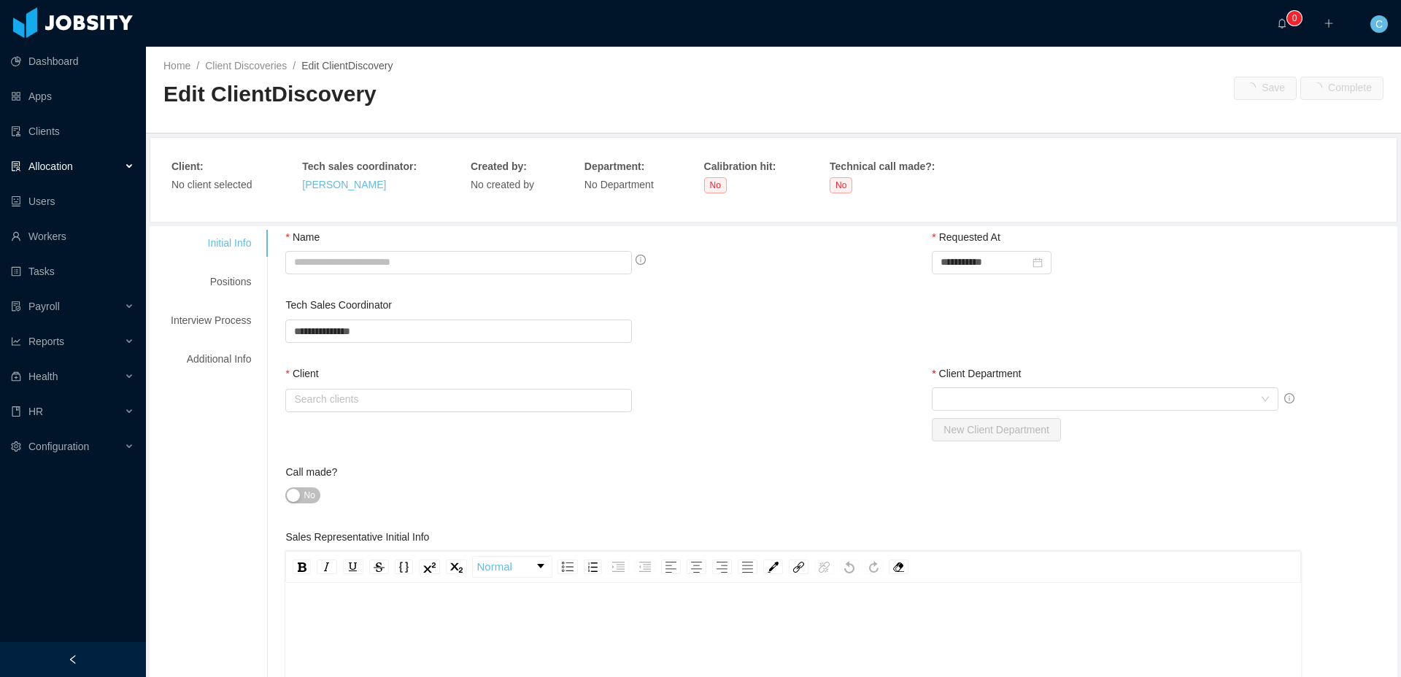
type input "**********"
type input "*"
